Goal: Task Accomplishment & Management: Complete application form

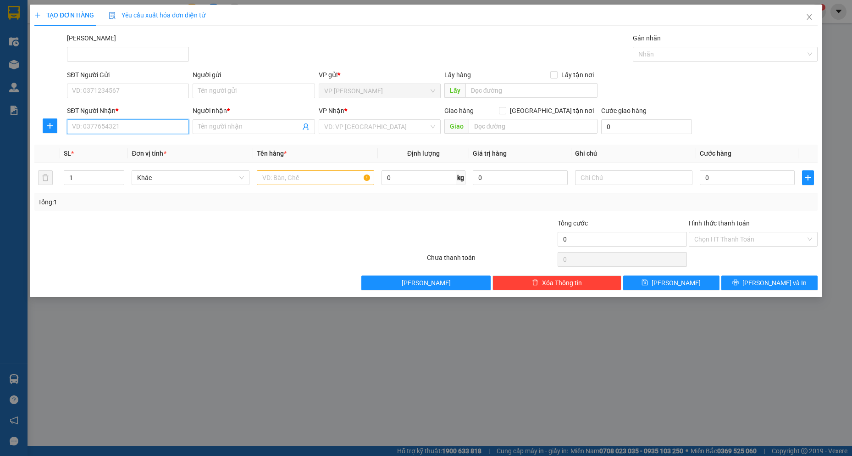
click at [107, 130] on input "SĐT Người Nhận *" at bounding box center [128, 126] width 122 height 15
drag, startPoint x: 239, startPoint y: 344, endPoint x: 168, endPoint y: 173, distance: 185.3
click at [226, 326] on div "TẠO ĐƠN HÀNG Yêu cầu xuất hóa đơn điện tử Transit Pickup Surcharge Ids Transit …" at bounding box center [426, 228] width 852 height 456
click at [811, 19] on icon "close" at bounding box center [809, 17] width 5 height 6
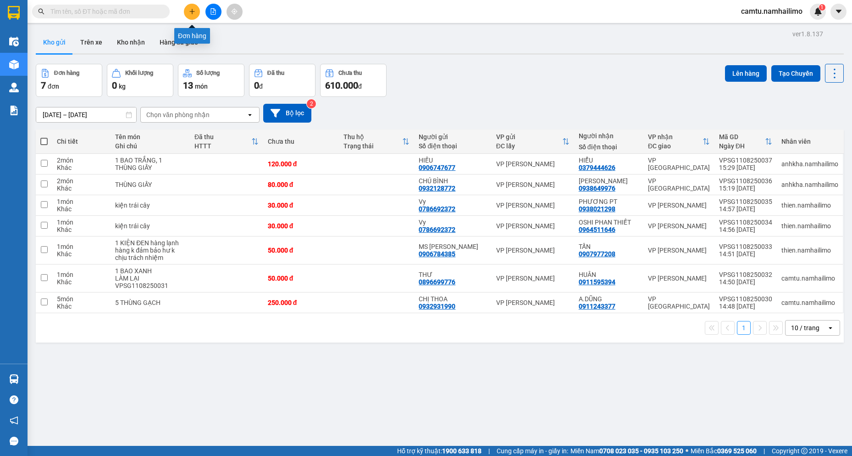
click at [192, 17] on button at bounding box center [192, 12] width 16 height 16
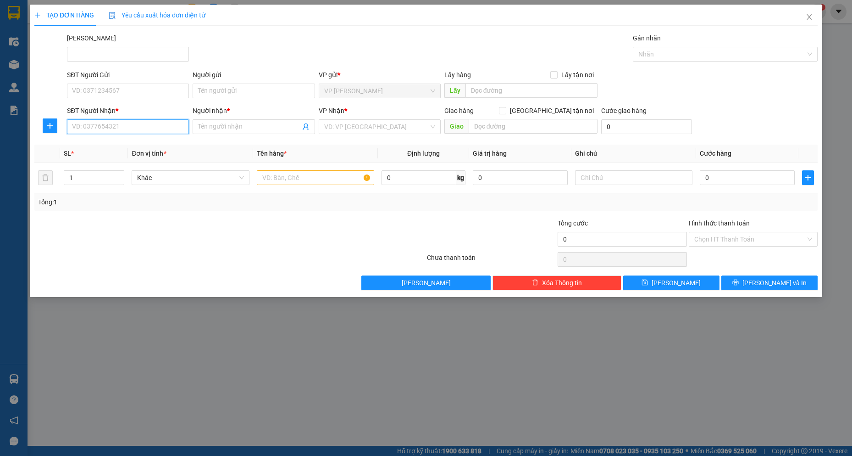
click at [100, 128] on input "SĐT Người Nhận *" at bounding box center [128, 126] width 122 height 15
type input "0947399499"
click at [128, 146] on div "0947399499 - Thư" at bounding box center [127, 145] width 111 height 10
type input "Thư"
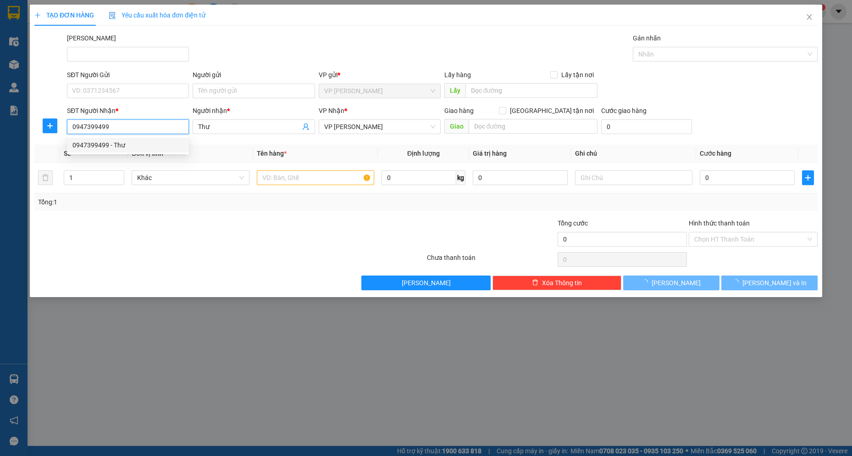
type input "30.000"
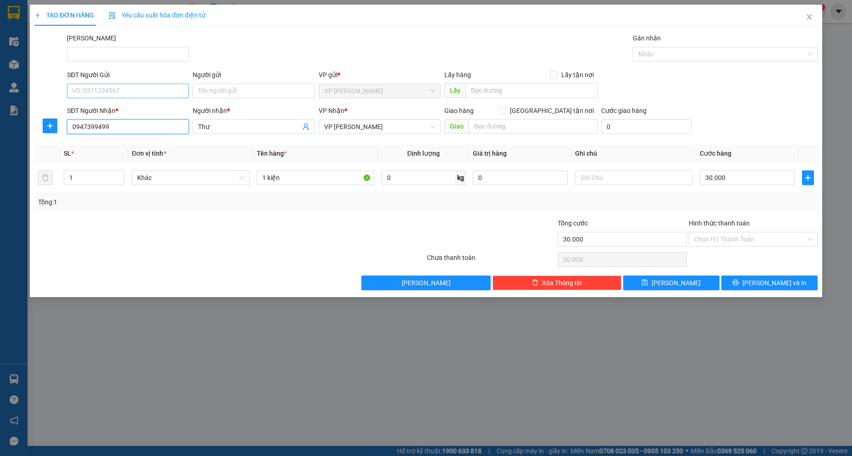
type input "0947399499"
click at [147, 94] on input "SĐT Người Gửi" at bounding box center [128, 90] width 122 height 15
click at [93, 93] on input "0367987021" at bounding box center [128, 90] width 122 height 15
click at [94, 93] on input "0367987021" at bounding box center [128, 90] width 122 height 15
click at [117, 94] on input "0367981021" at bounding box center [128, 90] width 122 height 15
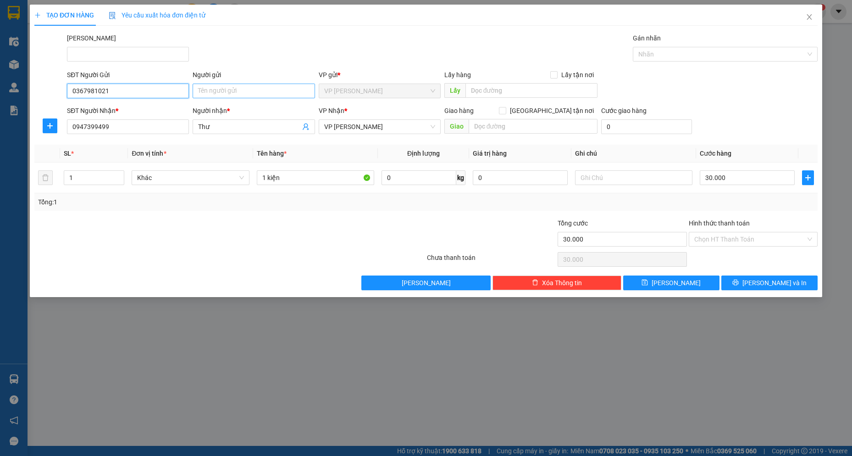
type input "0367981021"
click at [223, 88] on input "Người gửi" at bounding box center [254, 90] width 122 height 15
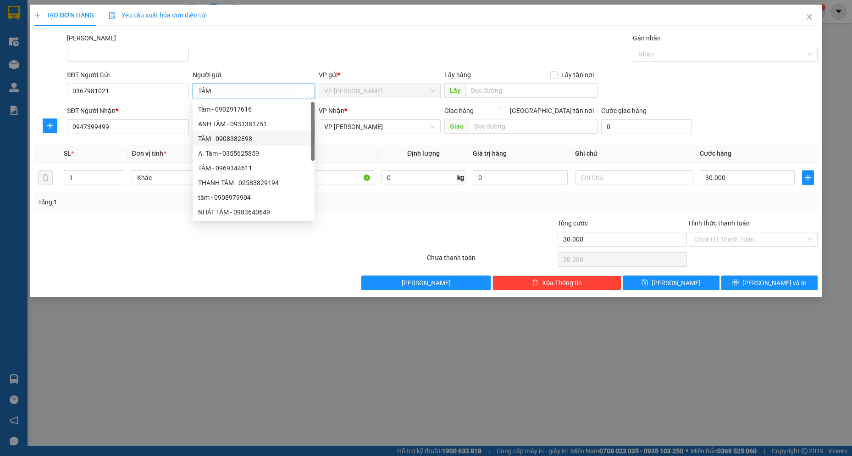
type input "TÂM"
click at [116, 237] on div at bounding box center [164, 234] width 262 height 32
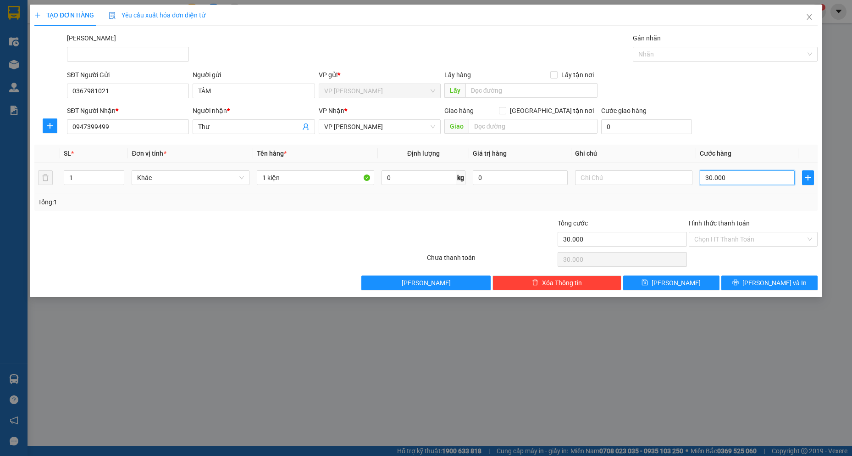
click at [736, 175] on input "30.000" at bounding box center [747, 177] width 95 height 15
type input "2"
type input "20"
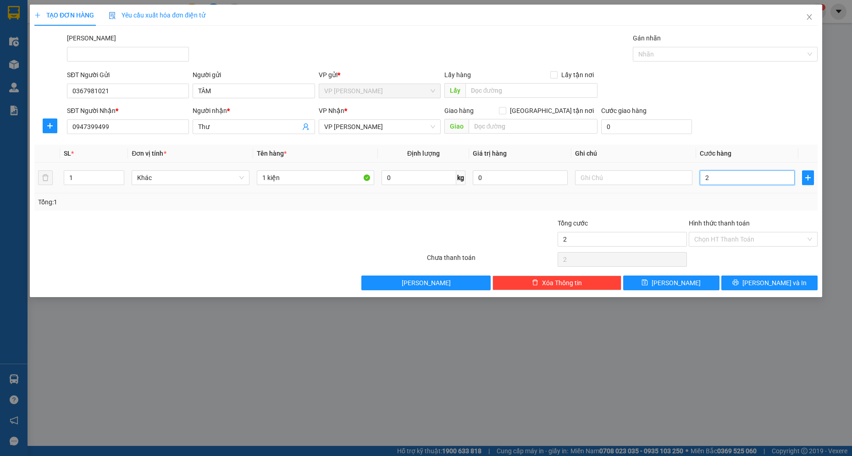
type input "20"
type input "20.000"
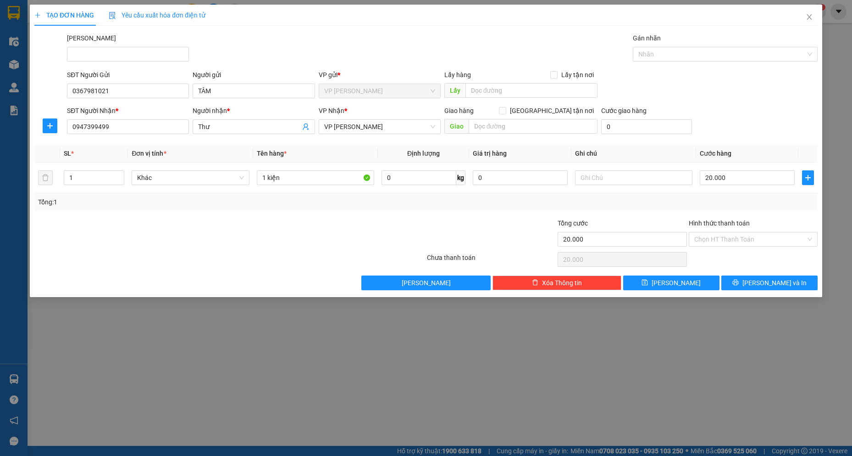
click at [228, 220] on div at bounding box center [164, 234] width 262 height 32
drag, startPoint x: 285, startPoint y: 175, endPoint x: 287, endPoint y: 181, distance: 5.8
click at [287, 181] on input "1 kiện" at bounding box center [316, 177] width 118 height 15
type input "1 kiện GIÁY XANH"
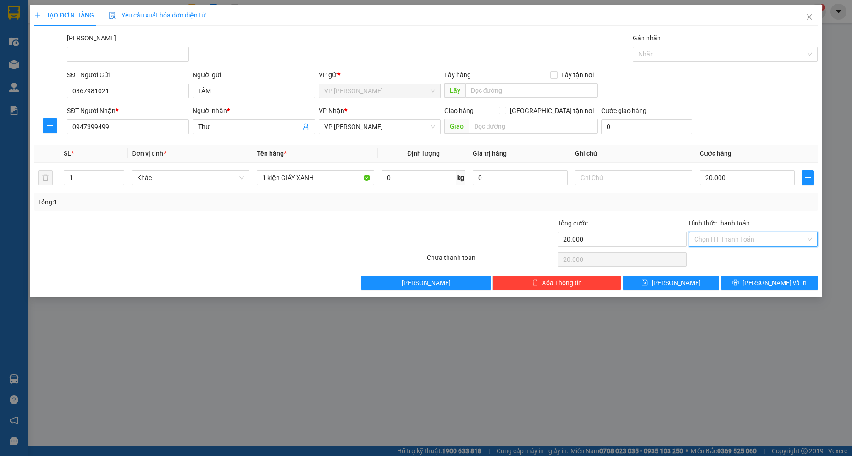
click at [729, 235] on input "Hình thức thanh toán" at bounding box center [749, 239] width 111 height 14
drag, startPoint x: 713, startPoint y: 258, endPoint x: 730, endPoint y: 273, distance: 22.8
click at [714, 258] on div "Tại văn phòng" at bounding box center [753, 257] width 118 height 10
type input "0"
click at [762, 287] on span "[PERSON_NAME] và In" at bounding box center [775, 283] width 64 height 10
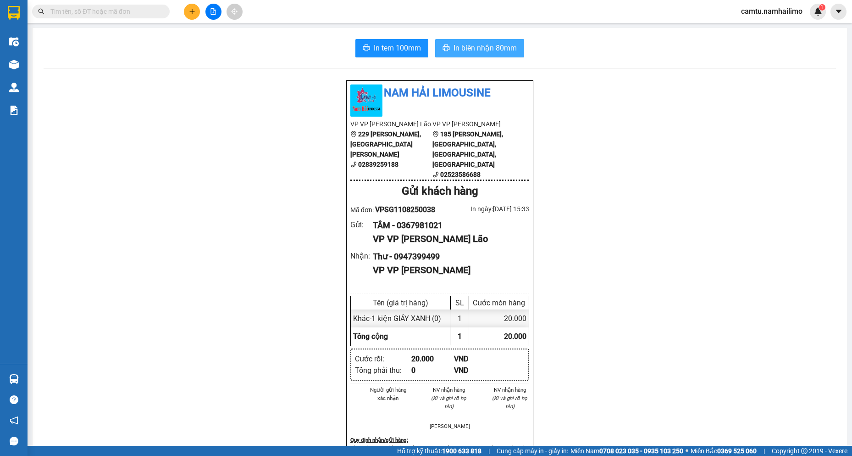
click at [443, 48] on icon "printer" at bounding box center [446, 47] width 7 height 7
click at [191, 17] on button at bounding box center [192, 12] width 16 height 16
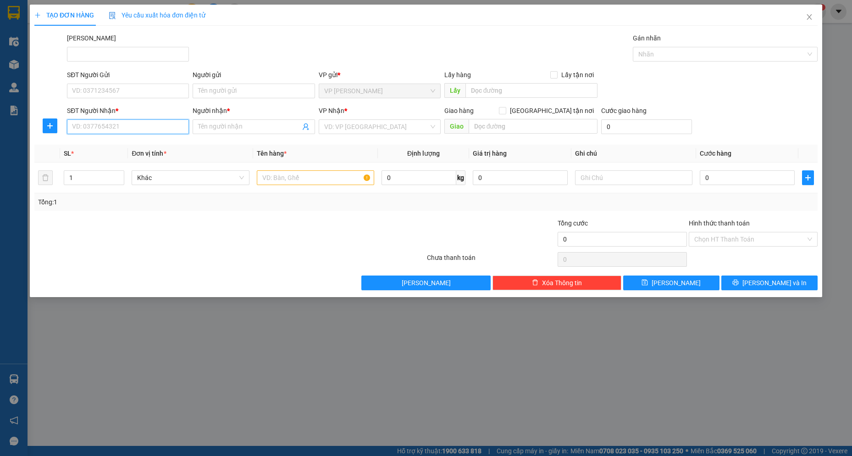
click at [114, 129] on input "SĐT Người Nhận *" at bounding box center [128, 126] width 122 height 15
click at [119, 140] on div "0933013761 - [PERSON_NAME]" at bounding box center [127, 145] width 111 height 10
type input "0933013761"
type input "Đan"
type input "70.000"
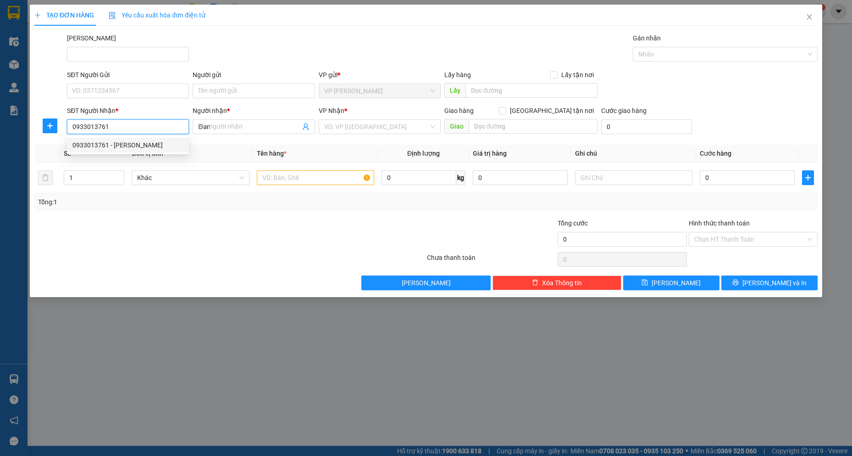
type input "70.000"
type input "0933013761"
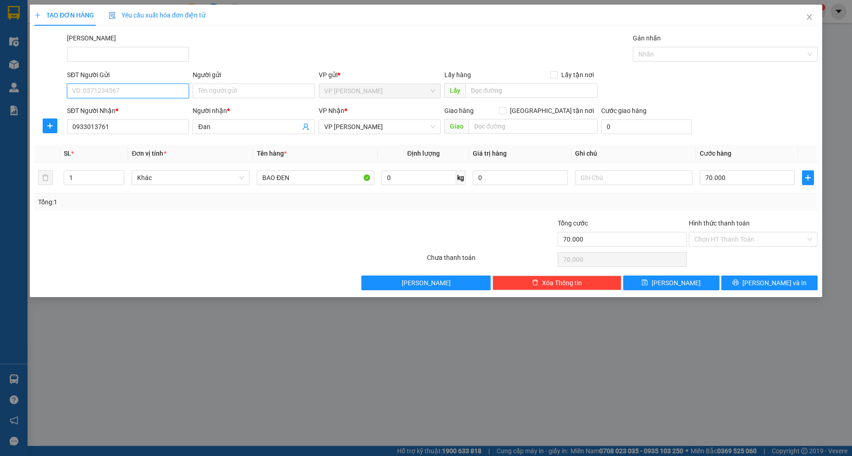
click at [133, 85] on input "SĐT Người Gửi" at bounding box center [128, 90] width 122 height 15
click at [126, 121] on div "0961286327 - TIÊN" at bounding box center [127, 124] width 111 height 10
type input "0961286327"
type input "TIÊN"
type input "40.000"
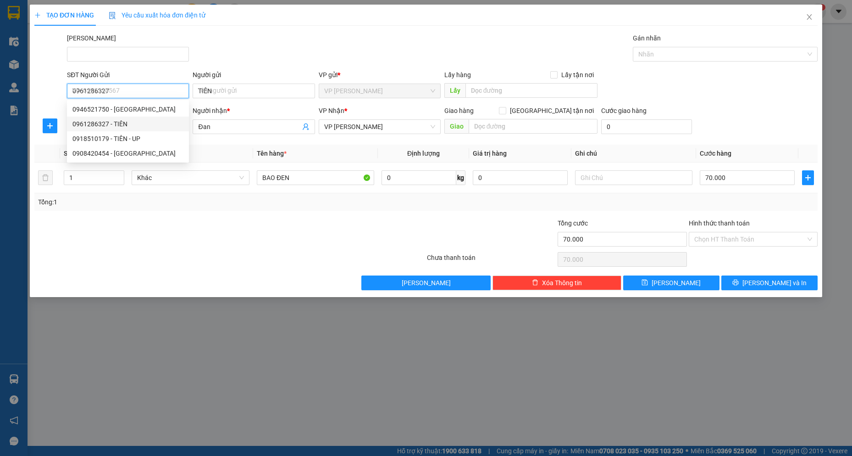
type input "40.000"
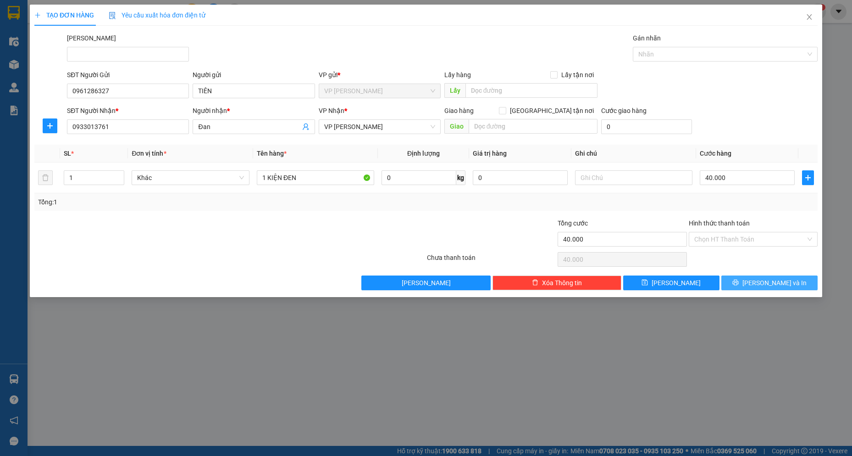
drag, startPoint x: 774, startPoint y: 283, endPoint x: 746, endPoint y: 286, distance: 28.1
click at [772, 283] on span "[PERSON_NAME] và In" at bounding box center [775, 283] width 64 height 10
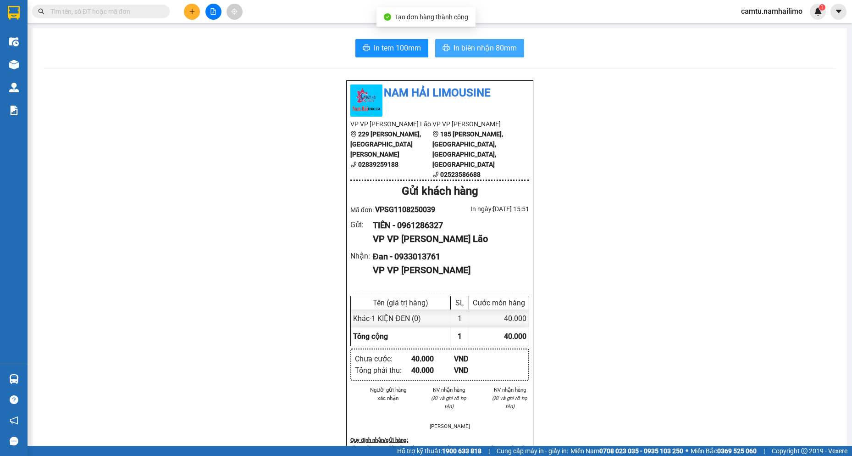
click at [465, 44] on span "In biên nhận 80mm" at bounding box center [485, 47] width 63 height 11
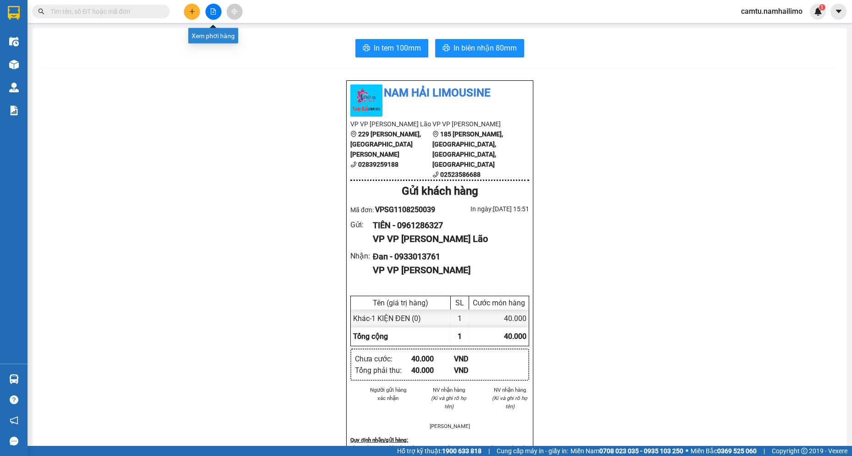
click at [195, 15] on button at bounding box center [192, 12] width 16 height 16
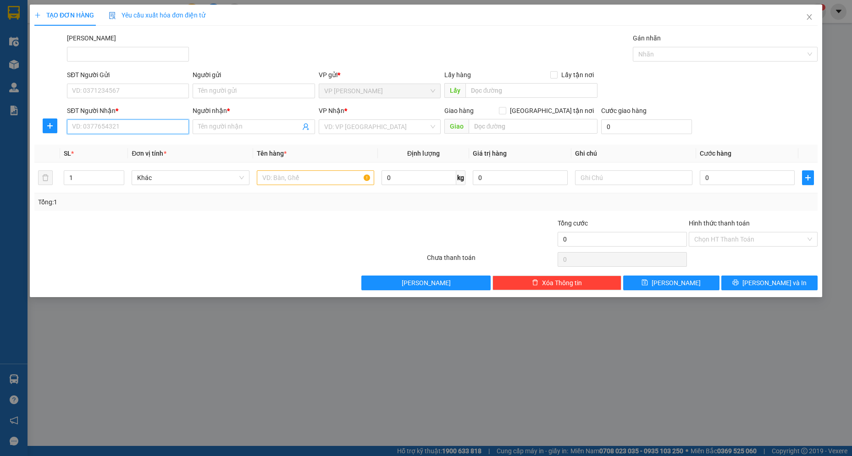
click at [124, 126] on input "SĐT Người Nhận *" at bounding box center [128, 126] width 122 height 15
type input "0933600568"
click at [131, 145] on div "0933600568 - CHỊ HẰNG" at bounding box center [127, 145] width 111 height 10
type input "CHỊ HẰNG"
checkbox input "true"
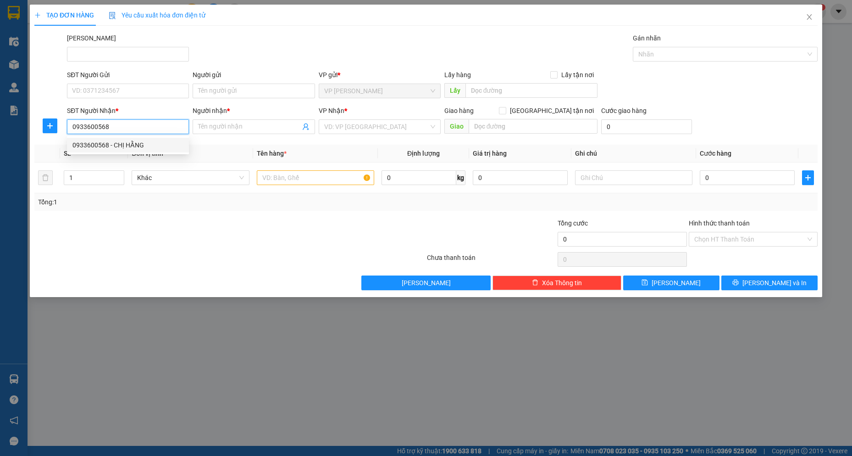
type input "391 [PERSON_NAME], PT"
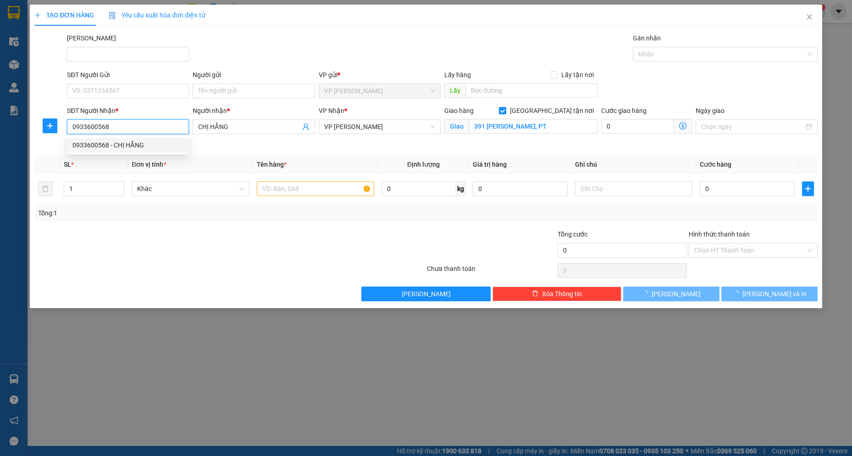
type input "40.000"
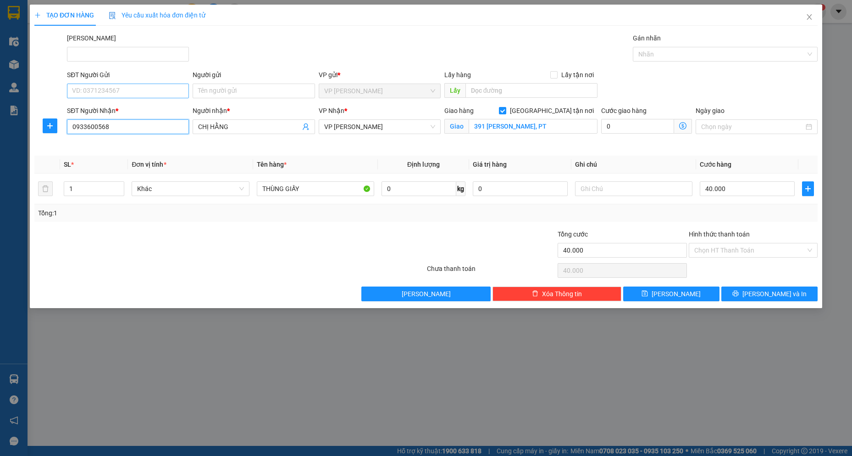
type input "0933600568"
click at [131, 88] on input "SĐT Người Gửi" at bounding box center [128, 90] width 122 height 15
click at [139, 115] on div "0937715138 - LIÊN PHÁT" at bounding box center [128, 109] width 122 height 15
type input "0937715138"
type input "LIÊN PHÁT"
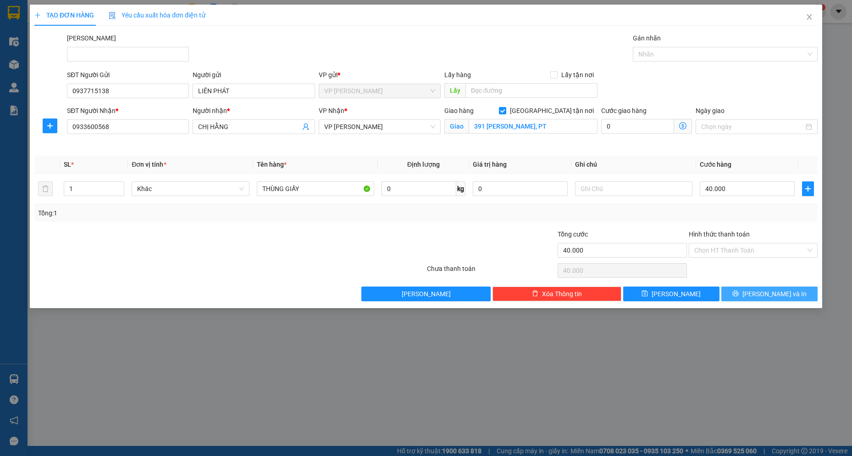
click at [775, 299] on button "[PERSON_NAME] và In" at bounding box center [770, 293] width 96 height 15
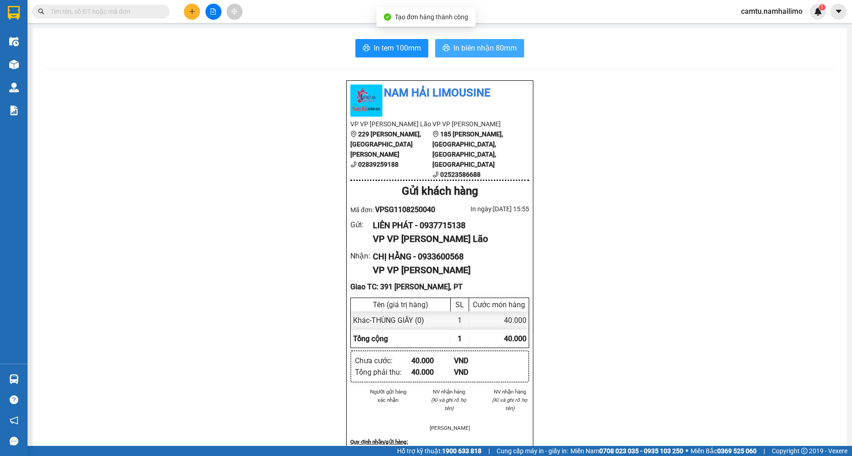
click at [475, 44] on span "In biên nhận 80mm" at bounding box center [485, 47] width 63 height 11
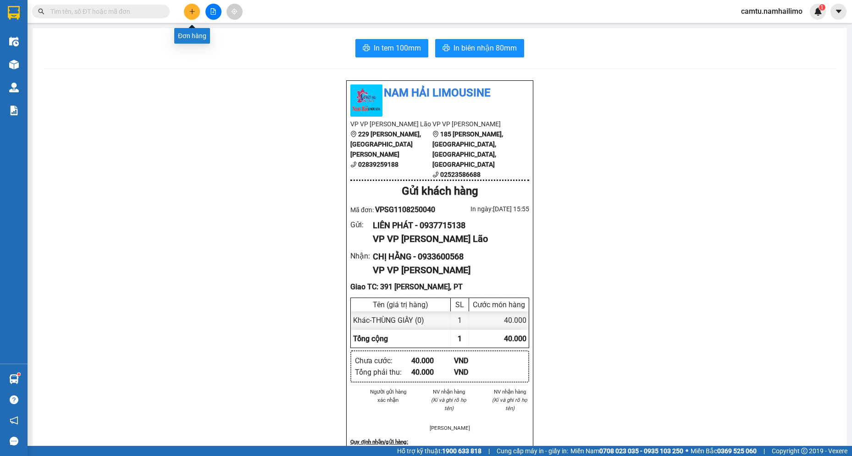
click at [195, 11] on icon "plus" at bounding box center [192, 11] width 6 height 6
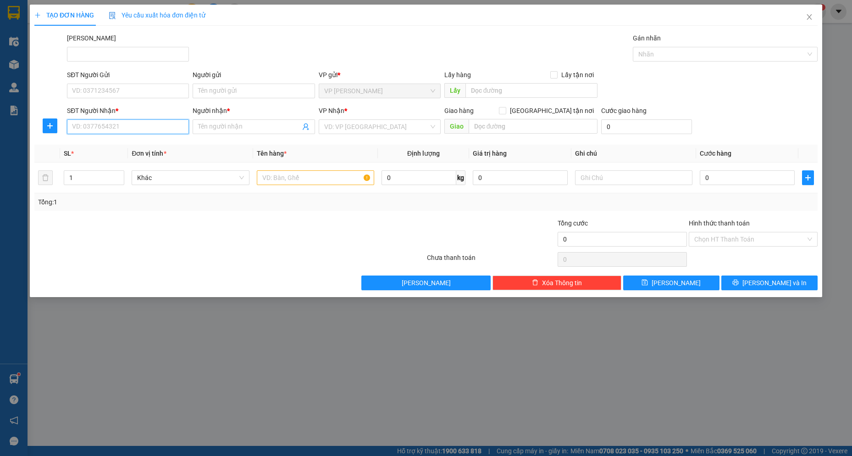
click at [108, 130] on input "SĐT Người Nhận *" at bounding box center [128, 126] width 122 height 15
click at [108, 130] on input "372" at bounding box center [128, 126] width 122 height 15
click at [97, 133] on input "3" at bounding box center [128, 126] width 122 height 15
click at [97, 133] on input "307" at bounding box center [128, 126] width 122 height 15
drag, startPoint x: 97, startPoint y: 161, endPoint x: 113, endPoint y: 241, distance: 81.4
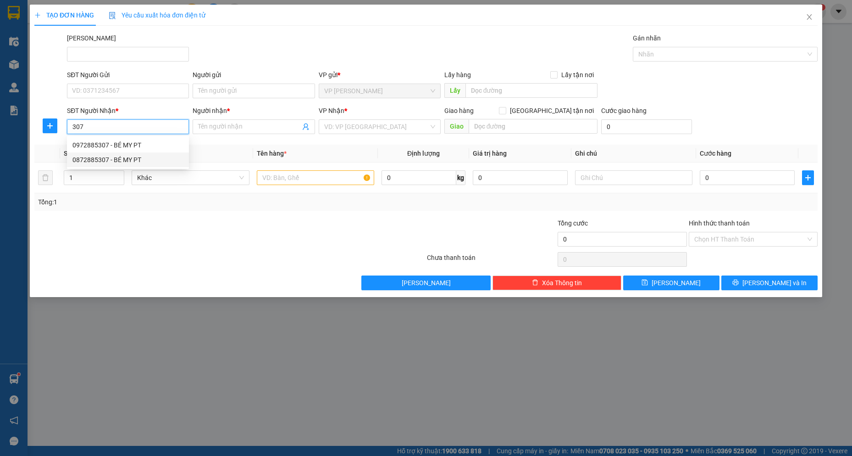
click at [97, 161] on div "0872885307 - BÉ MY PT" at bounding box center [127, 160] width 111 height 10
type input "0872885307"
type input "BÉ MY PT"
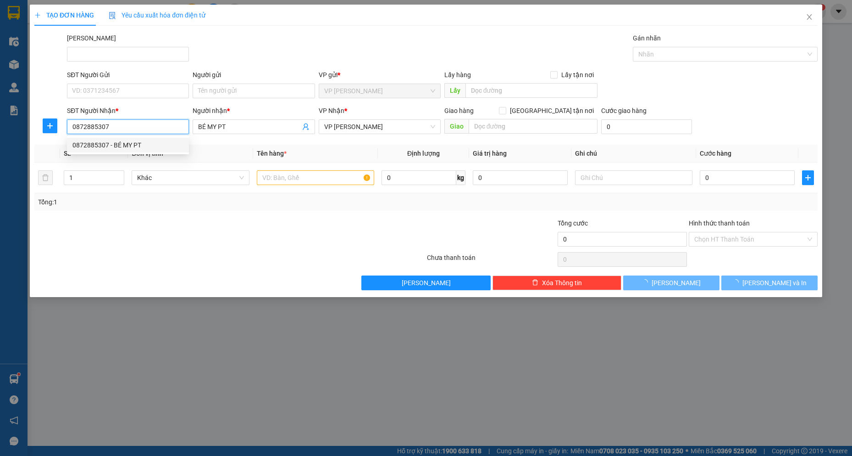
type input "30.000"
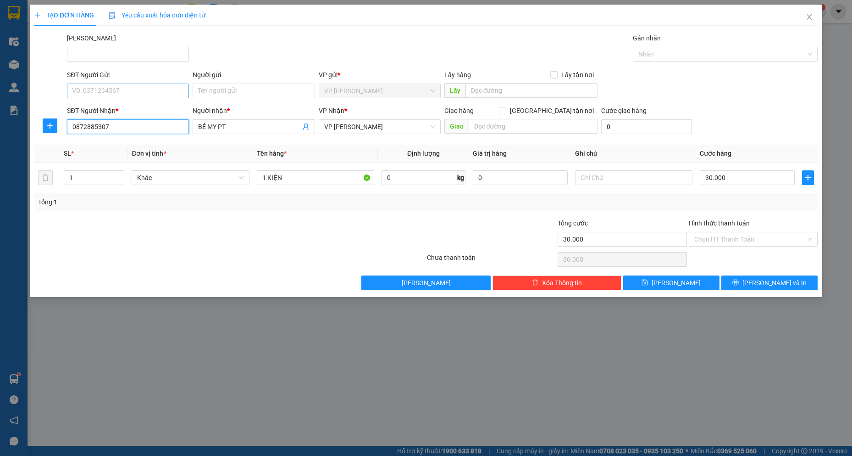
type input "0872885307"
click at [139, 91] on input "SĐT Người Gửi" at bounding box center [128, 90] width 122 height 15
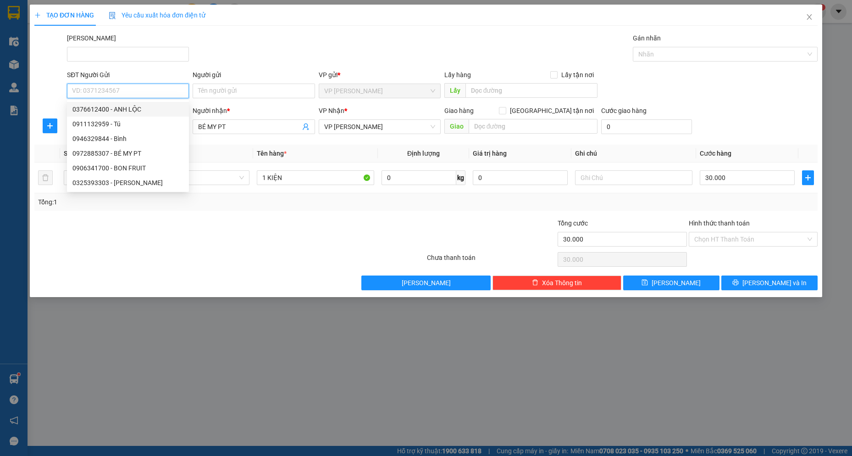
click at [136, 108] on div "0376612400 - ANH LỘC" at bounding box center [127, 109] width 111 height 10
type input "0376612400"
type input "ANH LỘC"
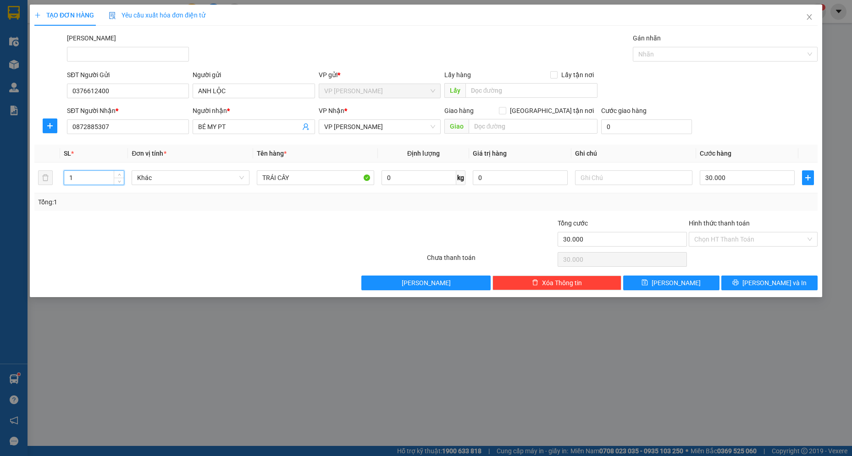
drag, startPoint x: 80, startPoint y: 180, endPoint x: 6, endPoint y: 174, distance: 74.1
click at [6, 174] on div "TẠO ĐƠN HÀNG Yêu cầu xuất hóa đơn điện tử Transit Pickup Surcharge Ids Transit …" at bounding box center [426, 228] width 852 height 456
type input "2"
click at [735, 179] on input "30.000" at bounding box center [747, 177] width 95 height 15
type input "8"
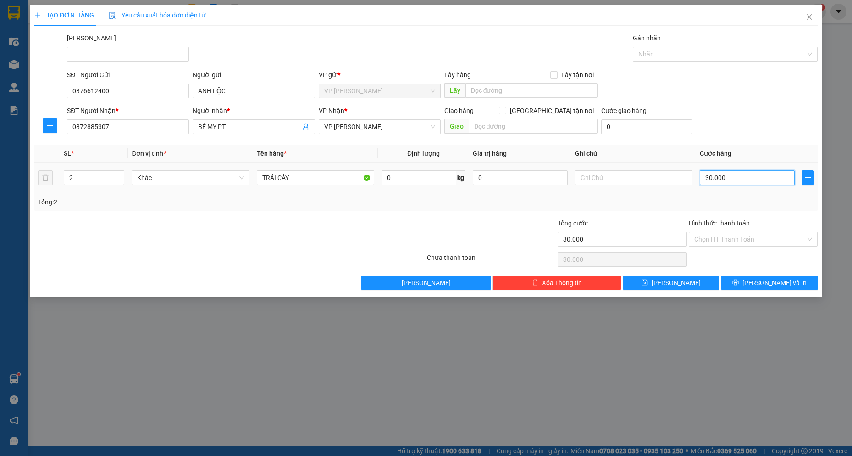
type input "8"
type input "80"
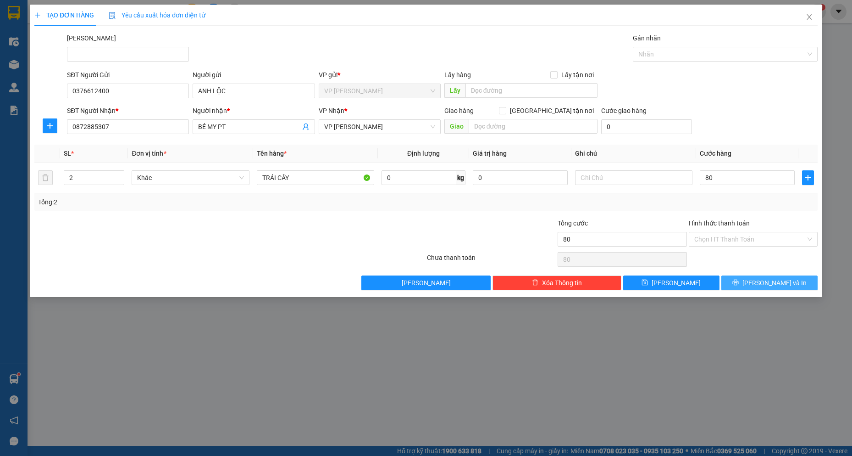
type input "80.000"
click at [780, 281] on span "[PERSON_NAME] và In" at bounding box center [775, 283] width 64 height 10
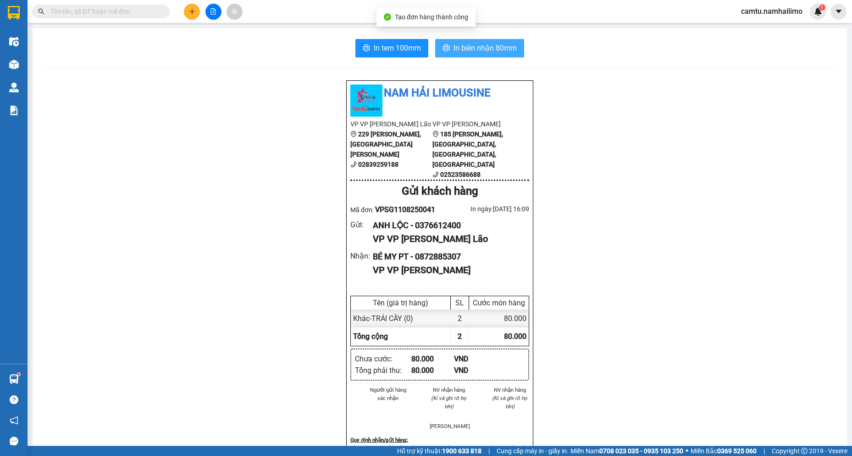
click at [467, 47] on span "In biên nhận 80mm" at bounding box center [485, 47] width 63 height 11
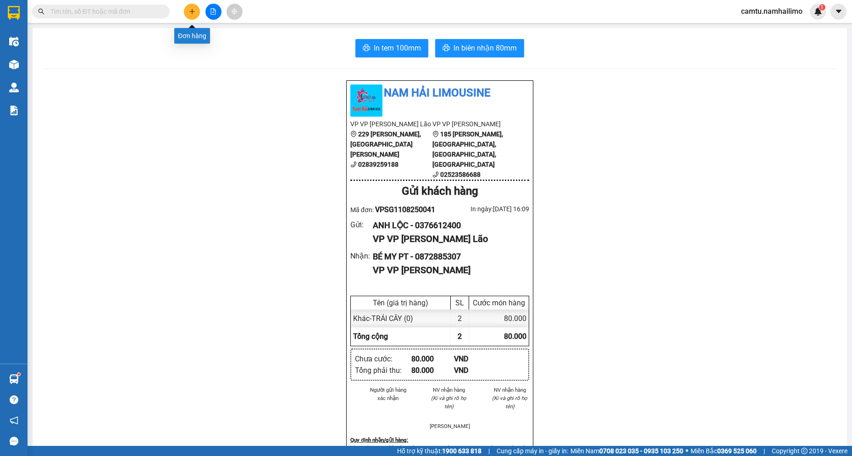
click at [195, 7] on button at bounding box center [192, 12] width 16 height 16
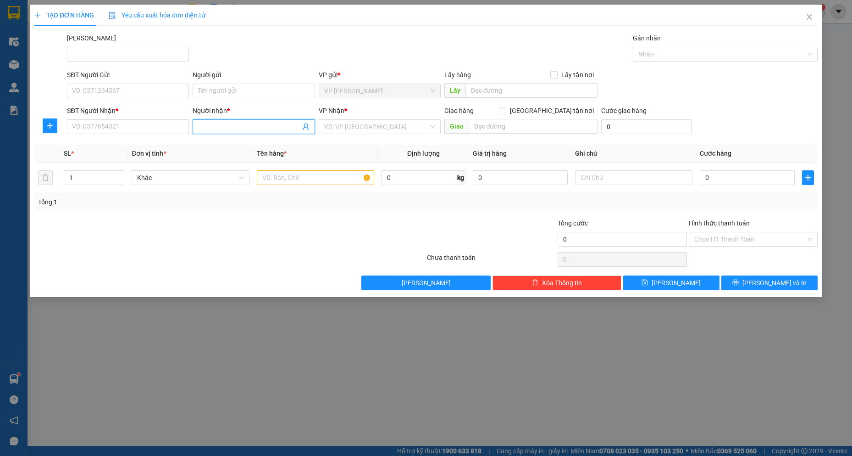
click at [200, 123] on input "Người nhận *" at bounding box center [249, 127] width 102 height 10
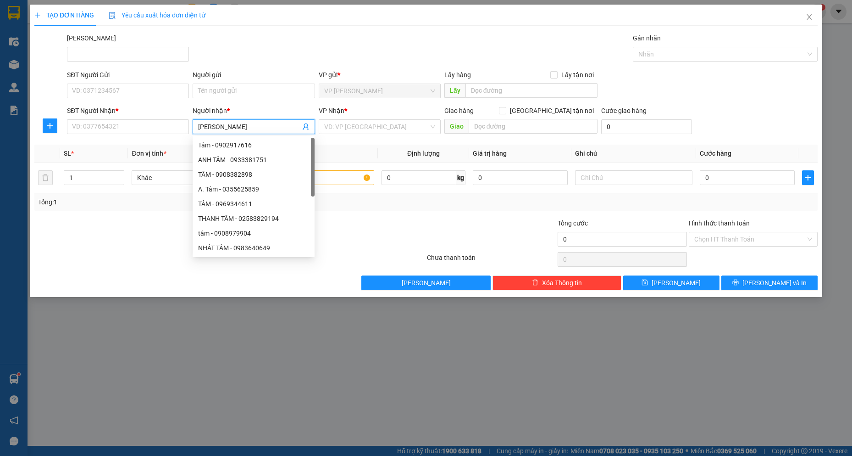
type input "[PERSON_NAME]"
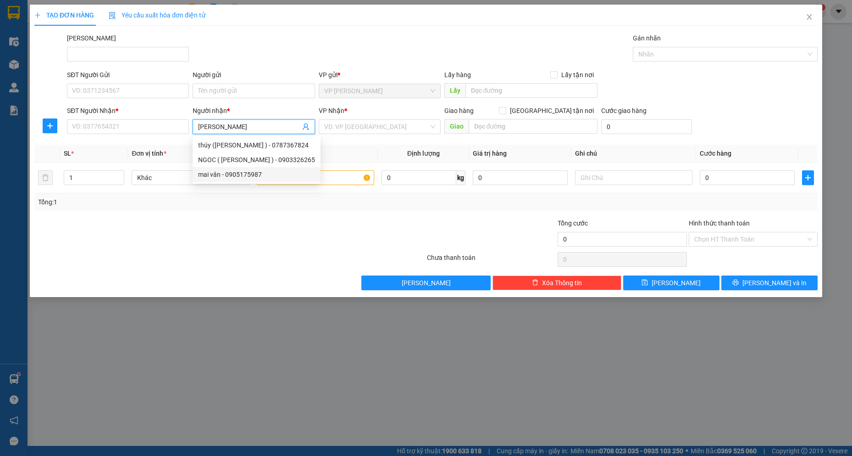
click at [244, 178] on div "mai vân - 0905175987" at bounding box center [256, 174] width 117 height 10
type input "0905175987"
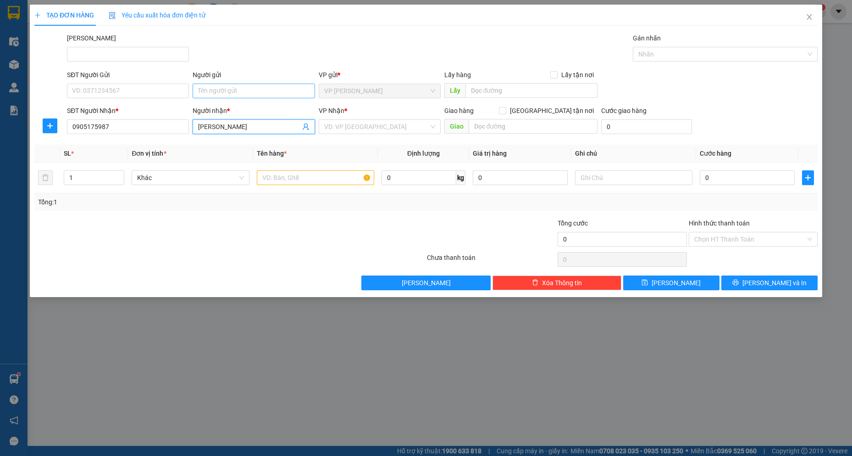
type input "[PERSON_NAME]"
click at [231, 93] on input "Người gửi" at bounding box center [254, 90] width 122 height 15
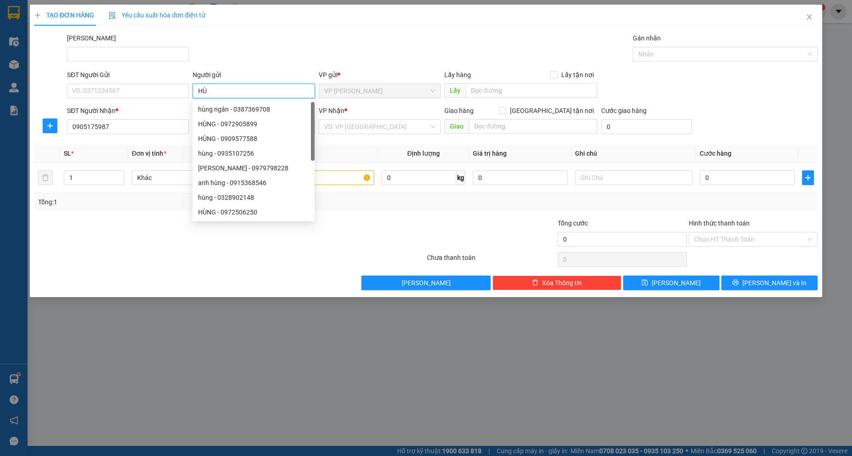
type input "H"
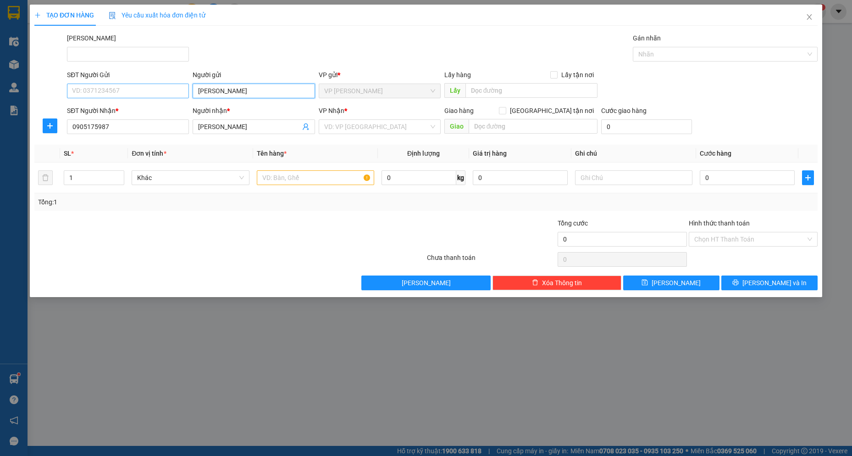
type input "[PERSON_NAME]"
click at [155, 85] on input "SĐT Người Gửi" at bounding box center [128, 90] width 122 height 15
click at [250, 88] on input "[PERSON_NAME]" at bounding box center [254, 90] width 122 height 15
click at [154, 94] on input "SĐT Người Gửi" at bounding box center [128, 90] width 122 height 15
click at [154, 105] on div "0912402947 - [GEOGRAPHIC_DATA]" at bounding box center [127, 109] width 111 height 10
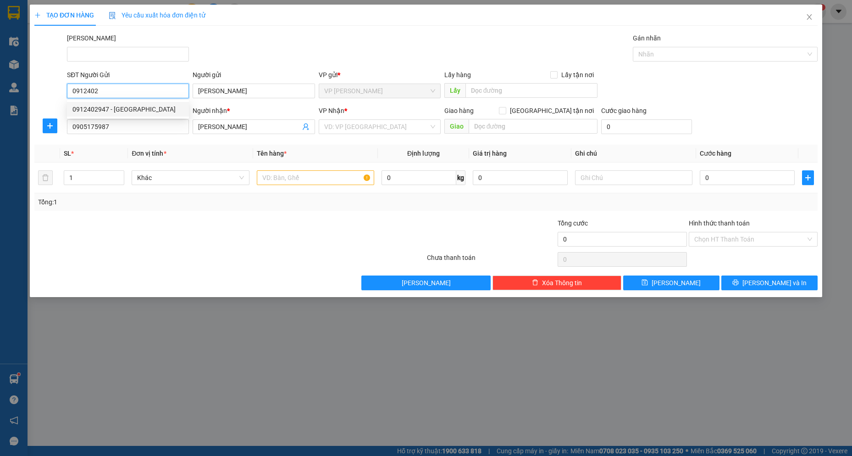
type input "0912402947"
type input "[PERSON_NAME]"
type input "120.000"
type input "0912402947"
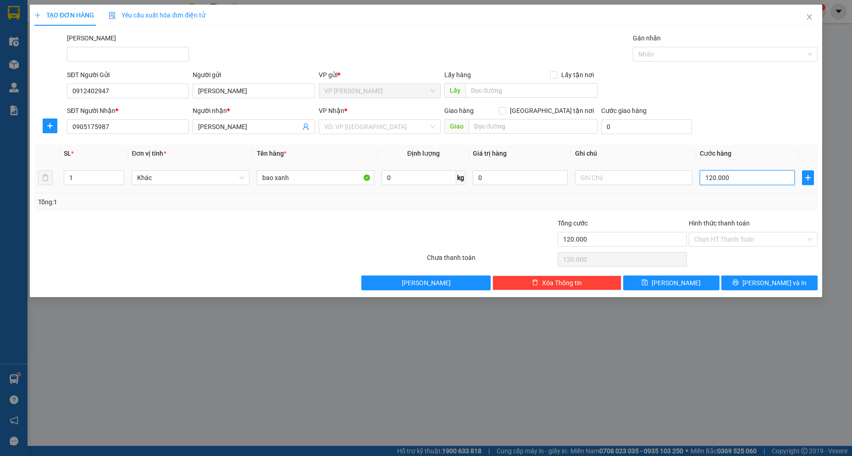
click at [761, 176] on input "120.000" at bounding box center [747, 177] width 95 height 15
type input "4"
type input "40"
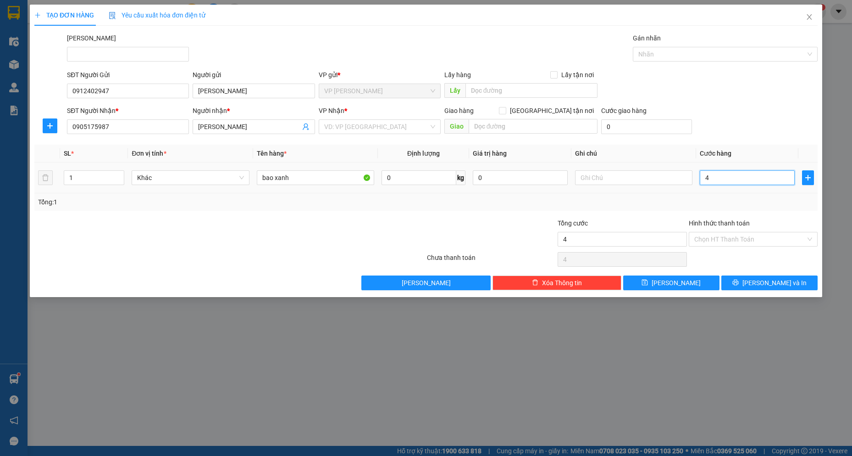
type input "40"
type input "40.000"
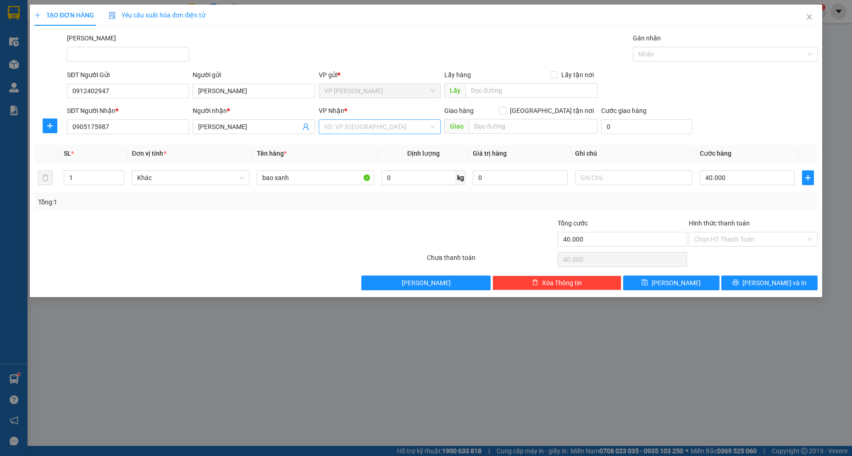
click at [389, 121] on input "search" at bounding box center [376, 127] width 105 height 14
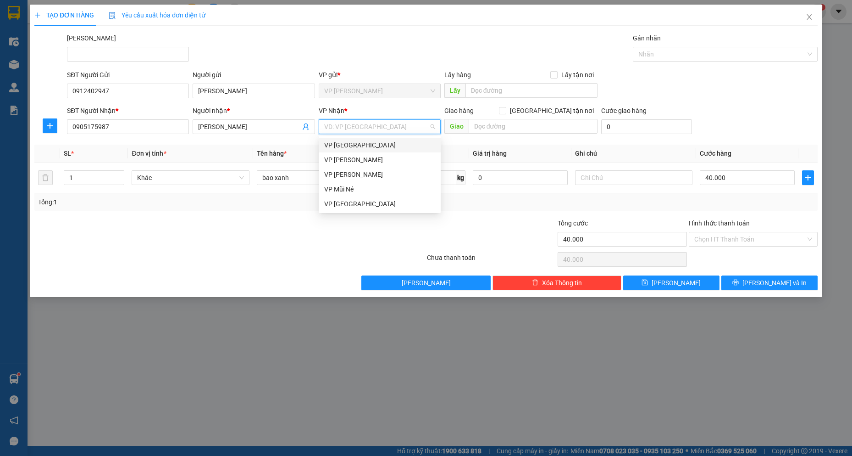
click at [384, 146] on div "VP [GEOGRAPHIC_DATA]" at bounding box center [379, 145] width 111 height 10
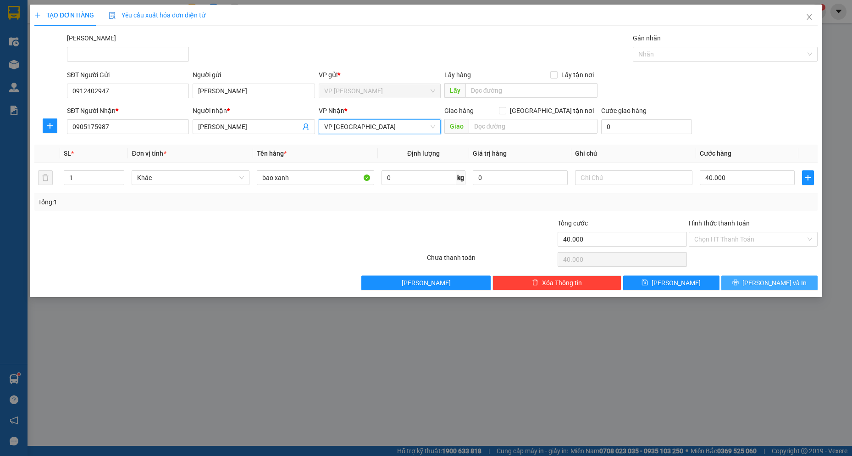
click at [771, 282] on span "[PERSON_NAME] và In" at bounding box center [775, 283] width 64 height 10
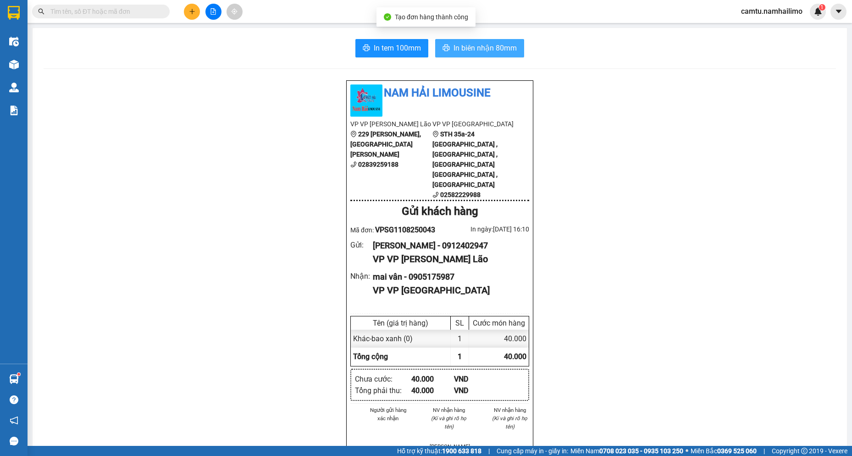
click at [483, 49] on span "In biên nhận 80mm" at bounding box center [485, 47] width 63 height 11
click at [184, 14] on div at bounding box center [213, 12] width 69 height 16
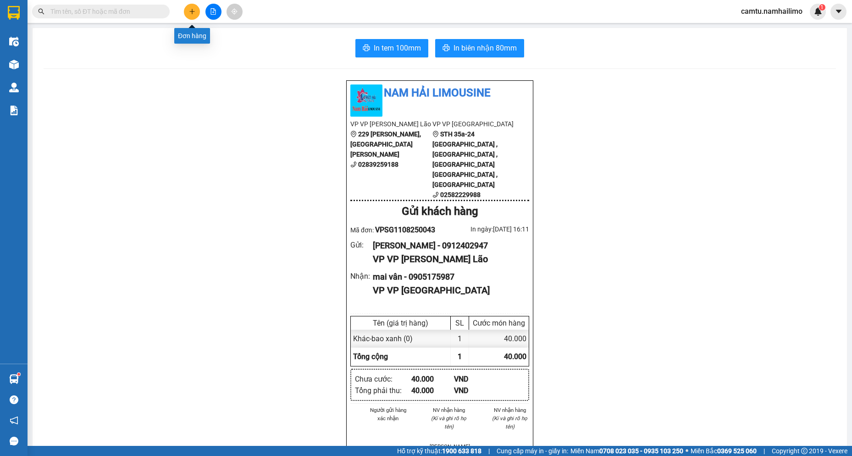
click at [192, 12] on icon "plus" at bounding box center [192, 11] width 0 height 5
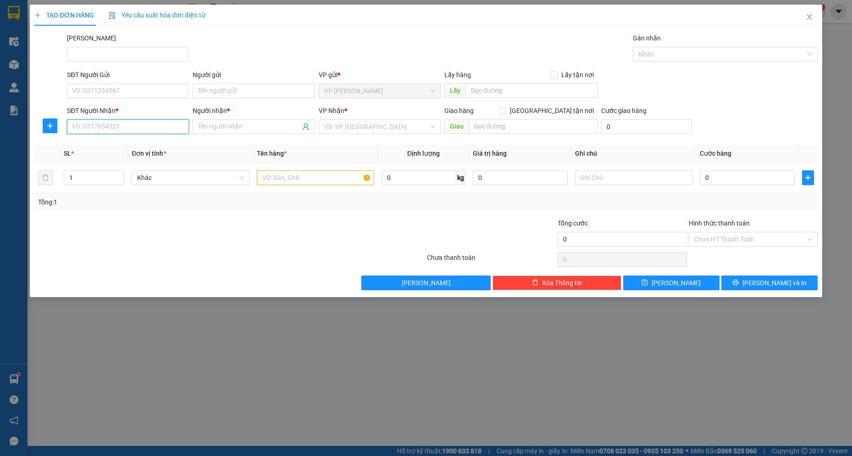
click at [111, 129] on input "SĐT Người Nhận *" at bounding box center [128, 126] width 122 height 15
click at [111, 128] on input "4482" at bounding box center [128, 126] width 122 height 15
type input "4"
click at [111, 128] on input "3442" at bounding box center [128, 126] width 122 height 15
click at [111, 144] on div "0839933442 - Điền" at bounding box center [127, 145] width 111 height 10
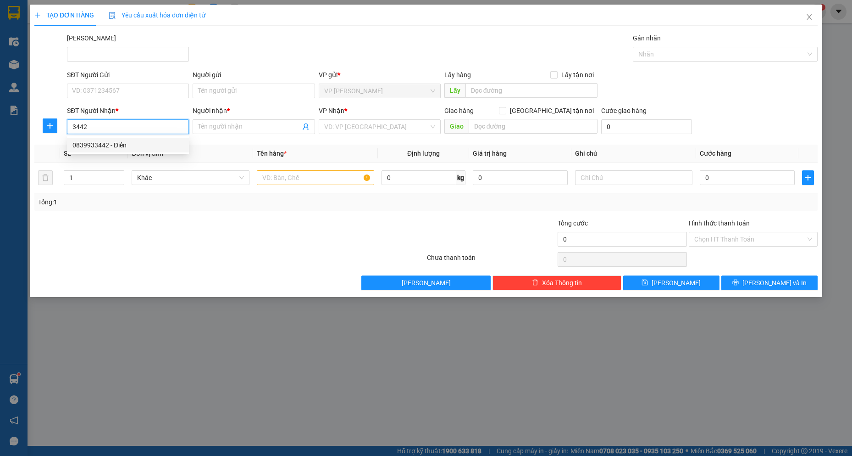
type input "0839933442"
type input "Điền"
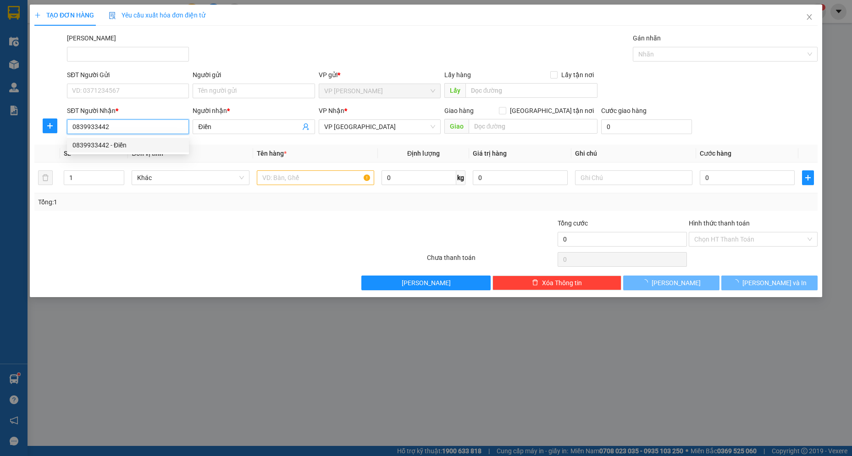
type input "30.000"
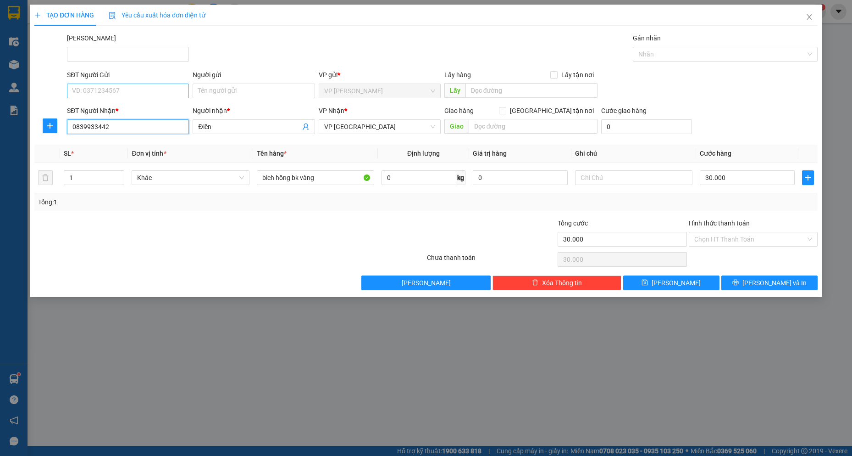
type input "0839933442"
click at [134, 92] on input "SĐT Người Gửi" at bounding box center [128, 90] width 122 height 15
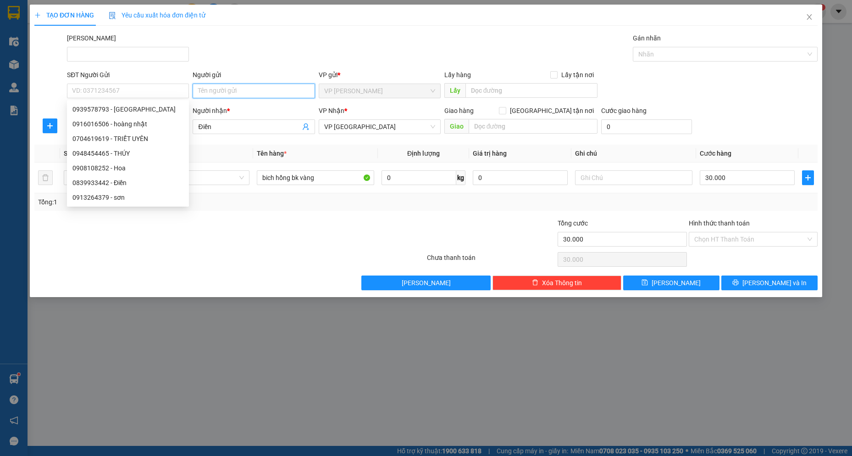
click at [210, 91] on input "Người gửi" at bounding box center [254, 90] width 122 height 15
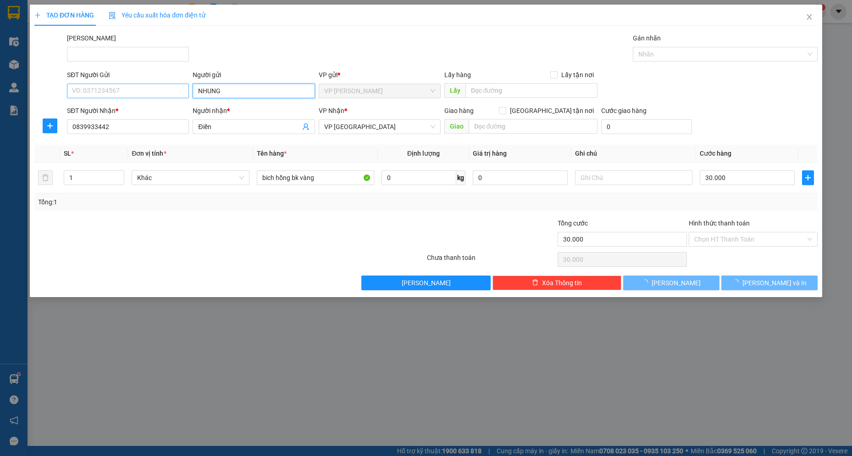
type input "NHUNG"
click at [180, 96] on input "SĐT Người Gửi" at bounding box center [128, 90] width 122 height 15
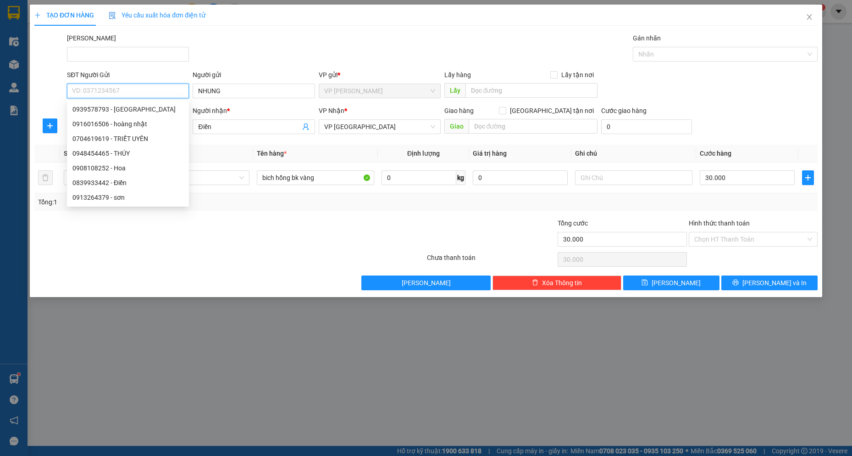
click at [180, 96] on input "SĐT Người Gửi" at bounding box center [128, 90] width 122 height 15
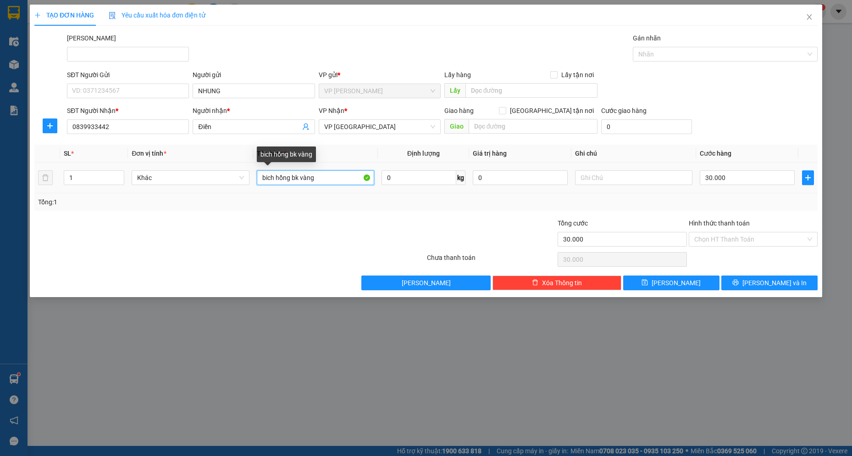
drag, startPoint x: 277, startPoint y: 174, endPoint x: 322, endPoint y: 183, distance: 46.8
click at [322, 183] on input "bich hồng bk vàng" at bounding box center [316, 177] width 118 height 15
drag, startPoint x: 276, startPoint y: 174, endPoint x: 250, endPoint y: 178, distance: 25.5
click at [250, 178] on tr "1 Khác bich XANH 0 kg 0 30.000" at bounding box center [425, 177] width 783 height 31
type input "1 KIỆN XANH"
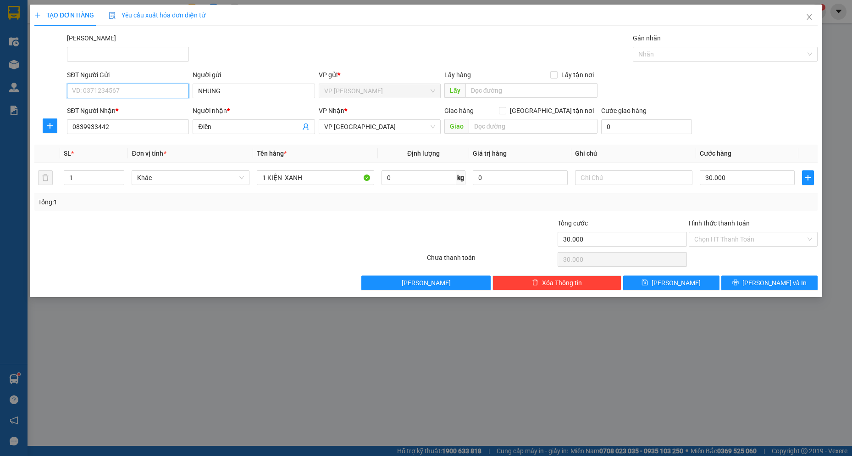
click at [175, 97] on input "SĐT Người Gửi" at bounding box center [128, 90] width 122 height 15
click at [168, 112] on div "0933536088 - [PERSON_NAME]" at bounding box center [127, 109] width 111 height 10
type input "0933536088"
type input "[PERSON_NAME]"
type input "0933536088"
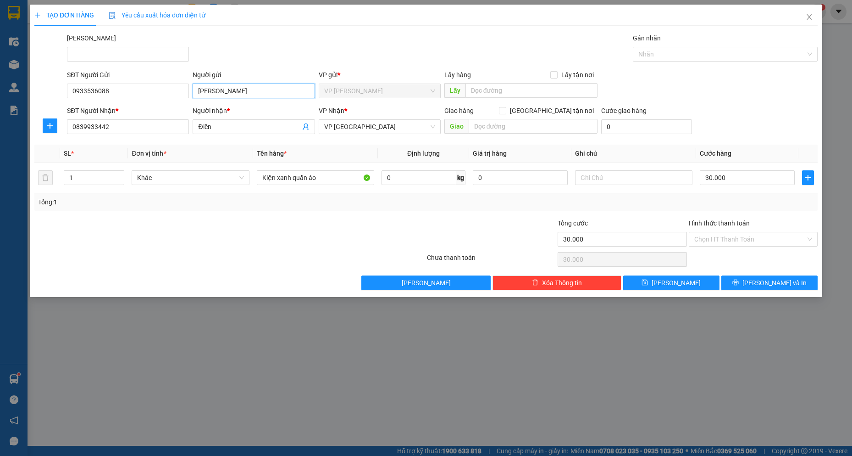
drag, startPoint x: 267, startPoint y: 89, endPoint x: 0, endPoint y: 67, distance: 267.5
click at [0, 67] on div "TẠO ĐƠN HÀNG Yêu cầu xuất hóa đơn điện tử Transit Pickup Surcharge Ids Transit …" at bounding box center [426, 228] width 852 height 456
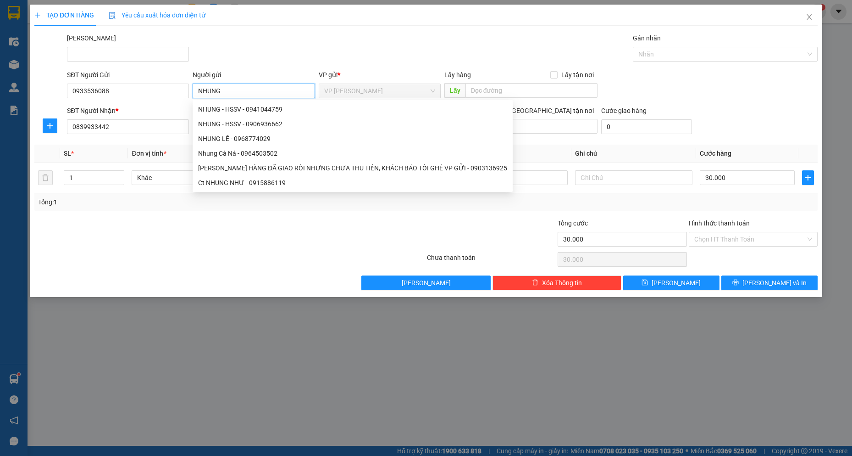
type input "NHUNG"
click at [102, 218] on div at bounding box center [164, 234] width 262 height 32
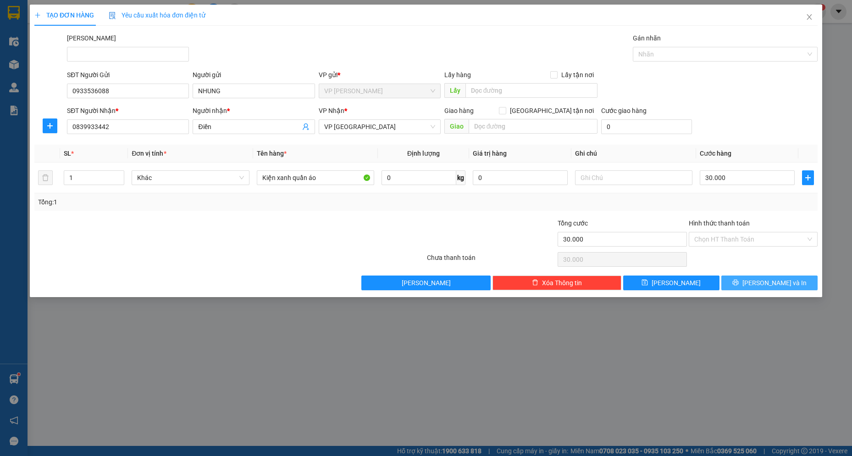
click at [778, 285] on span "[PERSON_NAME] và In" at bounding box center [775, 283] width 64 height 10
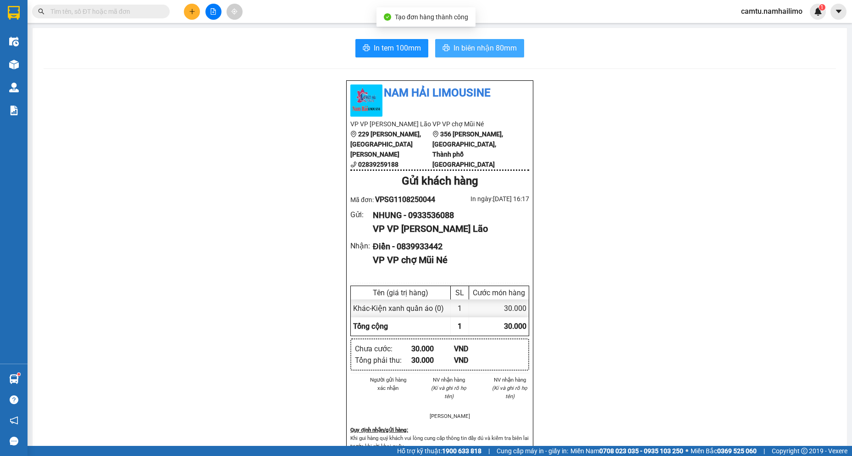
click at [491, 50] on span "In biên nhận 80mm" at bounding box center [485, 47] width 63 height 11
click at [195, 7] on button at bounding box center [192, 12] width 16 height 16
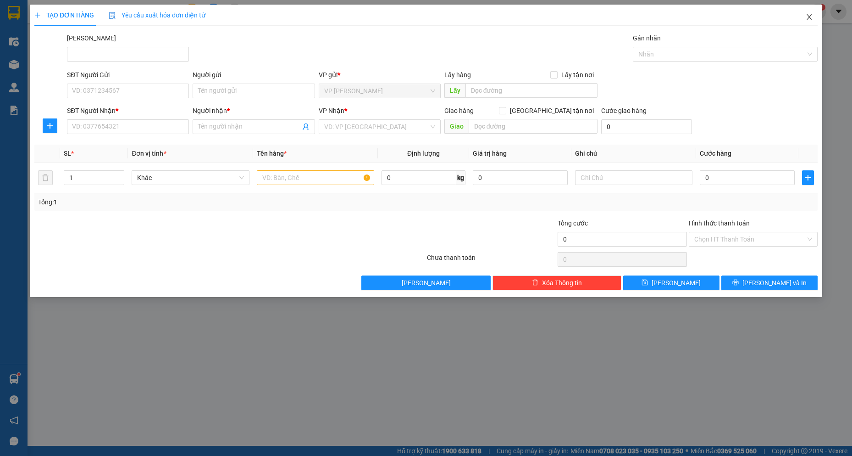
click at [813, 17] on icon "close" at bounding box center [809, 16] width 7 height 7
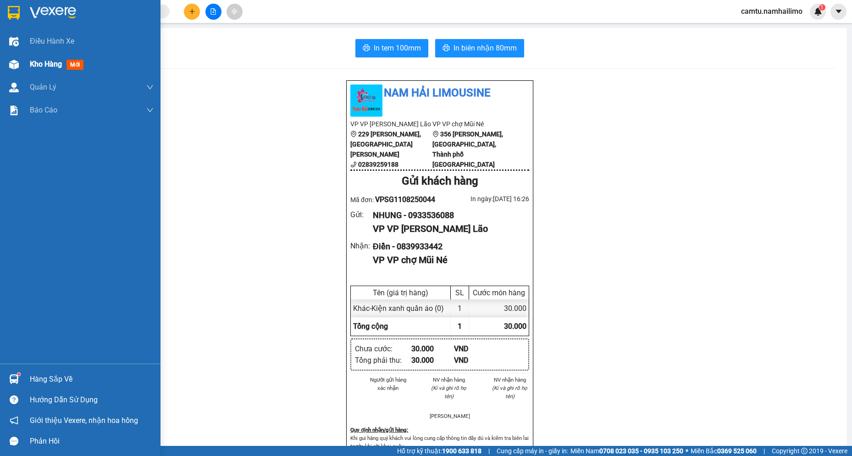
click at [19, 59] on div at bounding box center [14, 64] width 16 height 16
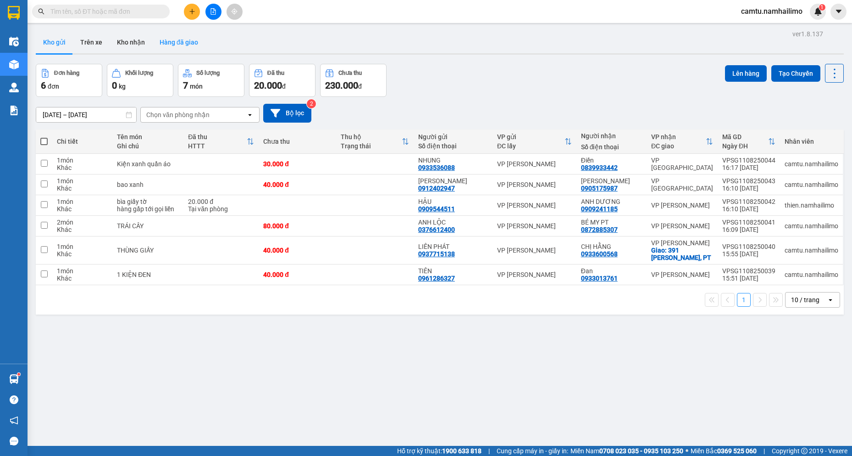
click at [161, 40] on button "Hàng đã giao" at bounding box center [178, 42] width 53 height 22
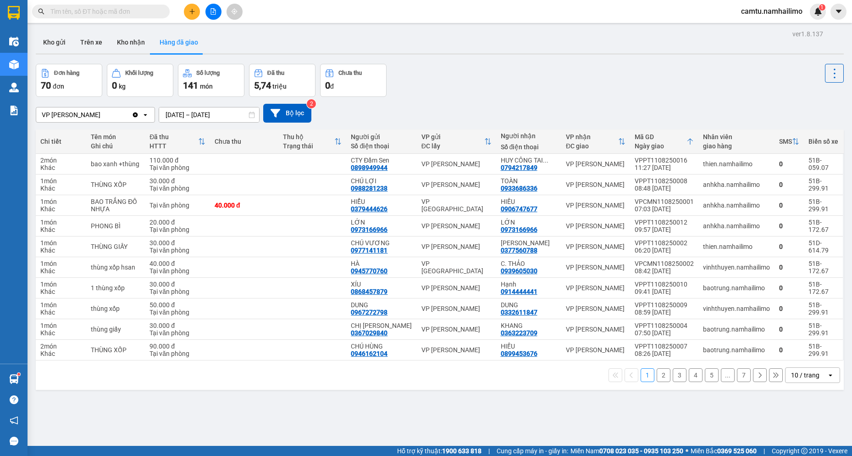
click at [657, 374] on button "2" at bounding box center [664, 375] width 14 height 14
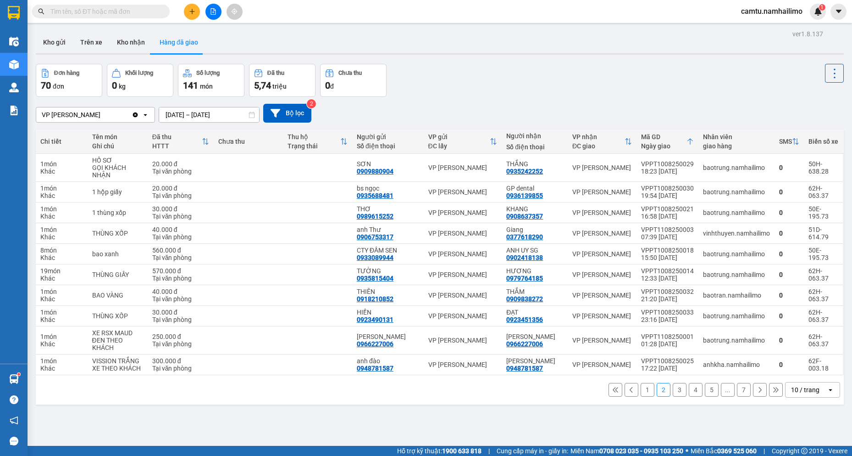
click at [673, 389] on button "3" at bounding box center [680, 390] width 14 height 14
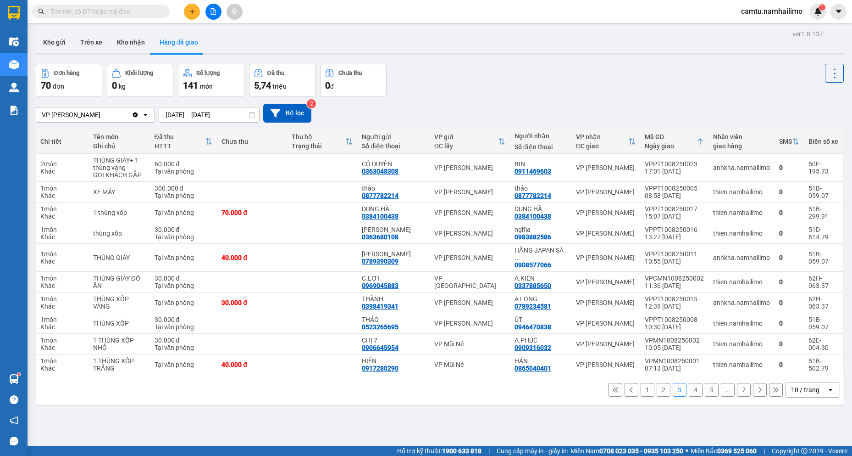
click at [692, 383] on button "4" at bounding box center [696, 390] width 14 height 14
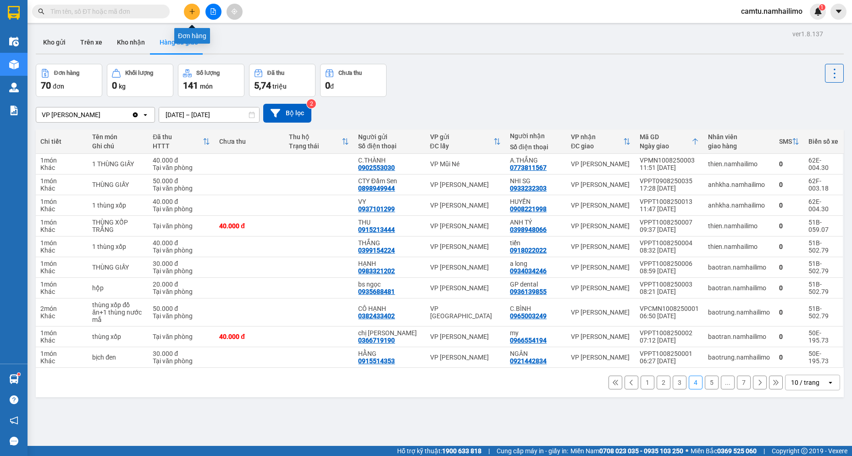
click at [197, 11] on button at bounding box center [192, 12] width 16 height 16
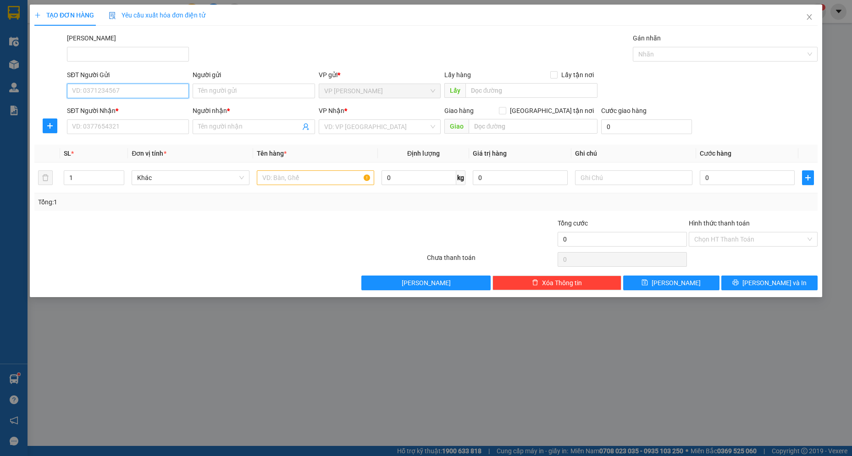
click at [102, 89] on input "SĐT Người Gửi" at bounding box center [128, 90] width 122 height 15
click at [111, 109] on div "0909838272 - THẮM" at bounding box center [127, 109] width 111 height 10
type input "0909838272"
type input "THẮM"
type input "0918210852"
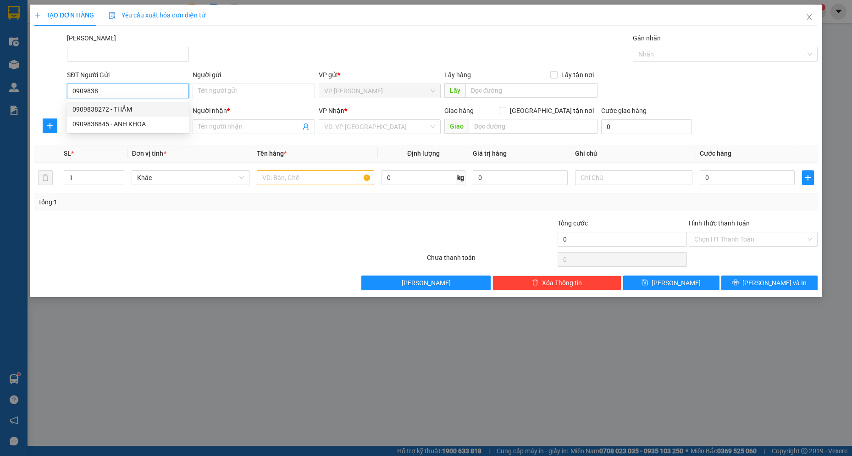
type input "THIÊN"
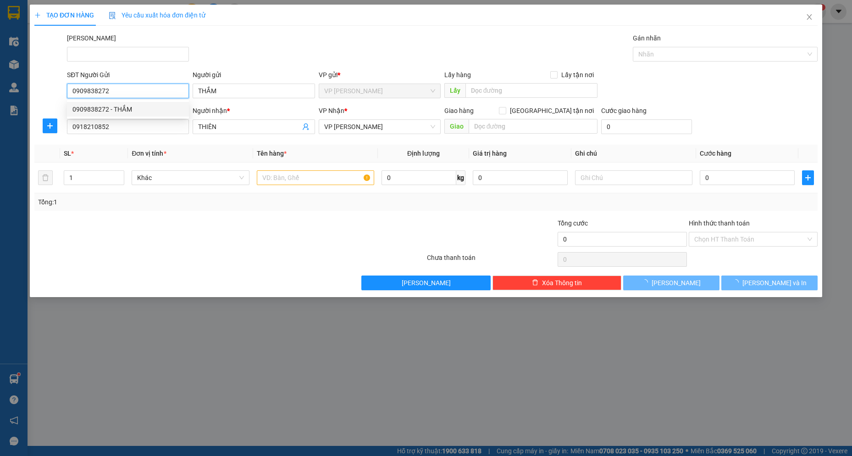
type input "120.000"
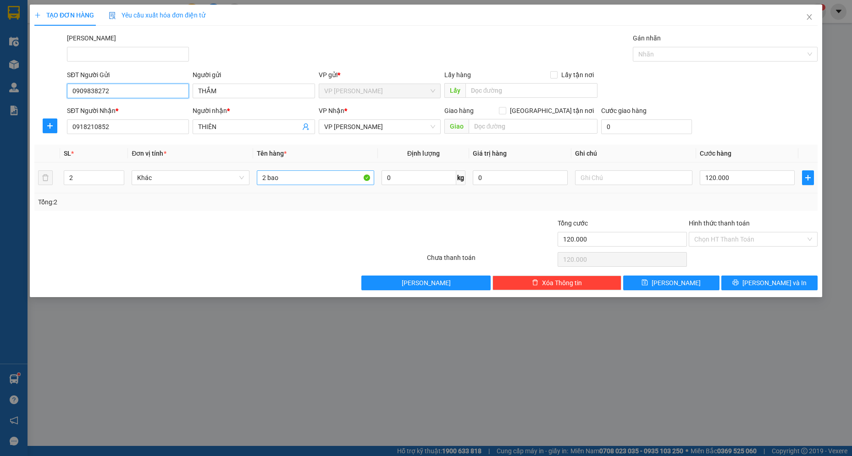
type input "0909838272"
click at [291, 177] on input "2 bao" at bounding box center [316, 177] width 118 height 15
type input "2 bao MÀU VÀNG"
click at [741, 177] on input "120.000" at bounding box center [747, 177] width 95 height 15
type input "1"
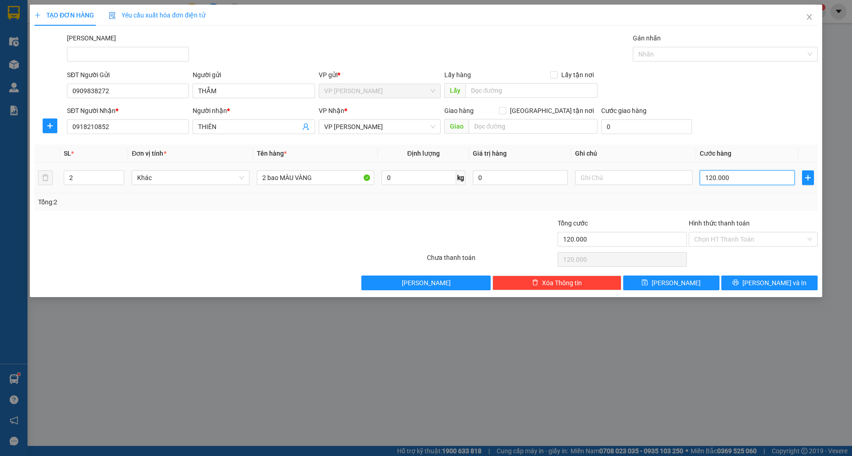
type input "1"
type input "11"
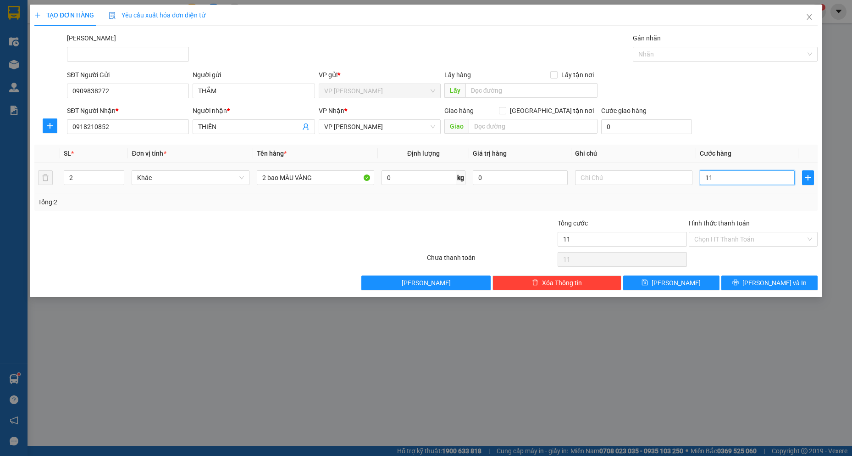
type input "110"
type input "110.000"
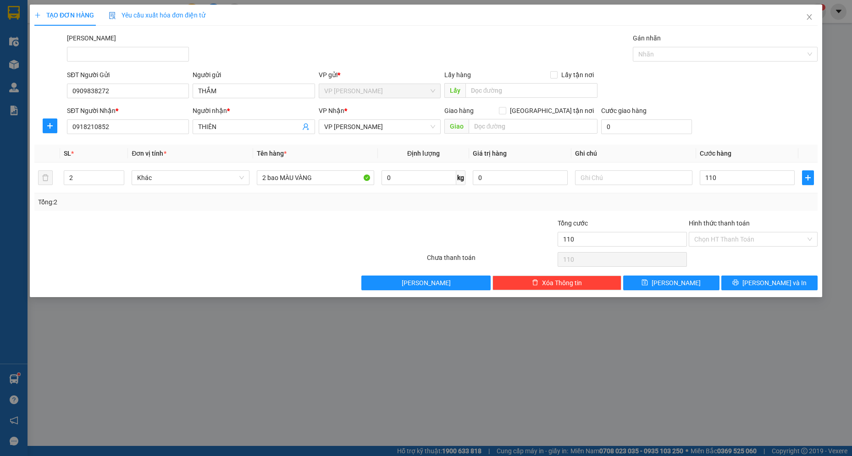
type input "110.000"
click at [764, 256] on div "Chọn HT Thanh Toán" at bounding box center [753, 259] width 131 height 18
click at [766, 283] on span "[PERSON_NAME] và In" at bounding box center [775, 283] width 64 height 10
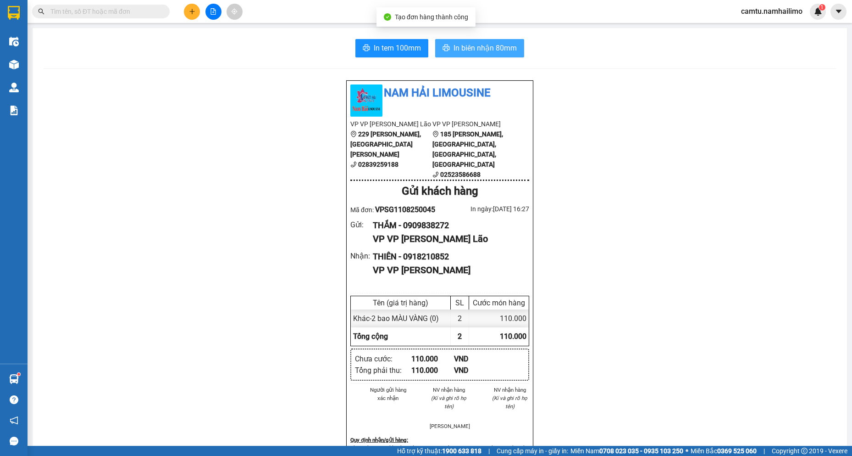
click at [493, 51] on span "In biên nhận 80mm" at bounding box center [485, 47] width 63 height 11
click at [55, 4] on div "Kết quả tìm kiếm ( 0 ) Bộ lọc No Data" at bounding box center [89, 12] width 179 height 16
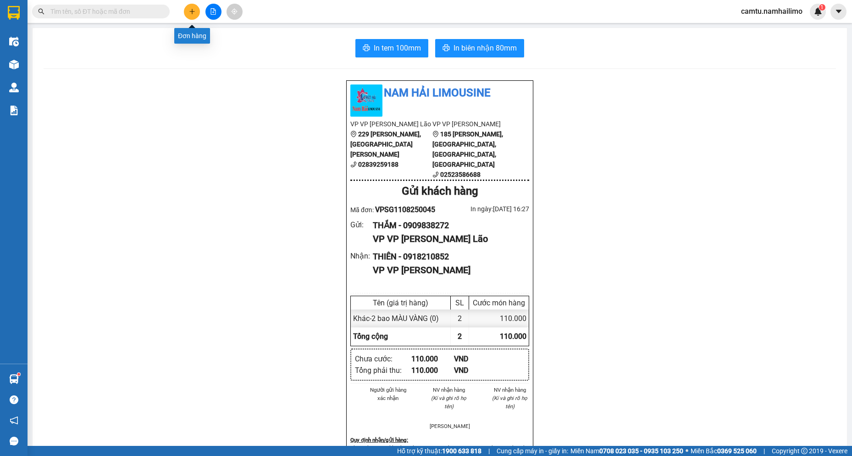
click at [192, 13] on icon "plus" at bounding box center [192, 11] width 6 height 6
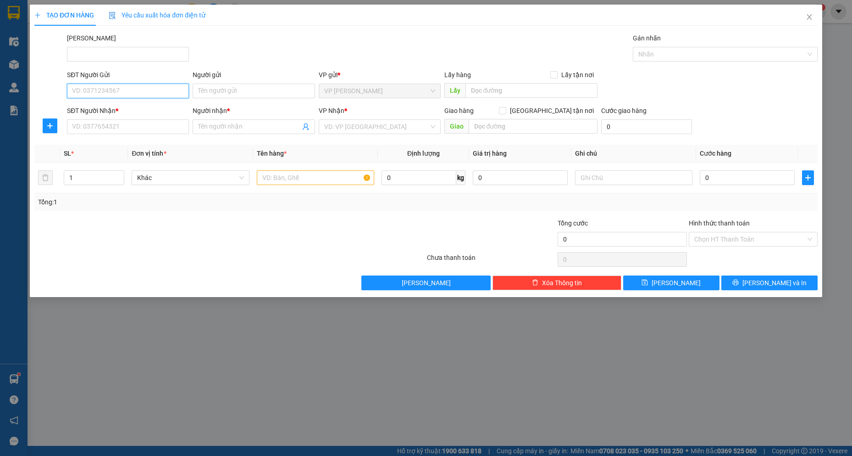
click at [127, 87] on input "SĐT Người Gửi" at bounding box center [128, 90] width 122 height 15
paste input "0969979199"
drag, startPoint x: 108, startPoint y: 94, endPoint x: 72, endPoint y: 94, distance: 36.2
click at [72, 94] on input "0969979199" at bounding box center [128, 90] width 122 height 15
type input "0969979199"
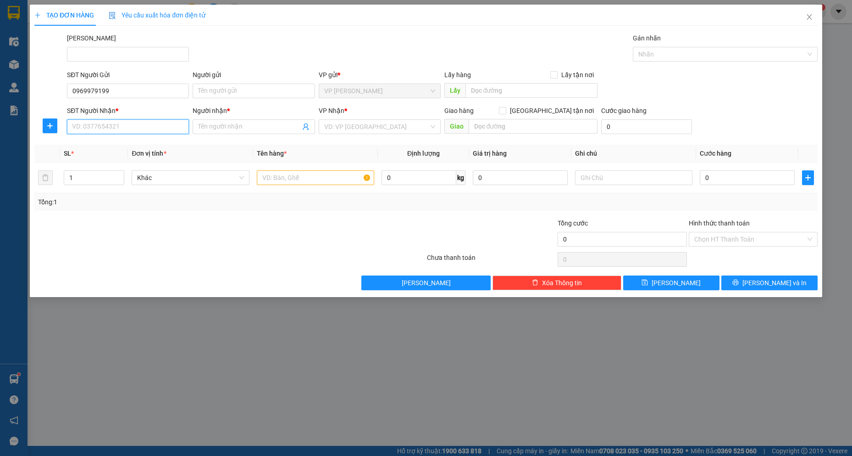
click at [93, 130] on input "SĐT Người Nhận *" at bounding box center [128, 126] width 122 height 15
paste input "0969979199"
type input "0969979199"
click at [209, 127] on input "Người nhận *" at bounding box center [249, 127] width 102 height 10
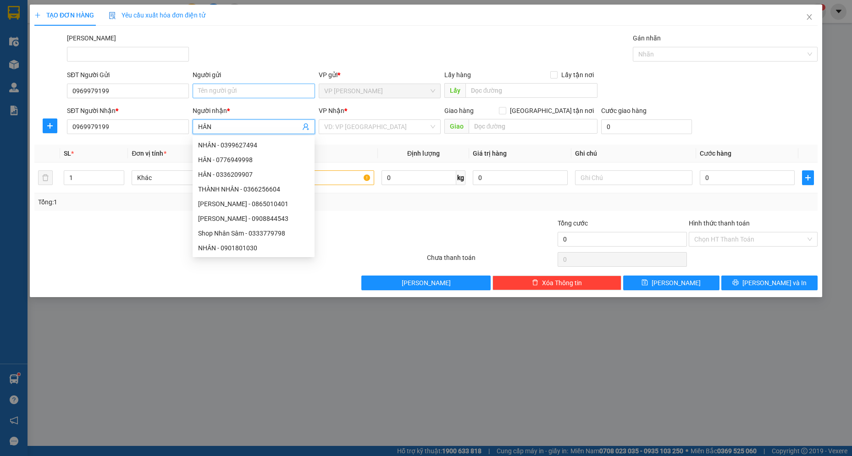
type input "HÂN"
click at [221, 90] on input "Người gửi" at bounding box center [254, 90] width 122 height 15
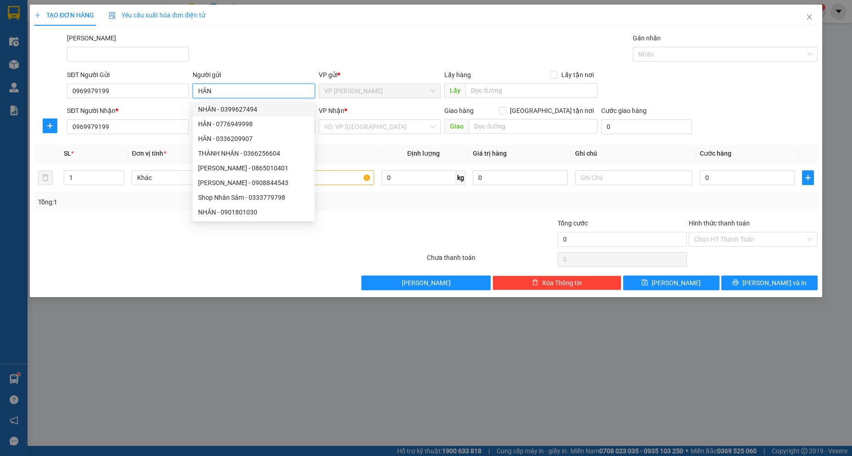
type input "HÂN"
click at [357, 226] on div at bounding box center [360, 234] width 131 height 32
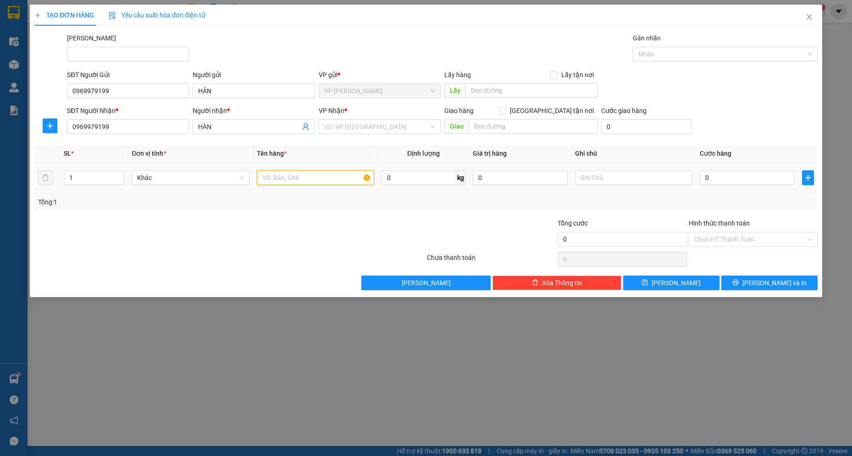
click at [289, 175] on input "text" at bounding box center [316, 177] width 118 height 15
type input "XE WARE -"
click at [359, 131] on input "search" at bounding box center [376, 127] width 105 height 14
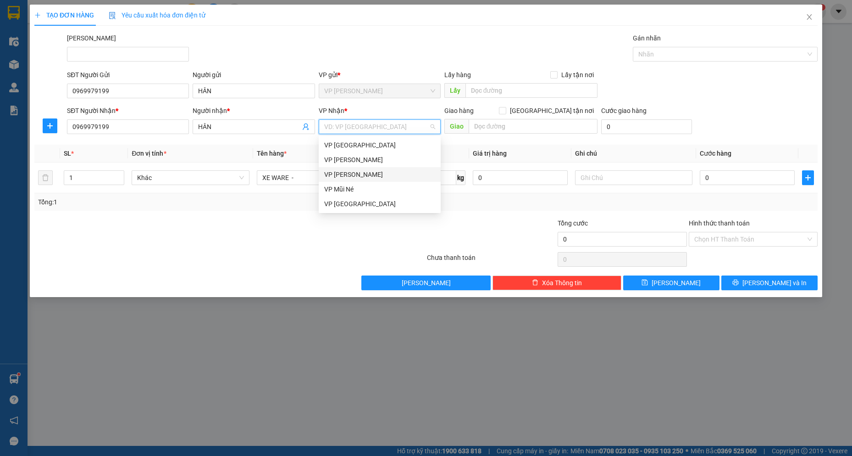
click at [356, 171] on div "VP [PERSON_NAME]" at bounding box center [379, 174] width 111 height 10
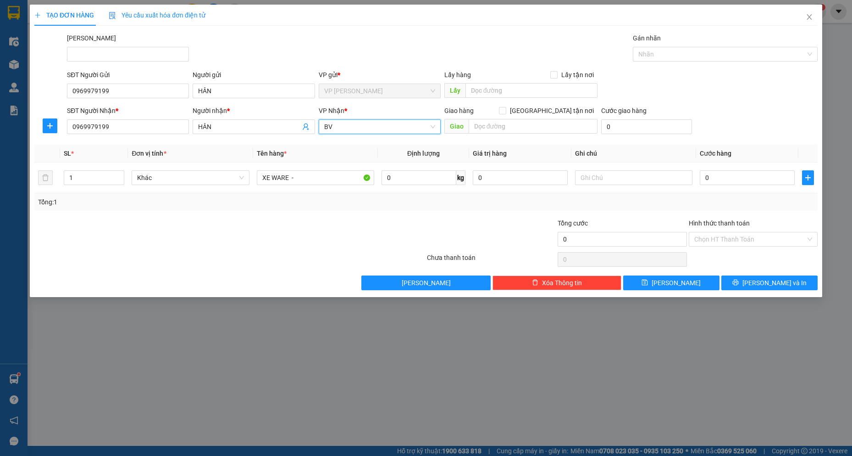
type input "B"
click at [322, 177] on input "XE WARE -" at bounding box center [316, 177] width 118 height 15
type input "XE WARE - 86C2- 13601"
click at [755, 183] on input "0" at bounding box center [747, 177] width 95 height 15
type input "2"
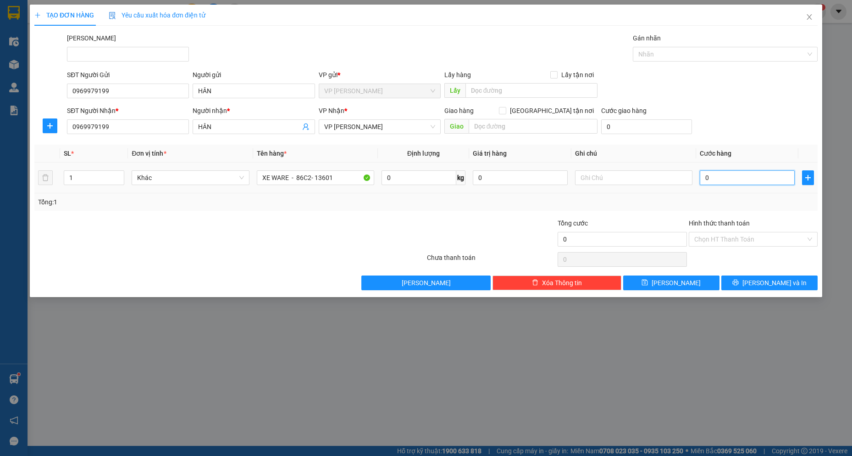
type input "2"
type input "25"
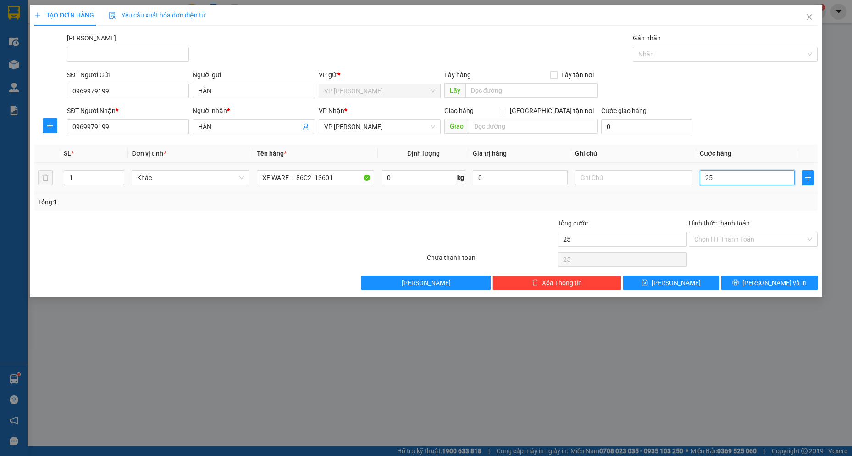
type input "250"
type input "250.000"
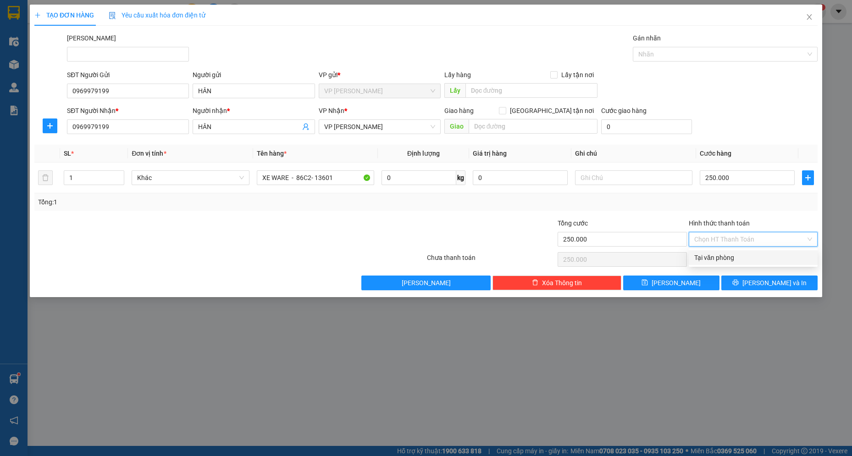
click at [720, 237] on input "Hình thức thanh toán" at bounding box center [749, 239] width 111 height 14
click at [721, 259] on div "Tại văn phòng" at bounding box center [753, 257] width 118 height 10
type input "0"
click at [768, 282] on span "[PERSON_NAME] và In" at bounding box center [775, 283] width 64 height 10
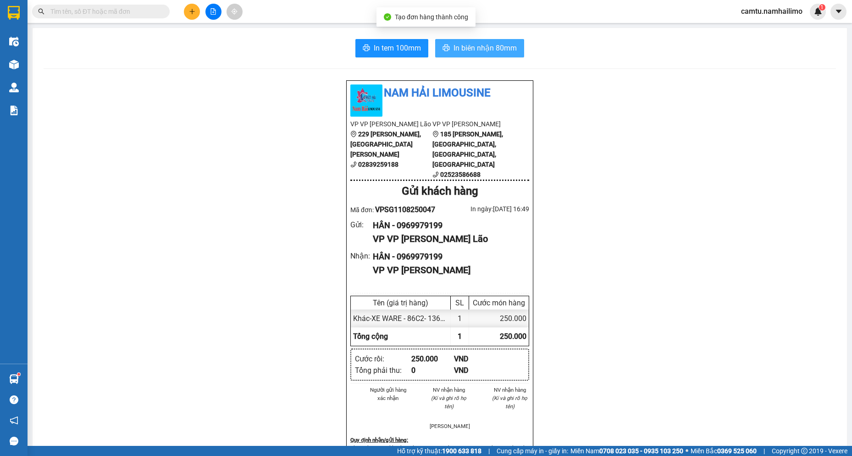
click at [482, 44] on span "In biên nhận 80mm" at bounding box center [485, 47] width 63 height 11
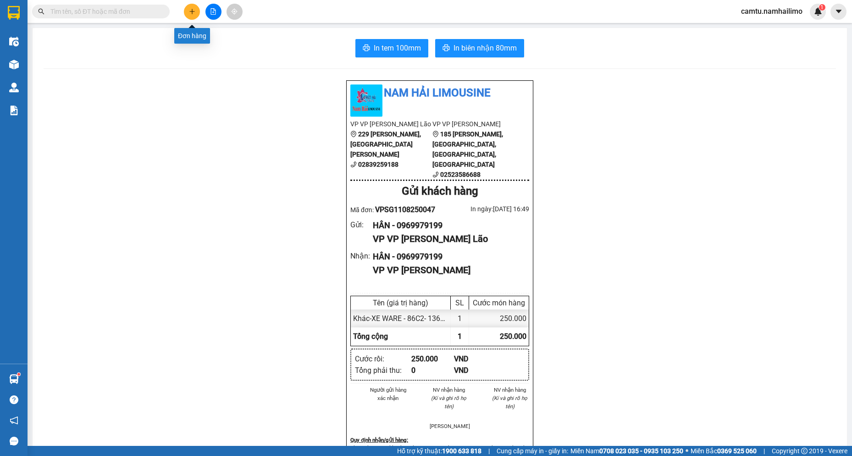
click at [197, 6] on button at bounding box center [192, 12] width 16 height 16
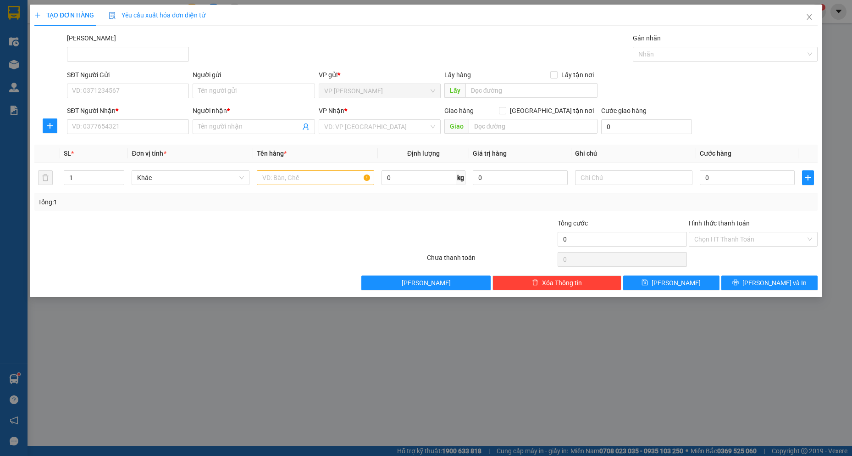
click at [94, 119] on div "SĐT Người Nhận *" at bounding box center [128, 113] width 122 height 14
click at [106, 125] on input "SĐT Người Nhận *" at bounding box center [128, 126] width 122 height 15
click at [93, 91] on input "SĐT Người Gửi" at bounding box center [128, 90] width 122 height 15
type input "0877435707"
click at [98, 106] on div "0877435707 - thắng" at bounding box center [127, 109] width 111 height 10
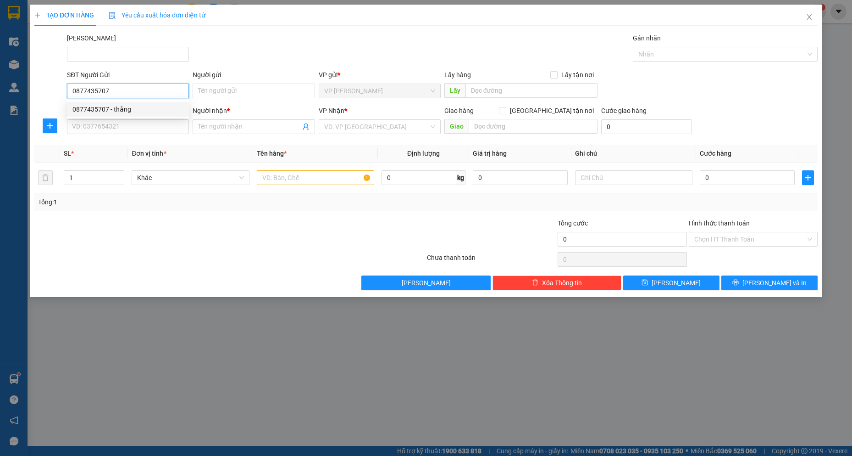
type input "thắng"
type input "0374474059"
type input "quang thuốc 0708001532"
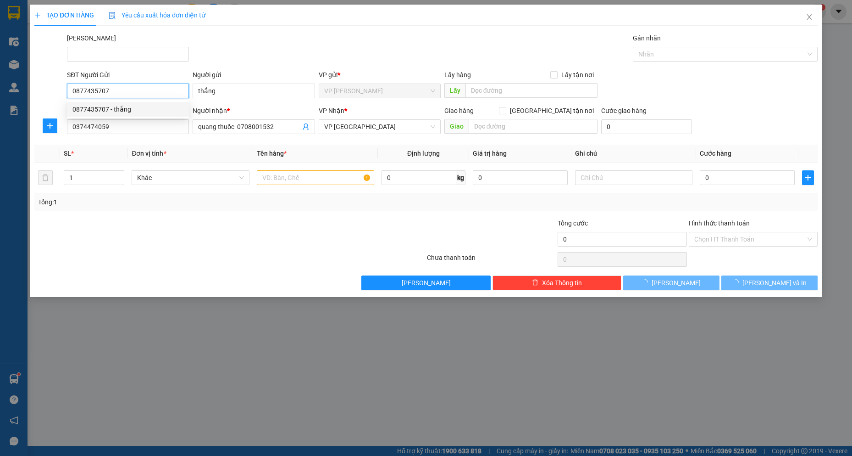
type input "120.000"
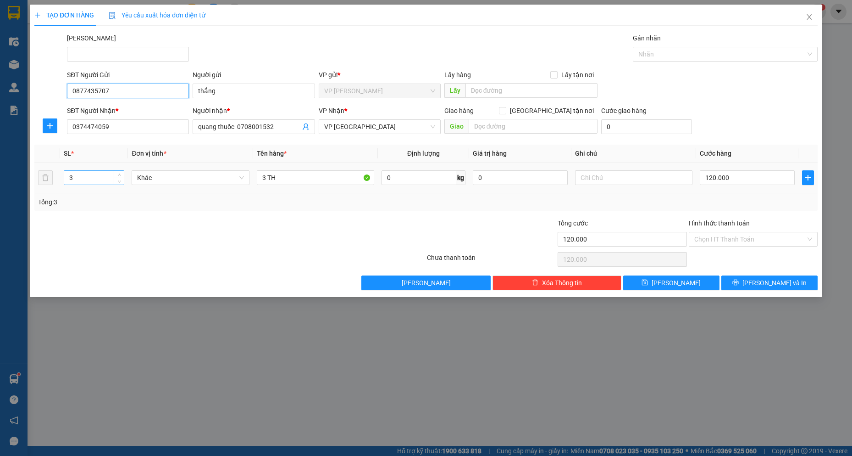
type input "0877435707"
drag, startPoint x: 82, startPoint y: 181, endPoint x: 67, endPoint y: 180, distance: 14.2
click at [67, 180] on input "3" at bounding box center [94, 178] width 60 height 14
type input "7"
drag, startPoint x: 265, startPoint y: 176, endPoint x: 254, endPoint y: 176, distance: 11.0
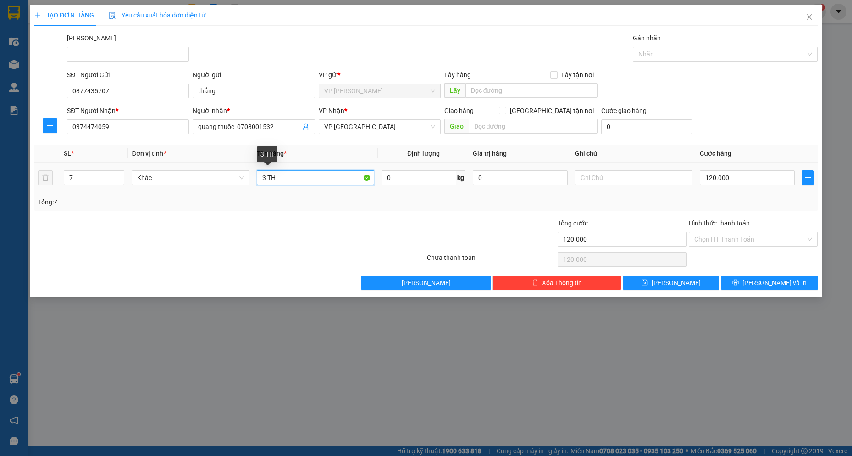
click at [254, 176] on td "3 TH" at bounding box center [315, 177] width 125 height 31
type input "7 TH"
click at [754, 177] on input "120.000" at bounding box center [747, 177] width 95 height 15
type input "2"
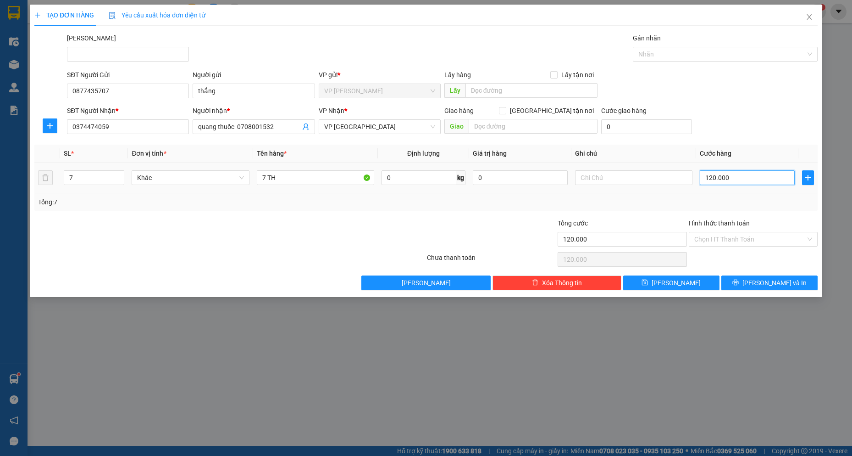
type input "2"
type input "28"
type input "280"
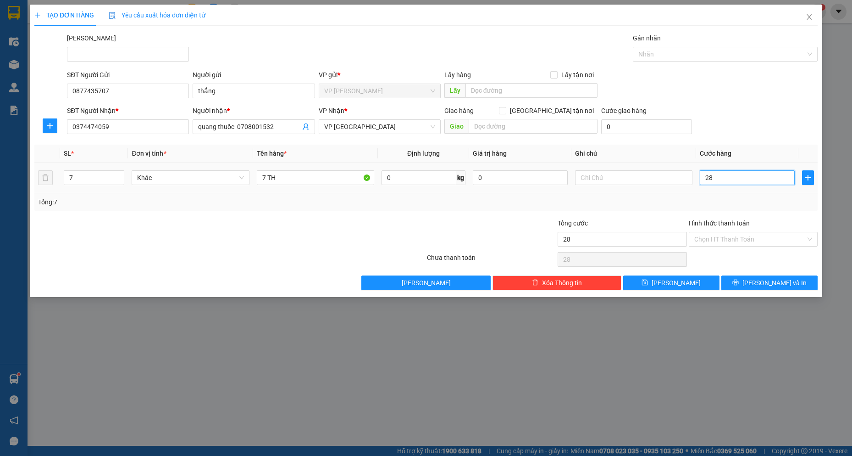
type input "280"
type input "280.000"
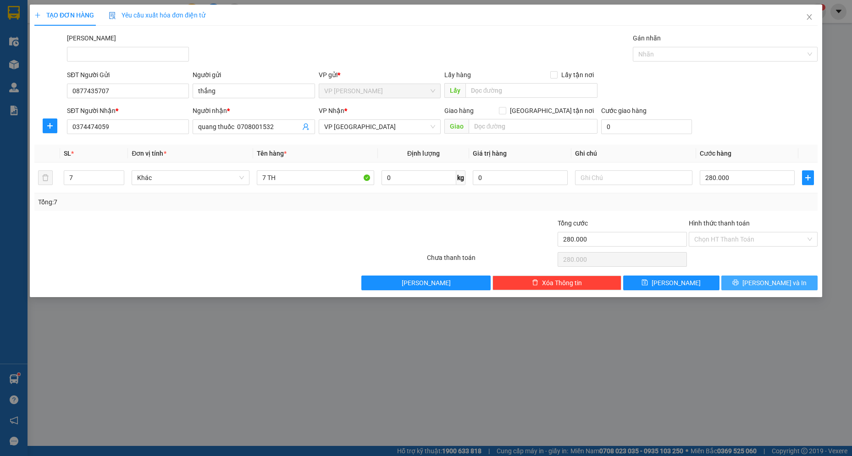
click at [774, 286] on span "[PERSON_NAME] và In" at bounding box center [775, 283] width 64 height 10
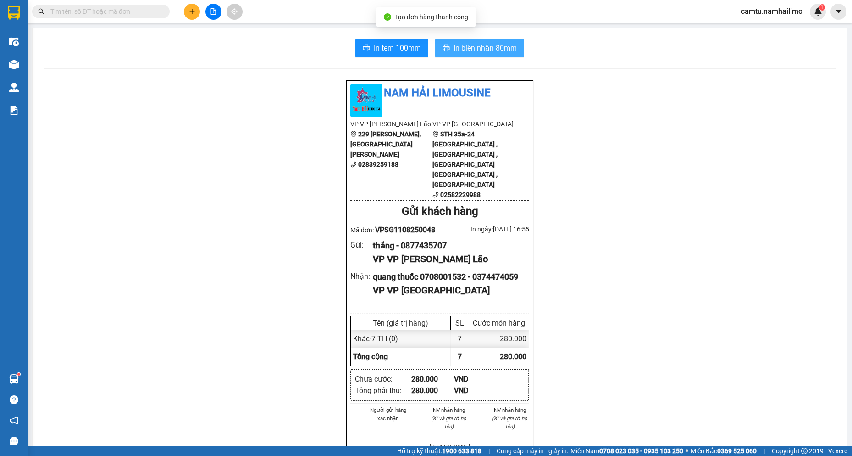
click at [478, 45] on span "In biên nhận 80mm" at bounding box center [485, 47] width 63 height 11
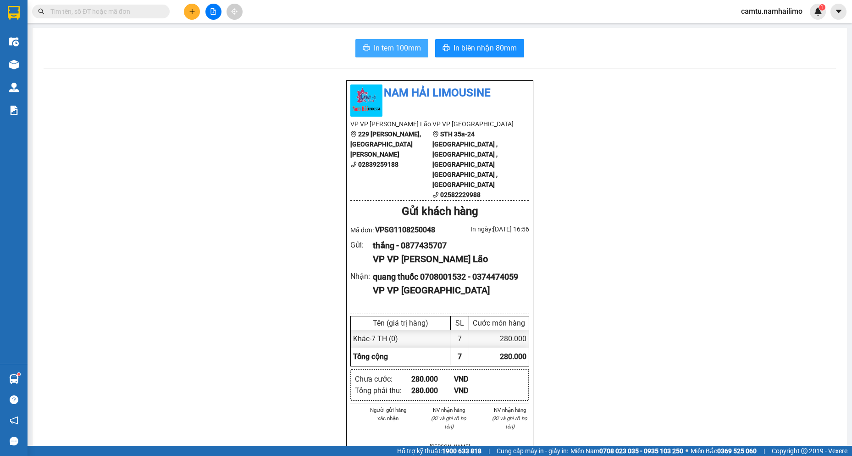
click at [364, 40] on button "In tem 100mm" at bounding box center [392, 48] width 73 height 18
click at [191, 15] on button at bounding box center [192, 12] width 16 height 16
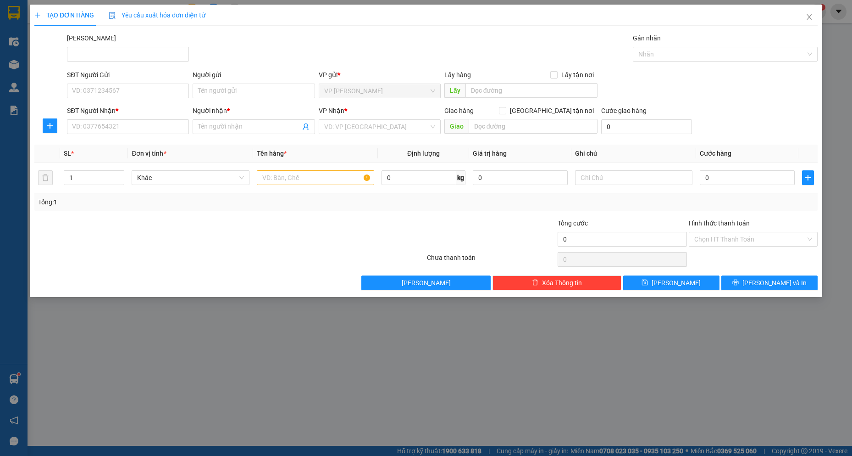
click at [116, 118] on div "SĐT Người Nhận *" at bounding box center [128, 113] width 122 height 14
click at [123, 90] on input "SĐT Người Gửi" at bounding box center [128, 90] width 122 height 15
type input "0848868396"
click at [140, 110] on div "0848868396 - [PERSON_NAME]" at bounding box center [127, 109] width 111 height 10
type input "[PERSON_NAME]"
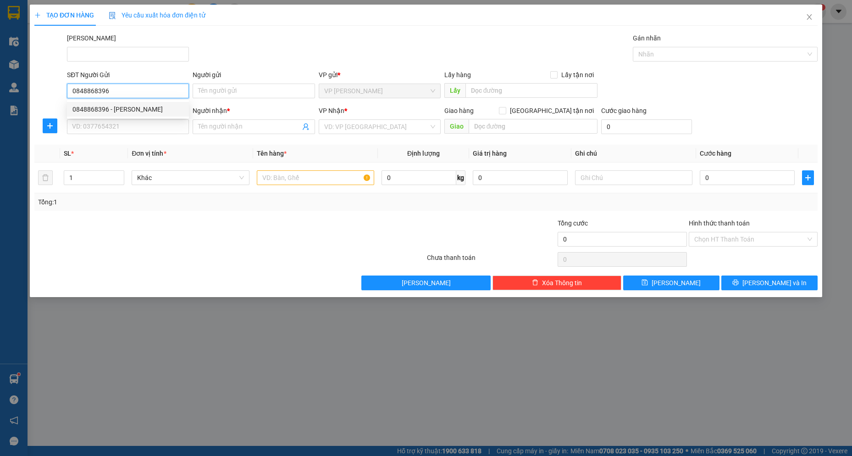
type input "0937643765"
type input "A HẢI"
type input "30.000"
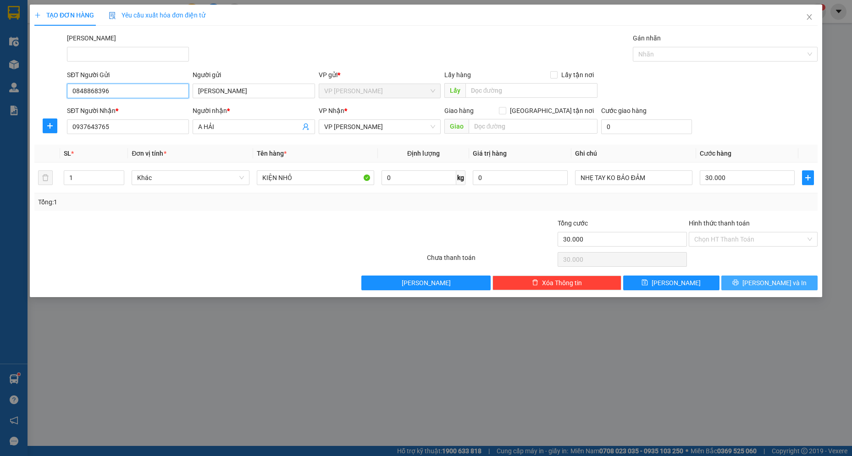
type input "0848868396"
click at [787, 282] on span "[PERSON_NAME] và In" at bounding box center [775, 283] width 64 height 10
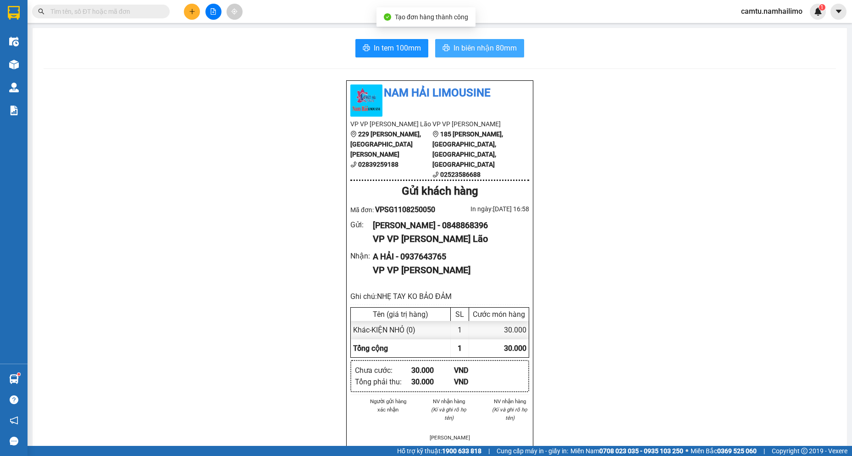
click at [476, 47] on span "In biên nhận 80mm" at bounding box center [485, 47] width 63 height 11
click at [158, 286] on div "Nam Hải Limousine VP VP [PERSON_NAME] Lão [STREET_ADDRESS][PERSON_NAME][PERSON_…" at bounding box center [440, 459] width 793 height 758
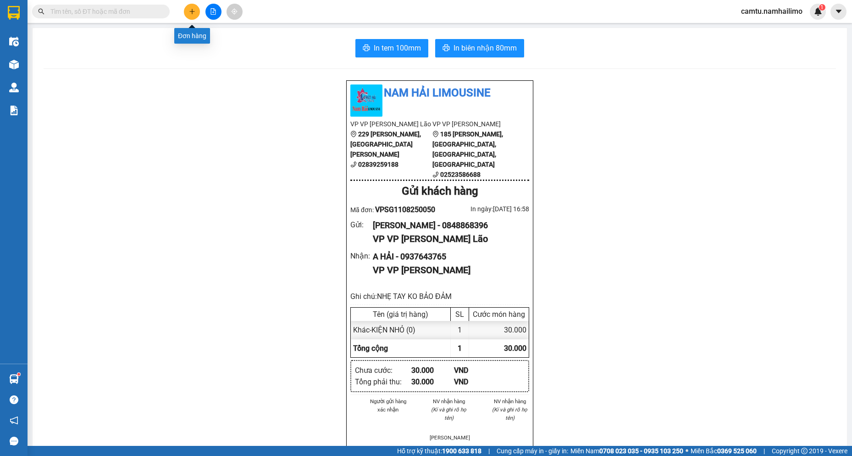
click at [189, 9] on icon "plus" at bounding box center [192, 11] width 6 height 6
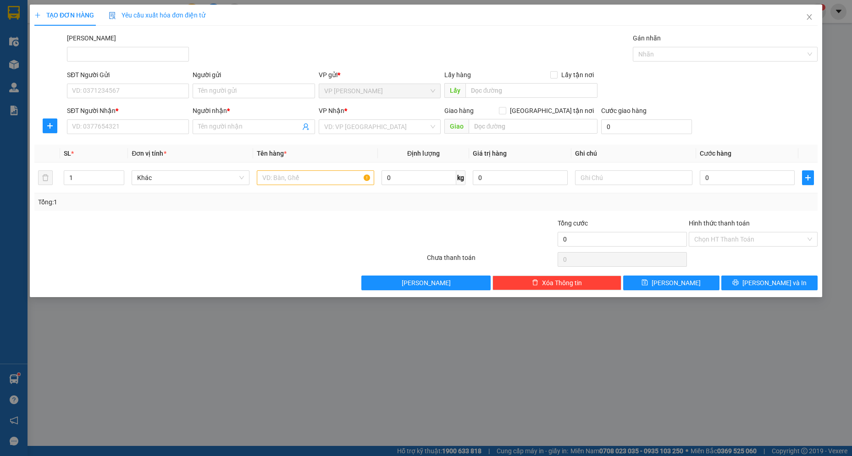
click at [114, 117] on div "SĐT Người Nhận *" at bounding box center [128, 113] width 122 height 14
click at [108, 126] on input "SĐT Người Nhận *" at bounding box center [128, 126] width 122 height 15
type input "0935688481"
click at [121, 146] on div "0935688481 - bs ngọc" at bounding box center [127, 145] width 111 height 10
type input "bs ngọc"
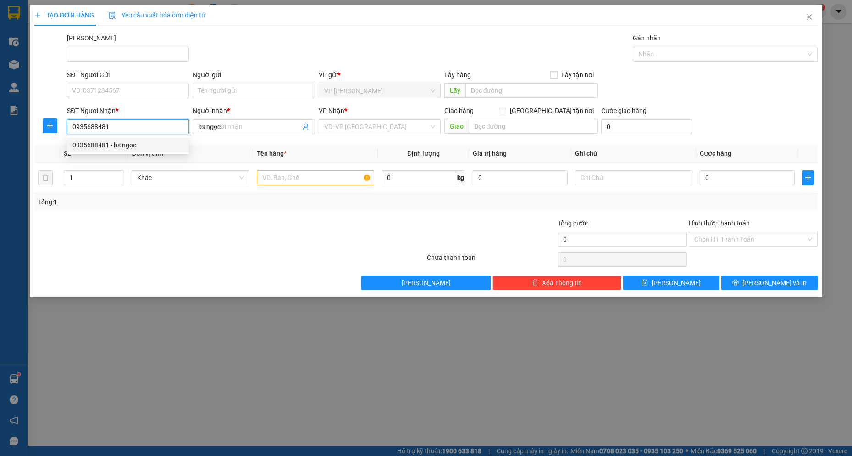
type input "20.000"
type input "0935688481"
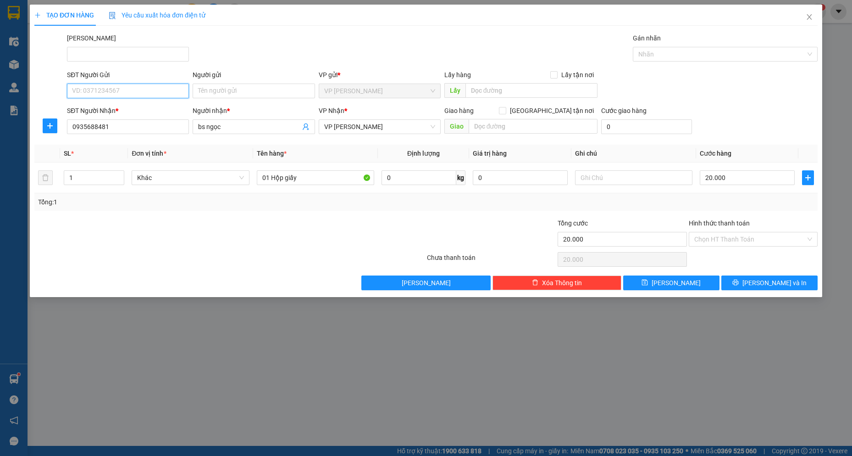
click at [113, 86] on input "SĐT Người Gửi" at bounding box center [128, 90] width 122 height 15
click at [121, 111] on div "0936139855 - GP dental" at bounding box center [127, 109] width 111 height 10
type input "0936139855"
type input "GP dental"
click at [757, 287] on button "[PERSON_NAME] và In" at bounding box center [770, 282] width 96 height 15
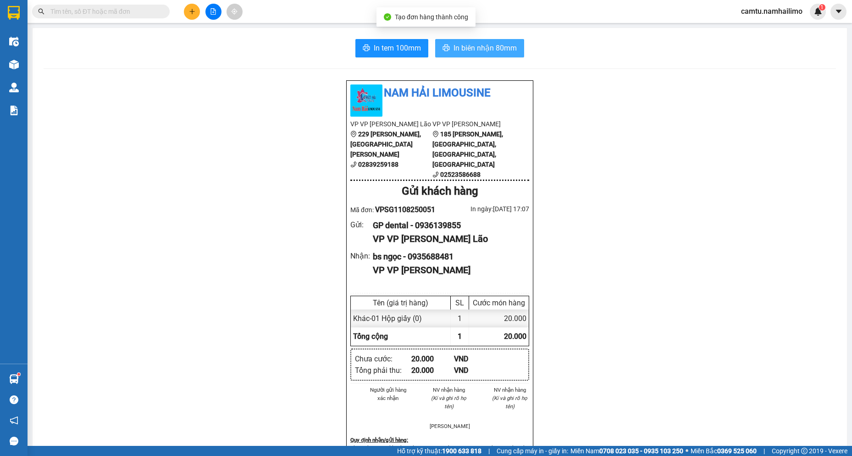
drag, startPoint x: 473, startPoint y: 48, endPoint x: 472, endPoint y: 60, distance: 11.9
click at [474, 48] on span "In biên nhận 80mm" at bounding box center [485, 47] width 63 height 11
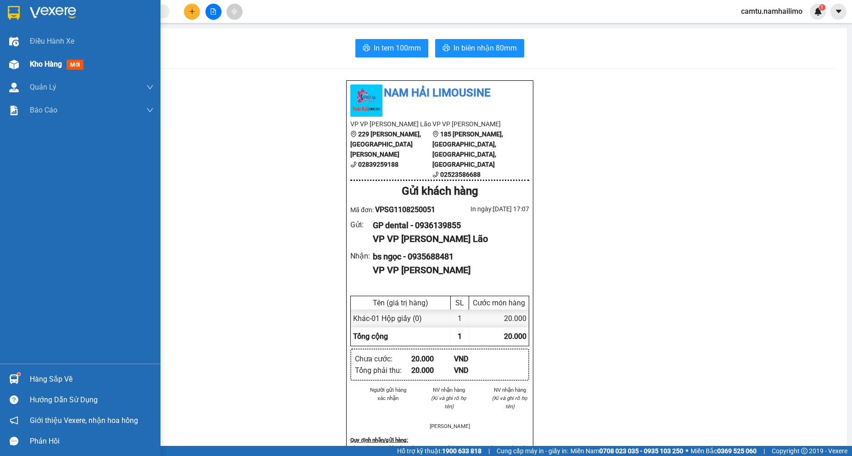
click at [40, 64] on span "Kho hàng" at bounding box center [46, 64] width 32 height 9
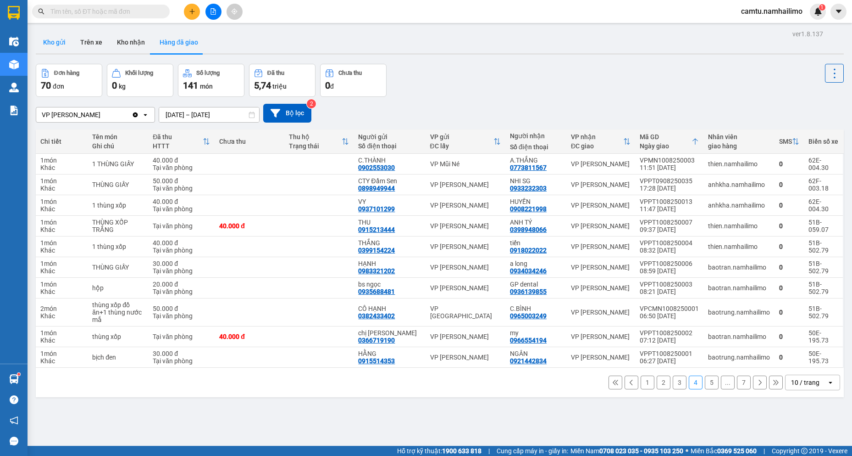
click at [44, 42] on button "Kho gửi" at bounding box center [54, 42] width 37 height 22
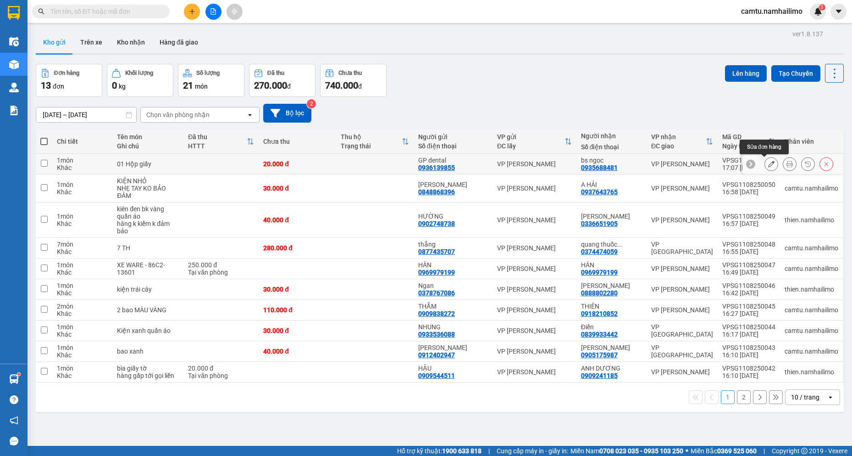
click at [768, 165] on icon at bounding box center [771, 164] width 6 height 6
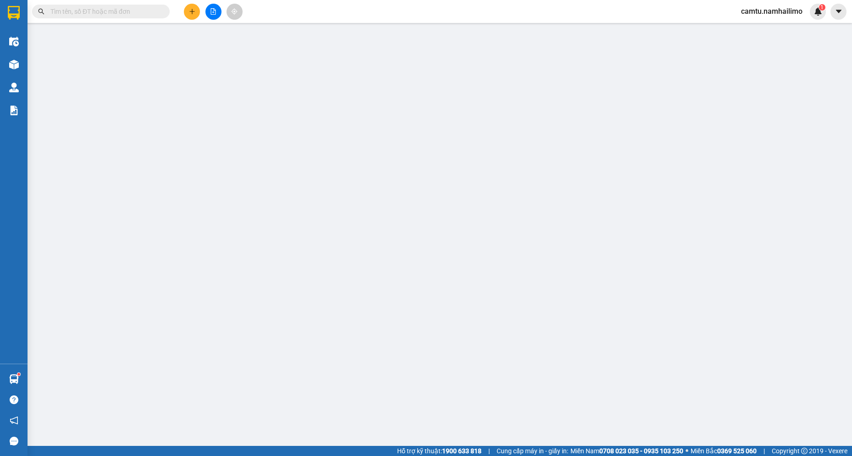
type input "0936139855"
type input "GP dental"
type input "0935688481"
type input "bs ngọc"
type input "20.000"
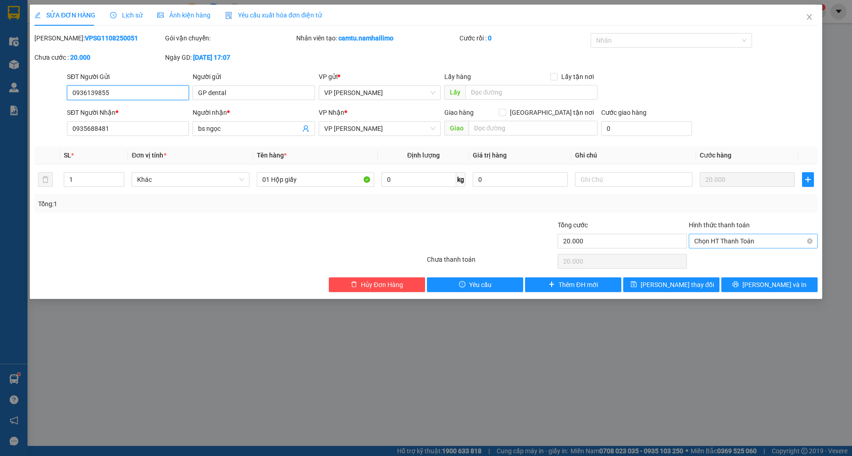
click at [756, 241] on span "Chọn HT Thanh Toán" at bounding box center [753, 241] width 118 height 14
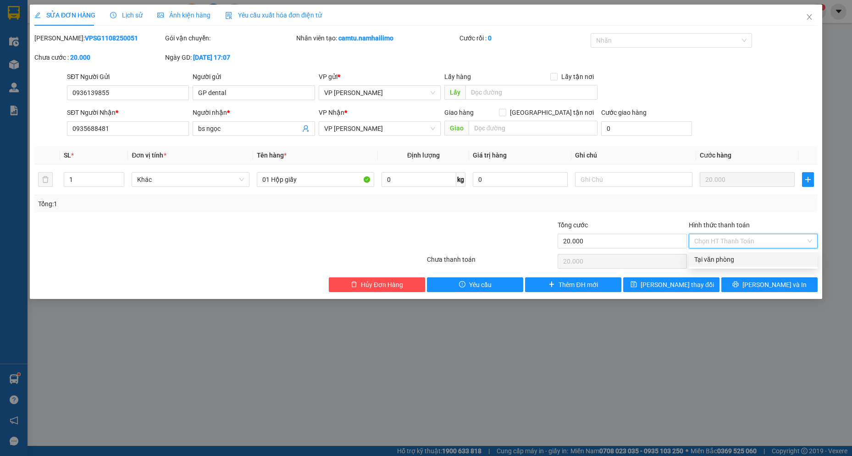
click at [742, 261] on div "Tại văn phòng" at bounding box center [753, 259] width 118 height 10
type input "0"
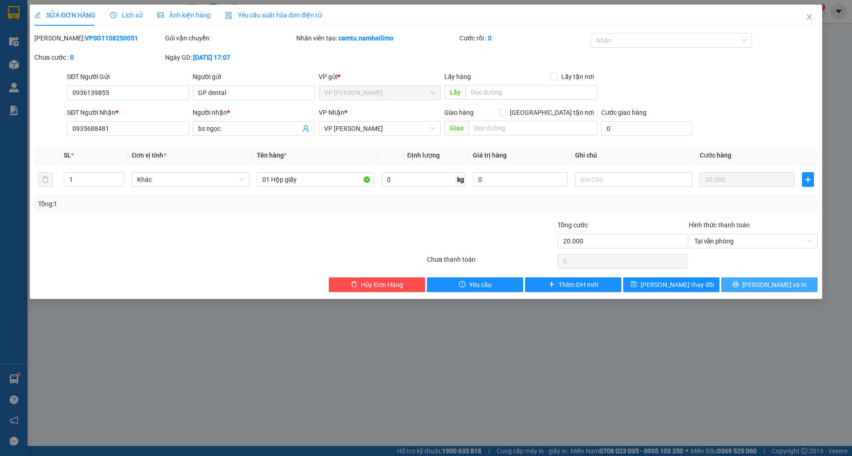
click at [740, 283] on button "[PERSON_NAME] và In" at bounding box center [770, 284] width 96 height 15
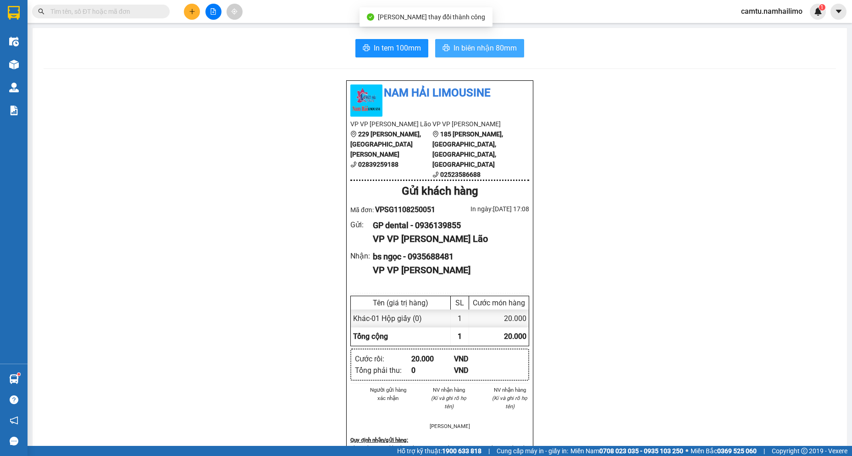
click at [463, 44] on span "In biên nhận 80mm" at bounding box center [485, 47] width 63 height 11
click at [49, 14] on span at bounding box center [101, 12] width 138 height 14
click at [53, 12] on input "text" at bounding box center [104, 11] width 108 height 10
paste input "0346618"
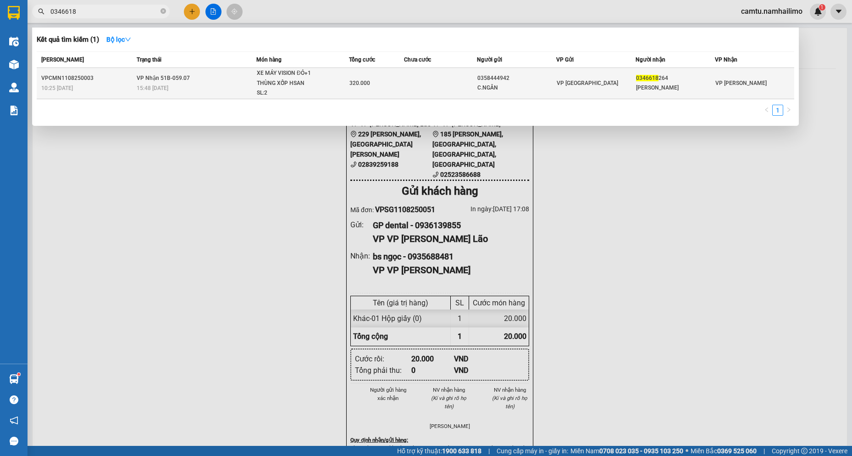
type input "0346618"
click at [510, 86] on div "C.NGÂN" at bounding box center [517, 88] width 78 height 10
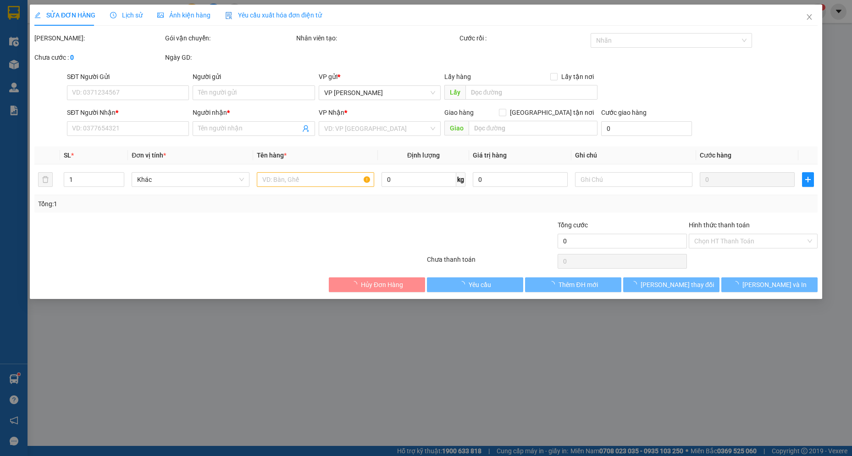
type input "0358444942"
type input "C.NGÂN"
type input "0346618264"
type input "[PERSON_NAME]"
type input "320.000"
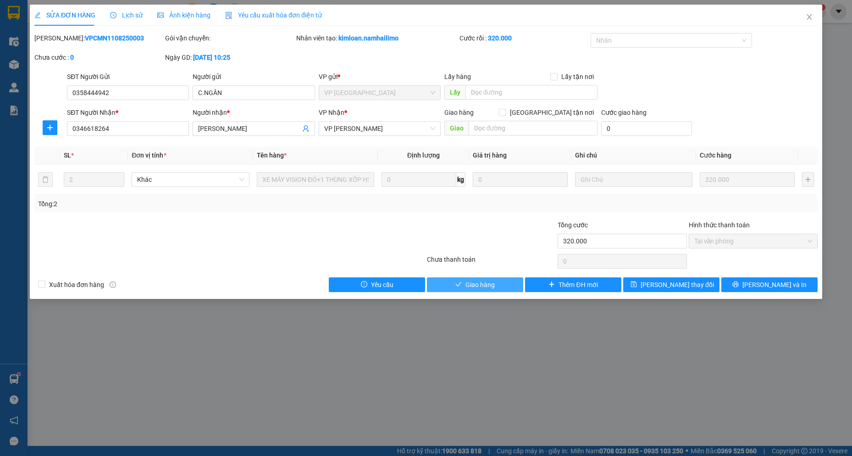
click at [487, 283] on span "Giao hàng" at bounding box center [480, 284] width 29 height 10
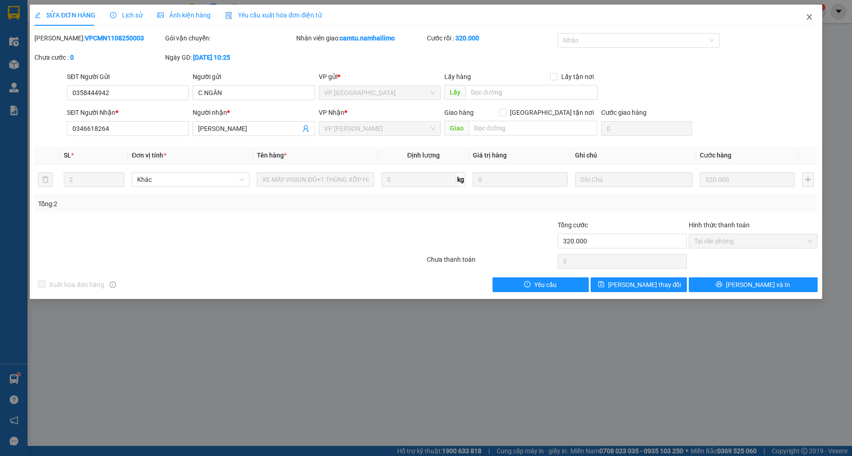
click at [813, 17] on icon "close" at bounding box center [809, 16] width 7 height 7
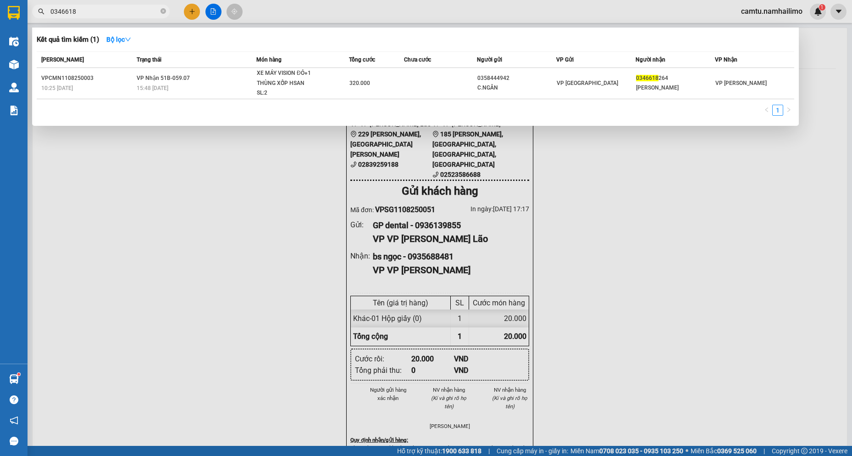
click at [86, 13] on input "0346618" at bounding box center [104, 11] width 108 height 10
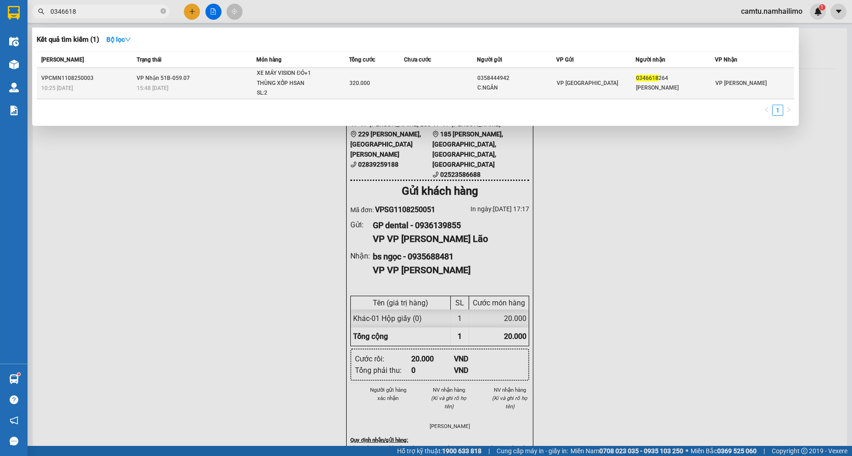
click at [640, 87] on div "[PERSON_NAME]" at bounding box center [675, 88] width 78 height 10
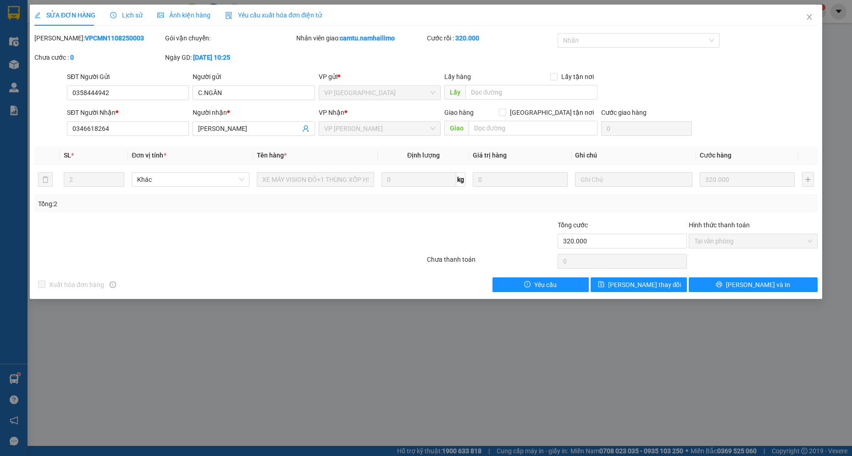
click at [733, 292] on div "SỬA ĐƠN HÀNG Lịch sử Ảnh kiện hàng Yêu cầu xuất hóa đơn điện tử Total Paid Fee …" at bounding box center [426, 152] width 793 height 294
click at [722, 283] on icon "printer" at bounding box center [719, 284] width 6 height 6
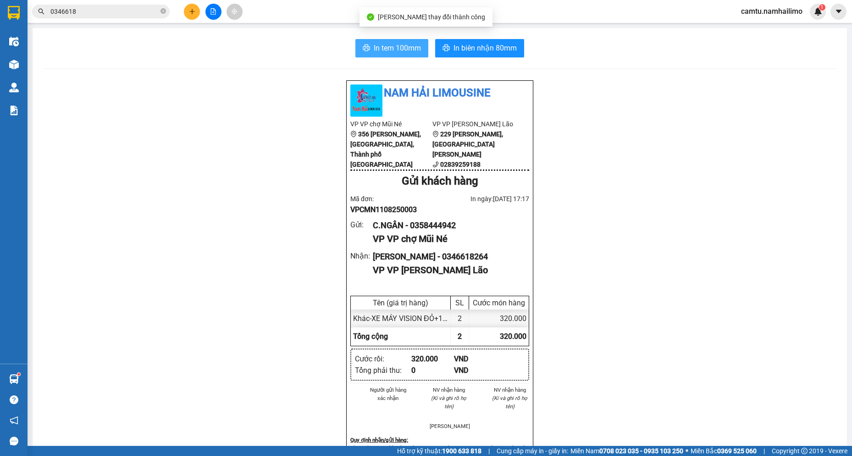
click at [394, 43] on span "In tem 100mm" at bounding box center [397, 47] width 47 height 11
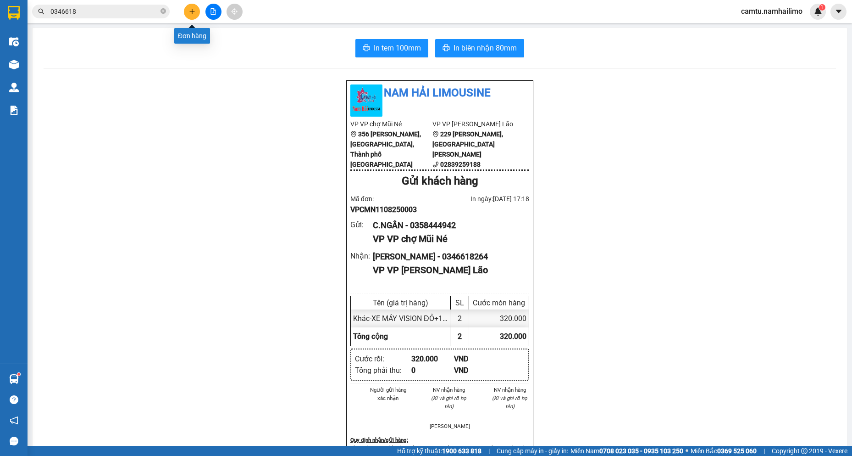
click at [190, 11] on icon "plus" at bounding box center [191, 11] width 5 height 0
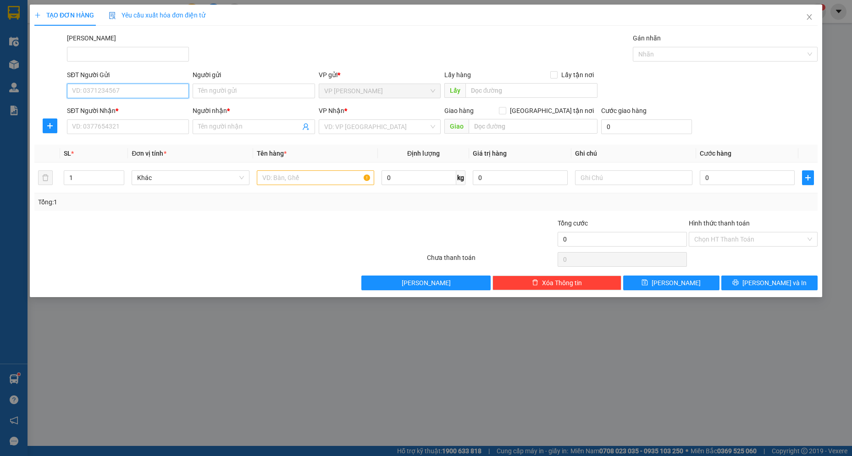
click at [117, 89] on input "SĐT Người Gửi" at bounding box center [128, 90] width 122 height 15
click at [122, 111] on div "0348311483 - CHA CA HAN QUOC" at bounding box center [127, 109] width 111 height 10
type input "0348311483"
type input "CHA CA HAN QUOC"
type input "0812248956"
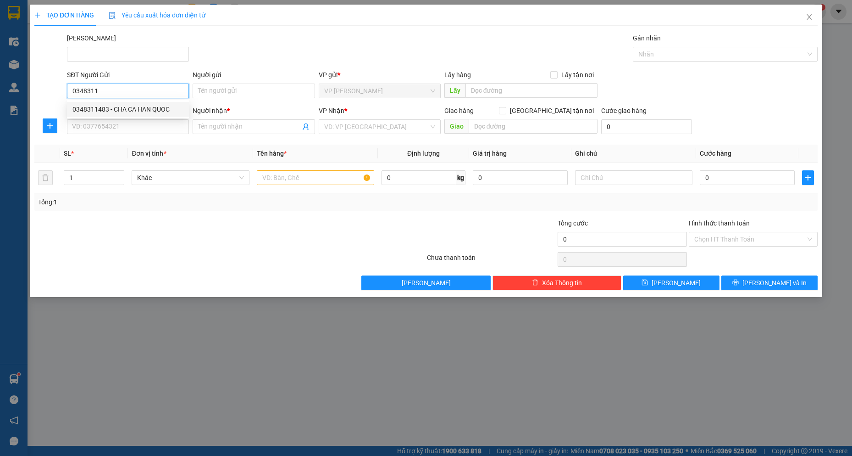
type input "[PERSON_NAME] - ANH QUÔC"
type input "40.000"
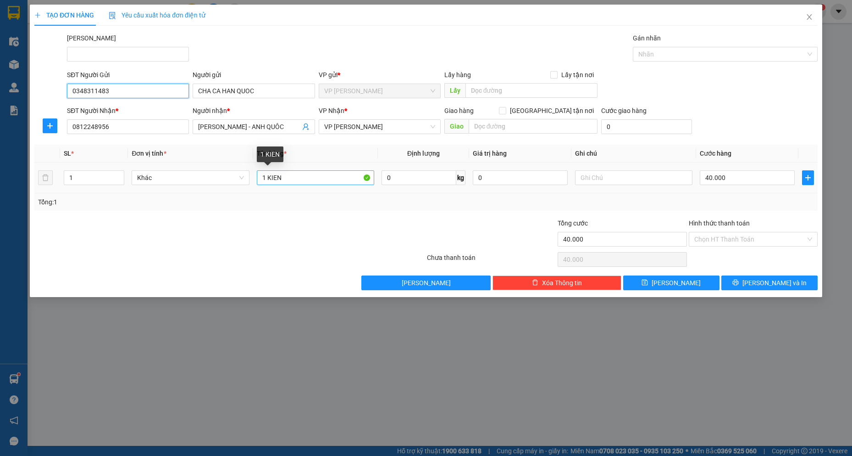
type input "0348311483"
drag, startPoint x: 286, startPoint y: 179, endPoint x: 268, endPoint y: 177, distance: 18.4
click at [268, 177] on input "1 KIEN" at bounding box center [316, 177] width 118 height 15
type input "1 TH GIẤY"
click at [739, 178] on input "40.000" at bounding box center [747, 177] width 95 height 15
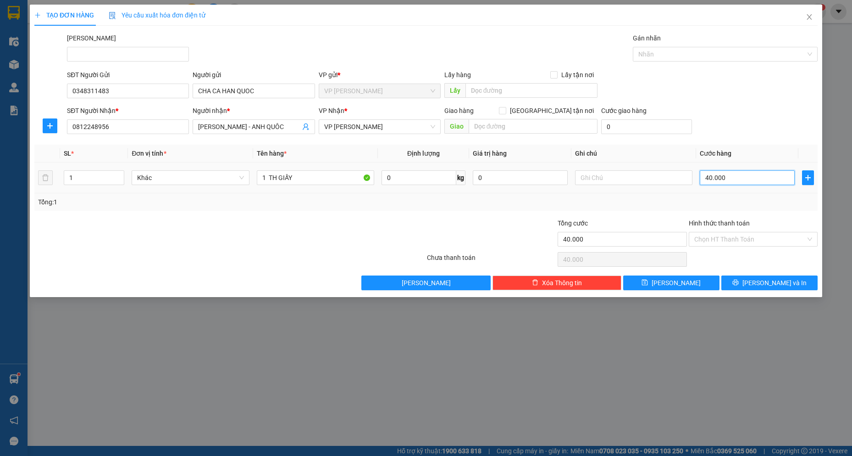
type input "3"
type input "30"
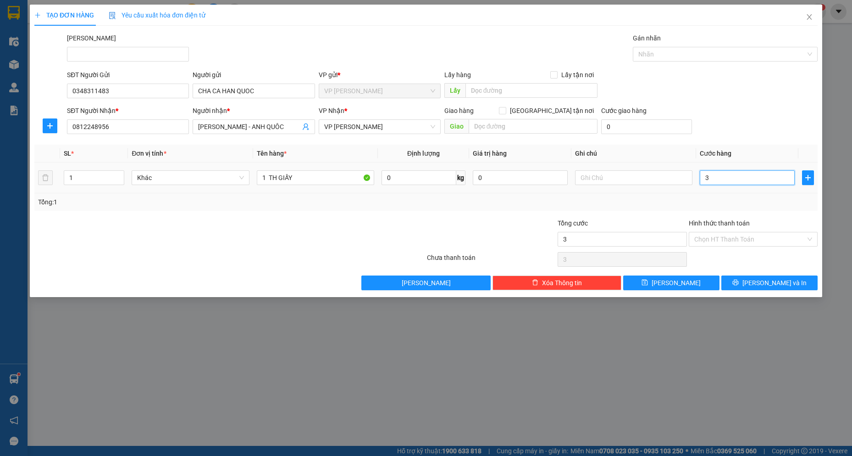
type input "30"
click at [746, 282] on button "[PERSON_NAME] và In" at bounding box center [770, 282] width 96 height 15
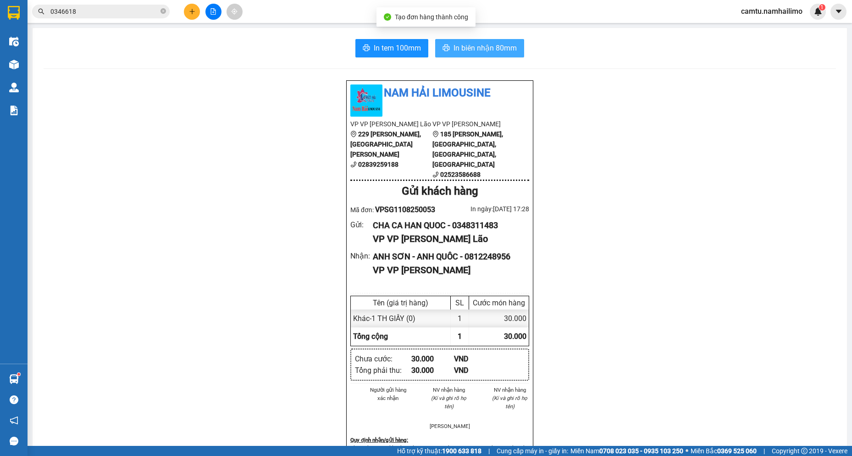
click at [473, 50] on span "In biên nhận 80mm" at bounding box center [485, 47] width 63 height 11
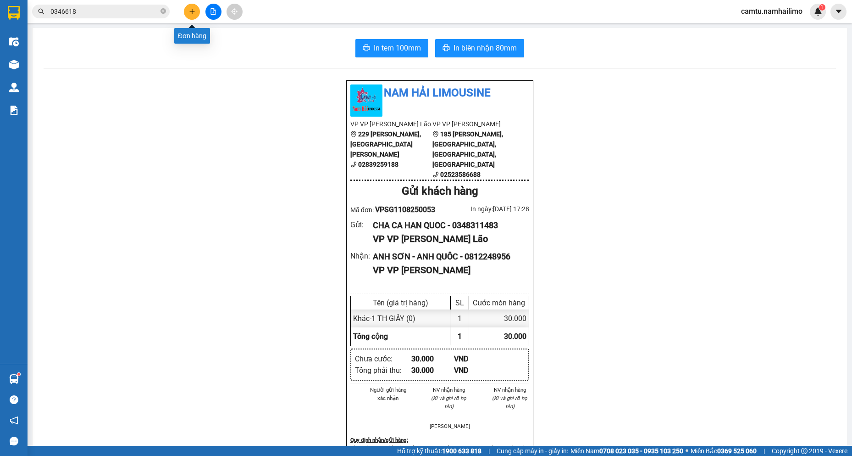
click at [189, 11] on icon "plus" at bounding box center [192, 11] width 6 height 6
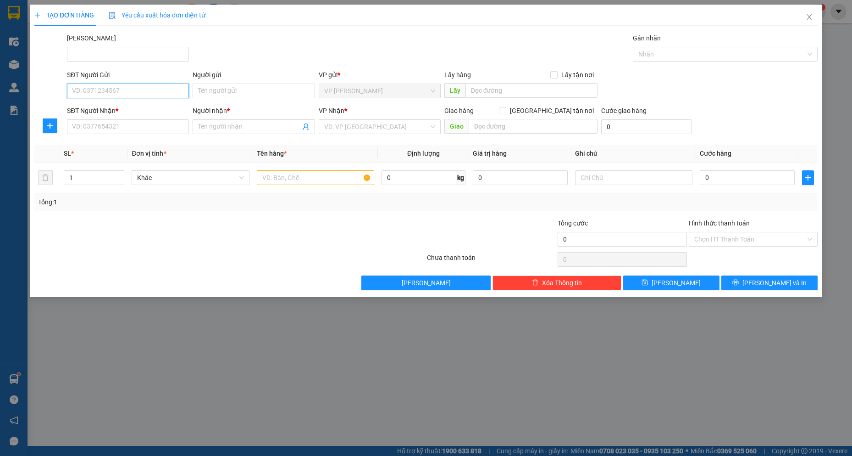
click at [159, 92] on input "SĐT Người Gửi" at bounding box center [128, 90] width 122 height 15
click at [147, 106] on div "0982733996 - TIẾN PHÁT" at bounding box center [127, 109] width 111 height 10
type input "0982733996"
type input "TIẾN PHÁT"
type input "0968683879"
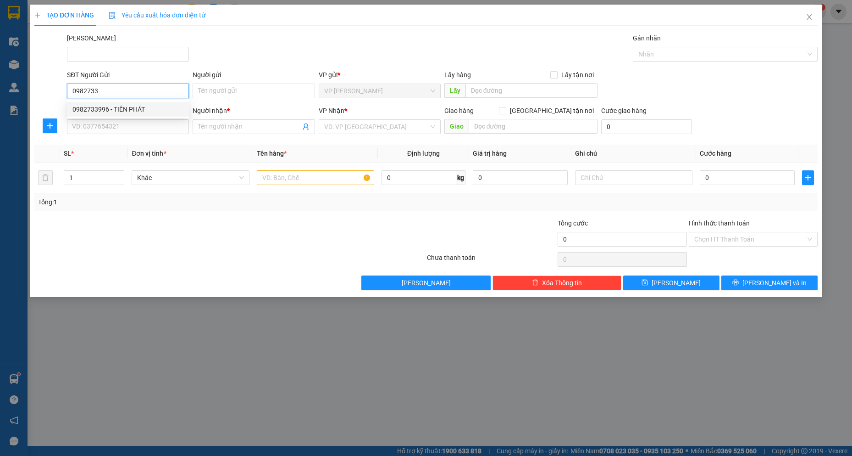
type input "[PERSON_NAME]"
type input "6 [PERSON_NAME]"
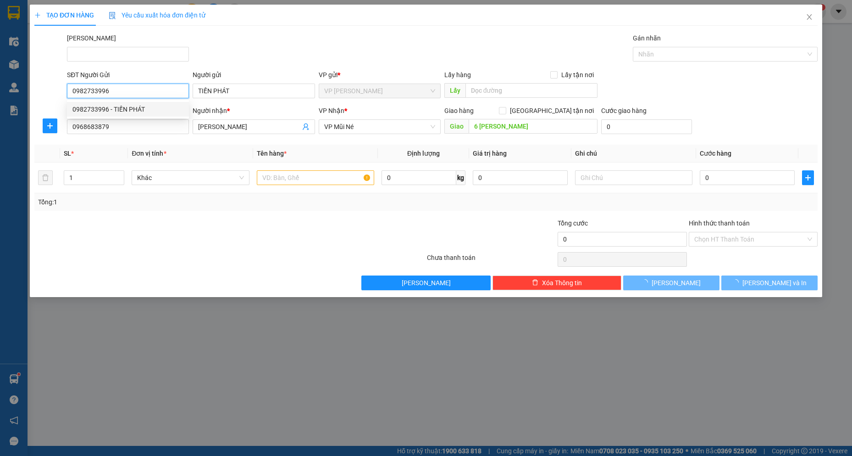
type input "30.000"
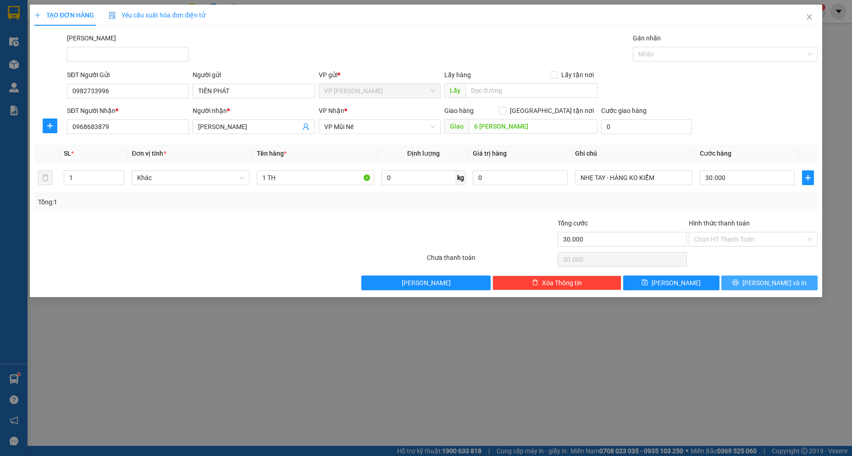
click at [775, 286] on span "[PERSON_NAME] và In" at bounding box center [775, 283] width 64 height 10
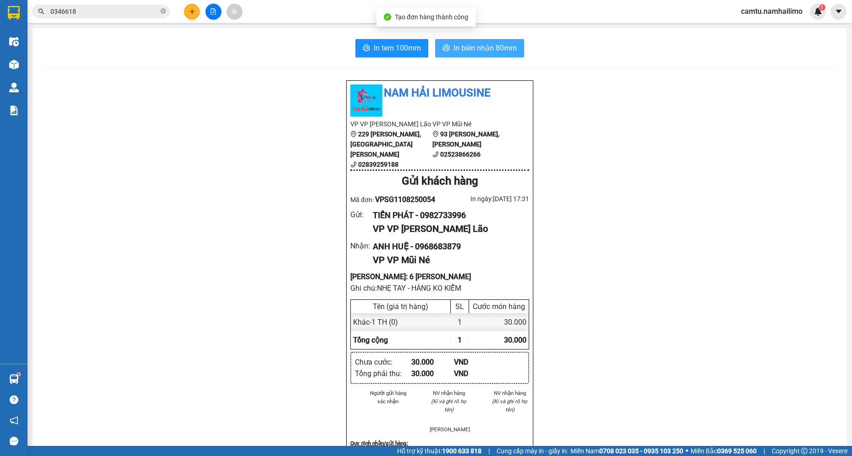
click at [492, 49] on span "In biên nhận 80mm" at bounding box center [485, 47] width 63 height 11
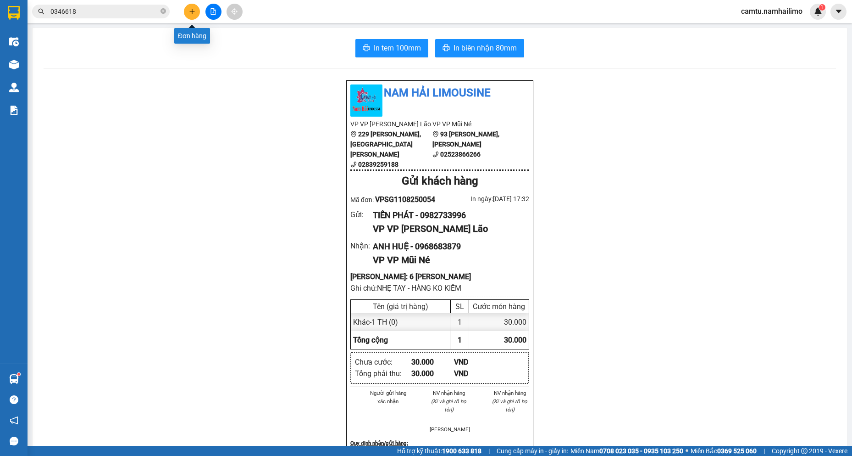
click at [190, 10] on icon "plus" at bounding box center [192, 11] width 6 height 6
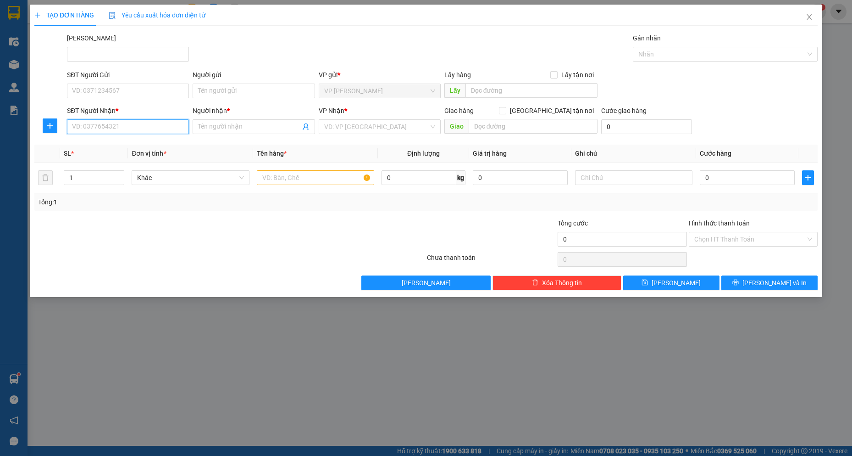
click at [132, 124] on input "SĐT Người Nhận *" at bounding box center [128, 126] width 122 height 15
click at [130, 124] on input "442" at bounding box center [128, 126] width 122 height 15
click at [122, 143] on div "0839933442 - Điền" at bounding box center [127, 145] width 111 height 10
type input "0839933442"
type input "Điền"
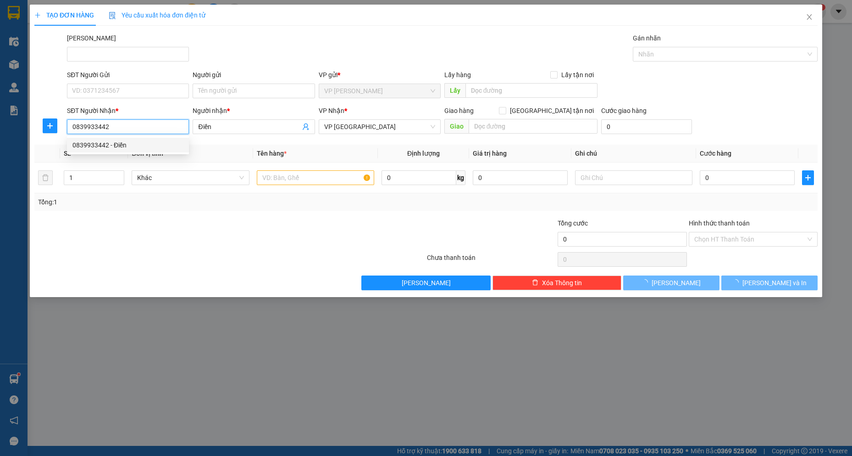
type input "30.000"
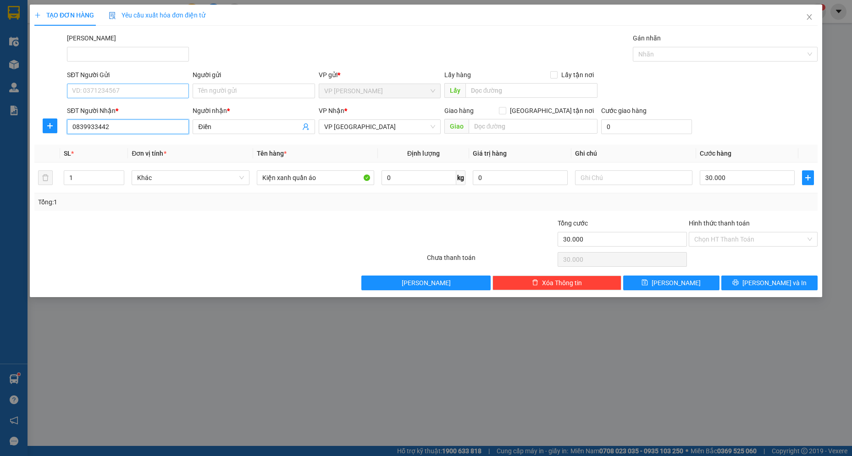
type input "0839933442"
click at [133, 87] on input "SĐT Người Gửi" at bounding box center [128, 90] width 122 height 15
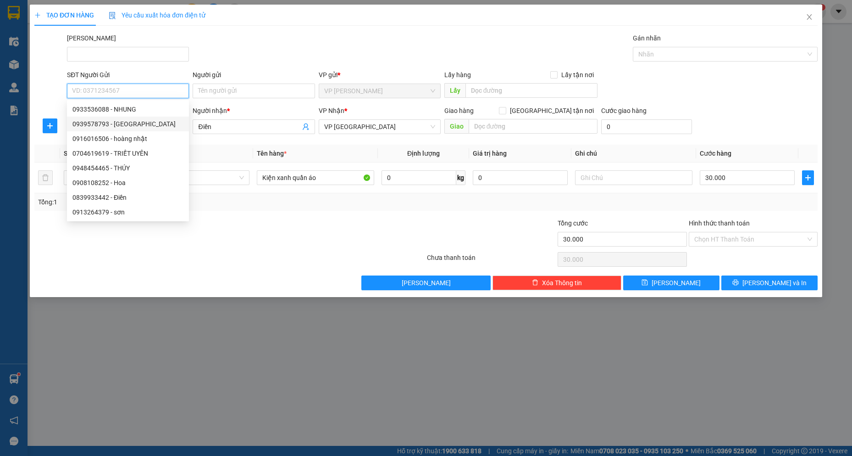
click at [130, 122] on div "0939578793 - [GEOGRAPHIC_DATA]" at bounding box center [127, 124] width 111 height 10
type input "0939578793"
type input "hà [GEOGRAPHIC_DATA]"
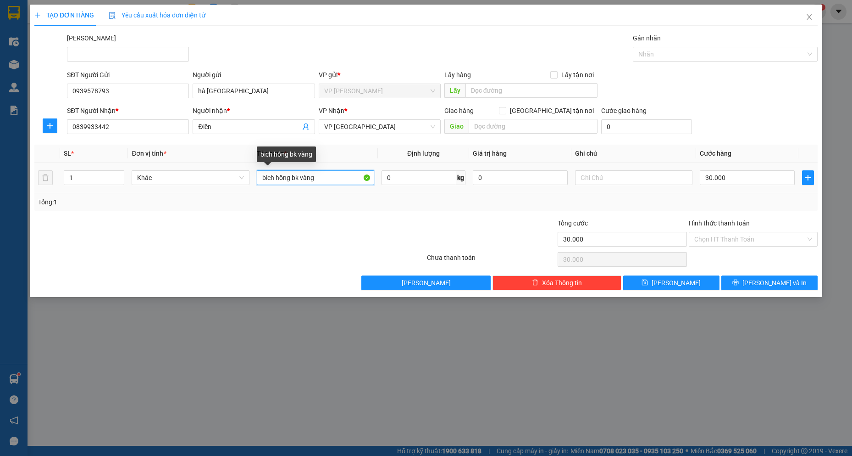
drag, startPoint x: 277, startPoint y: 178, endPoint x: 290, endPoint y: 179, distance: 12.9
click at [290, 179] on input "bich hồng bk vàng" at bounding box center [316, 177] width 118 height 15
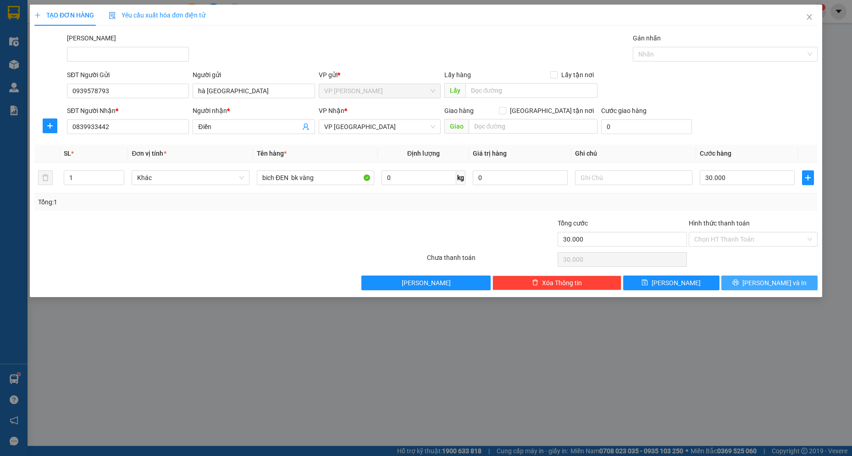
click at [744, 288] on button "[PERSON_NAME] và In" at bounding box center [770, 282] width 96 height 15
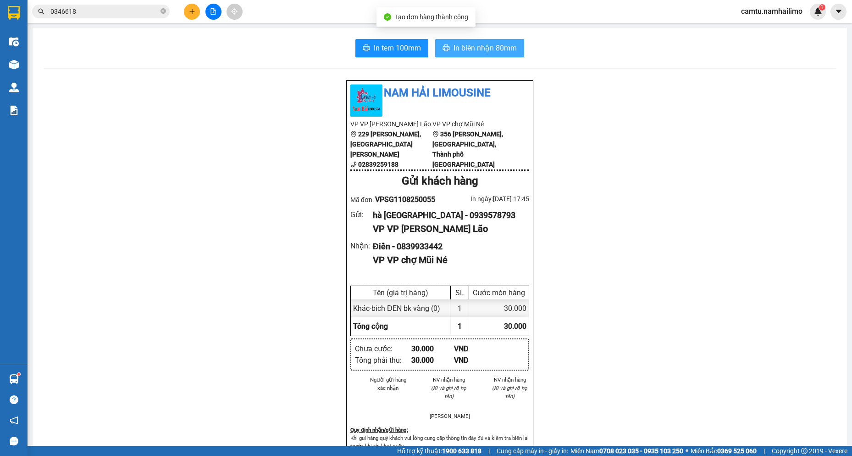
click at [497, 49] on span "In biên nhận 80mm" at bounding box center [485, 47] width 63 height 11
click at [190, 11] on icon "plus" at bounding box center [192, 11] width 6 height 6
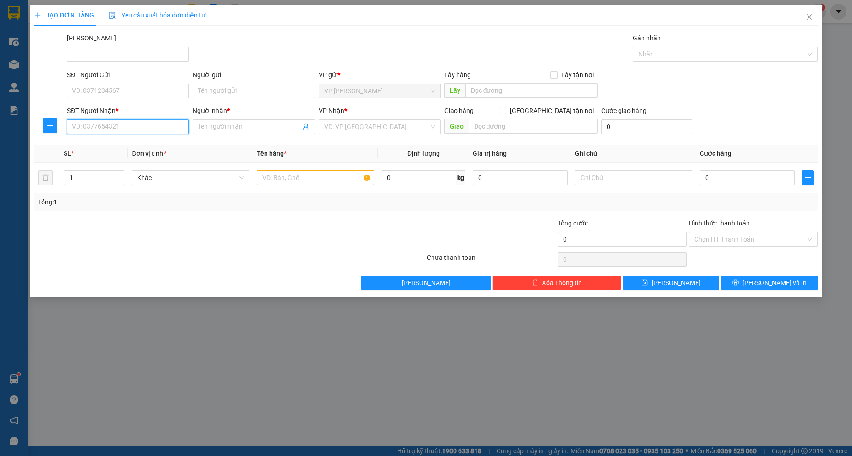
click at [134, 133] on input "SĐT Người Nhận *" at bounding box center [128, 126] width 122 height 15
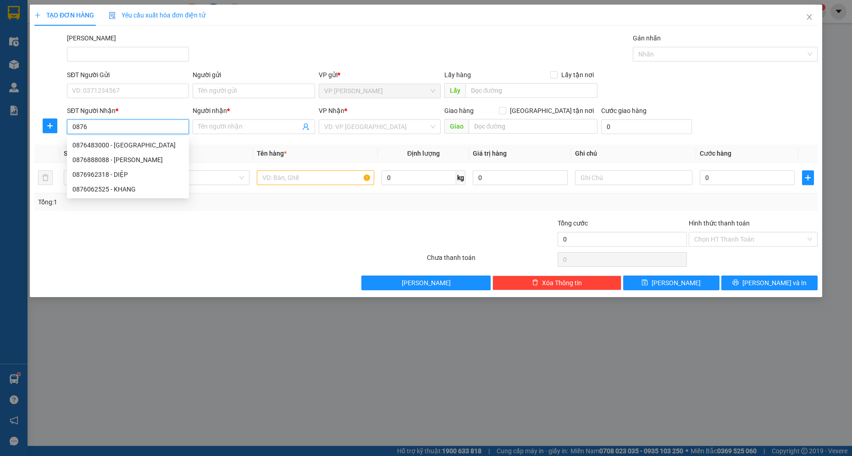
drag, startPoint x: 134, startPoint y: 133, endPoint x: 187, endPoint y: 141, distance: 53.7
click at [135, 135] on div "SĐT Người Nhận * 0876" at bounding box center [128, 122] width 122 height 32
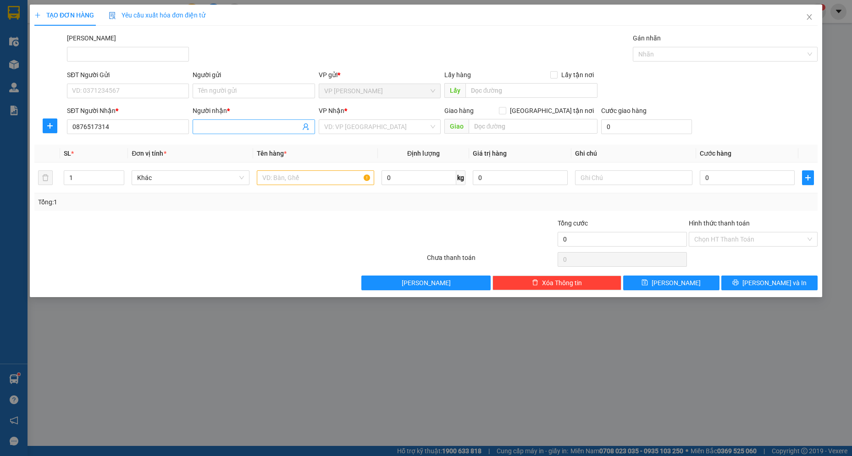
click at [210, 131] on input "Người nhận *" at bounding box center [249, 127] width 102 height 10
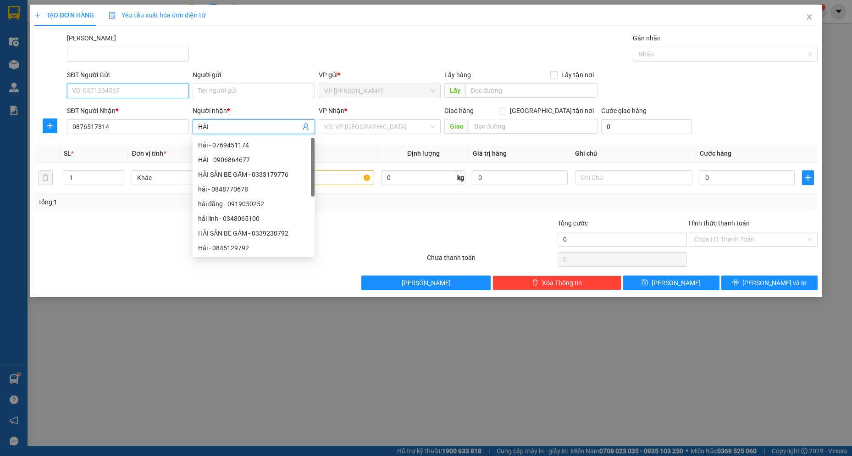
click at [178, 87] on input "SĐT Người Gửi" at bounding box center [128, 90] width 122 height 15
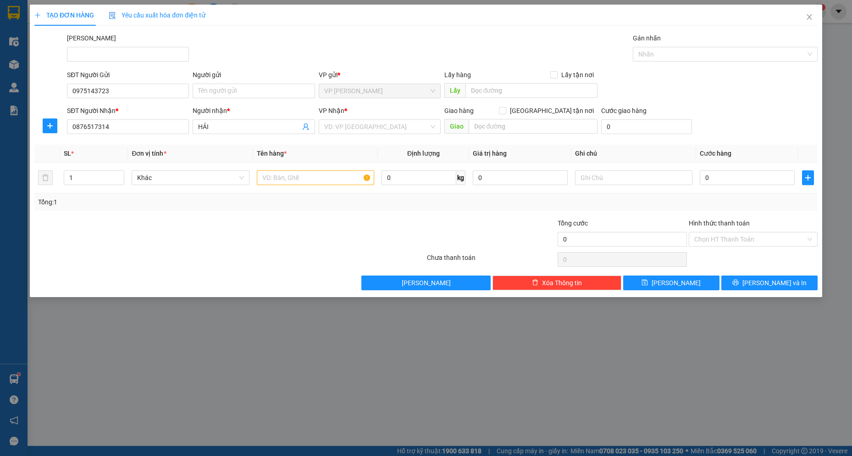
click at [256, 83] on div "Người gửi" at bounding box center [254, 77] width 122 height 14
click at [254, 88] on input "Người gửi" at bounding box center [254, 90] width 122 height 15
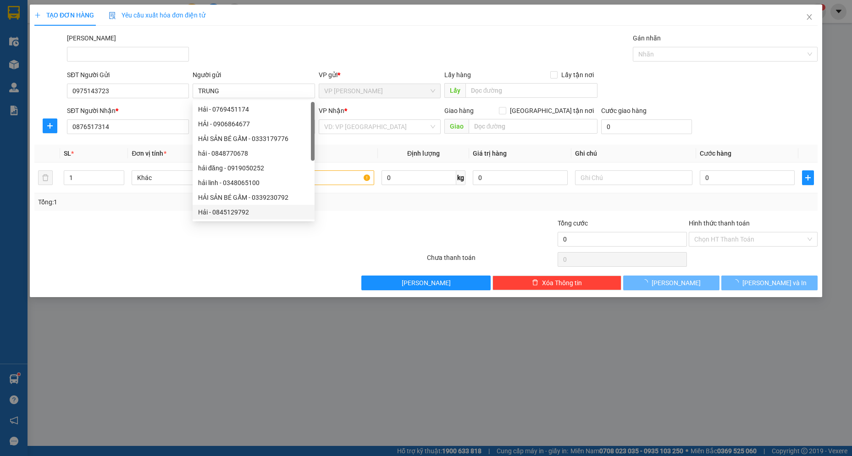
click at [204, 257] on div at bounding box center [229, 259] width 393 height 18
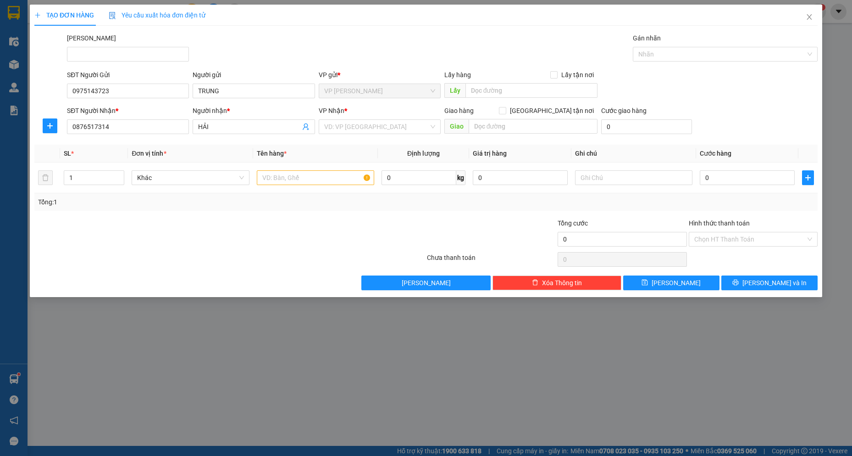
click at [378, 135] on div "VP Nhận * VD: VP [GEOGRAPHIC_DATA]" at bounding box center [380, 122] width 122 height 32
click at [378, 131] on input "search" at bounding box center [376, 127] width 105 height 14
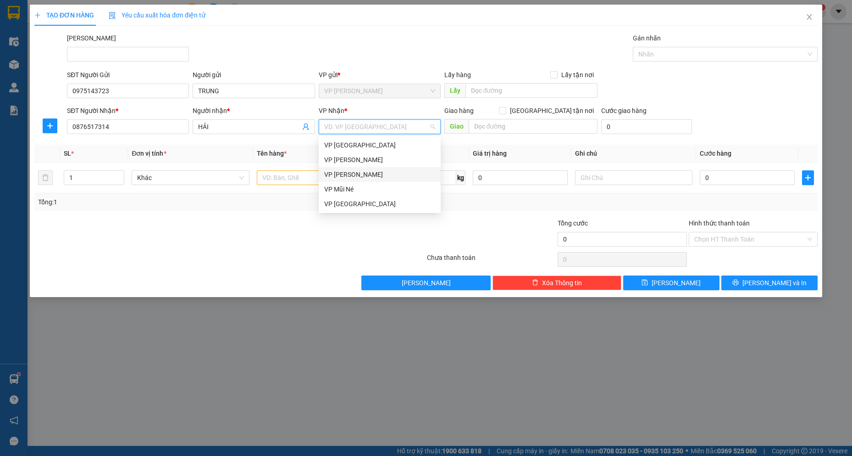
click at [367, 175] on div "VP [PERSON_NAME]" at bounding box center [379, 174] width 111 height 10
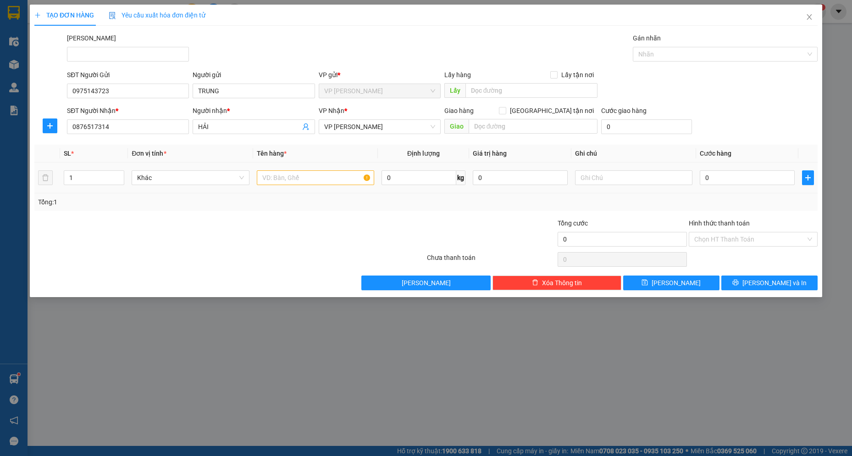
click at [322, 169] on div at bounding box center [316, 177] width 118 height 18
click at [302, 173] on input "text" at bounding box center [316, 177] width 118 height 15
click at [319, 172] on input "1 BÌNH" at bounding box center [316, 177] width 118 height 15
click at [709, 181] on input "0" at bounding box center [747, 177] width 95 height 15
click at [761, 205] on div "Tổng: 1" at bounding box center [426, 202] width 776 height 10
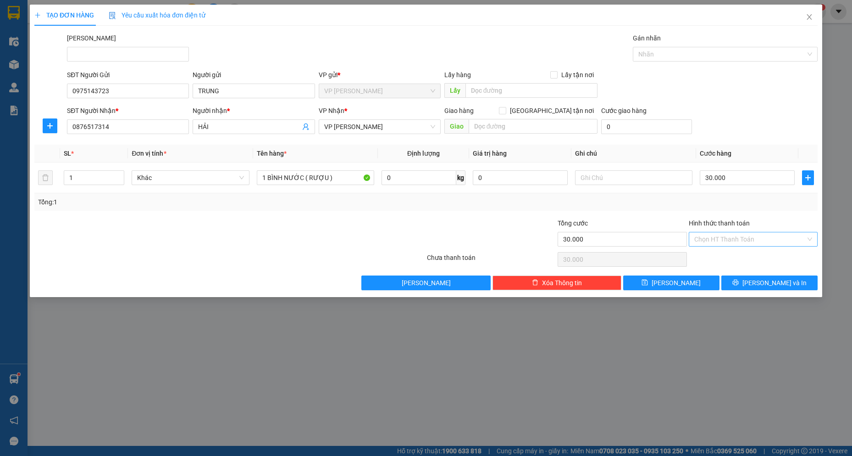
click at [741, 238] on input "Hình thức thanh toán" at bounding box center [749, 239] width 111 height 14
click at [736, 263] on div "Tại văn phòng" at bounding box center [753, 257] width 129 height 15
click at [739, 283] on icon "printer" at bounding box center [736, 282] width 6 height 6
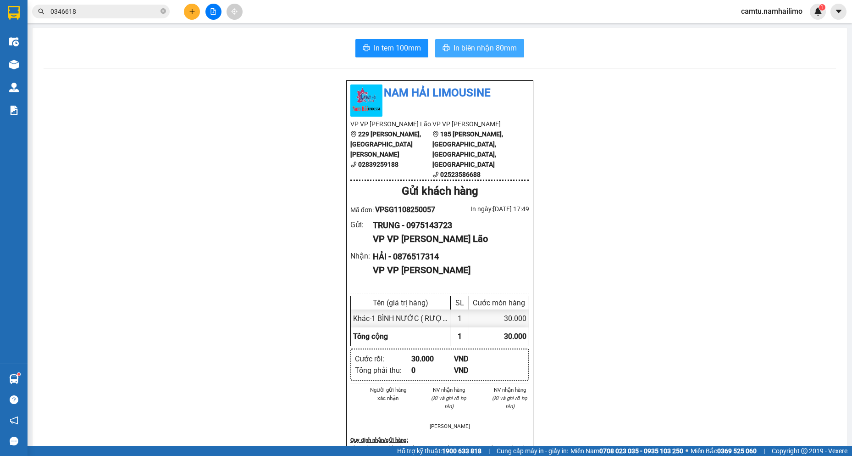
click at [475, 49] on span "In biên nhận 80mm" at bounding box center [485, 47] width 63 height 11
click at [197, 12] on button at bounding box center [192, 12] width 16 height 16
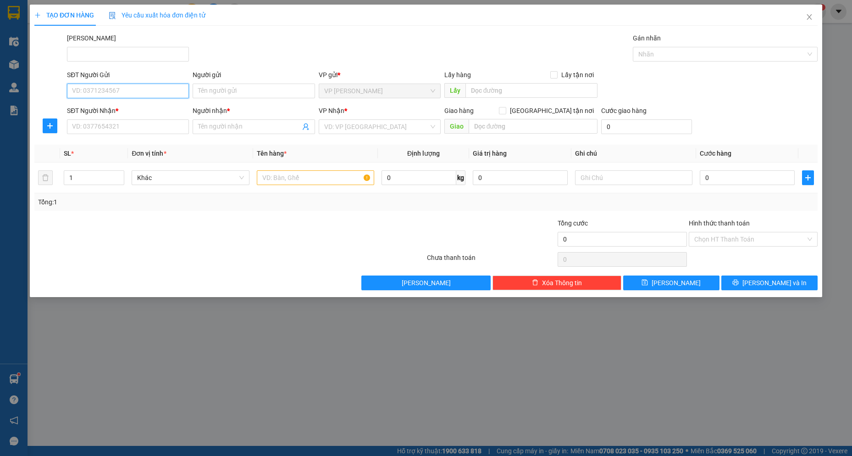
click at [104, 94] on input "SĐT Người Gửi" at bounding box center [128, 90] width 122 height 15
click at [115, 106] on div "0975143723 - TRUNG" at bounding box center [127, 109] width 111 height 10
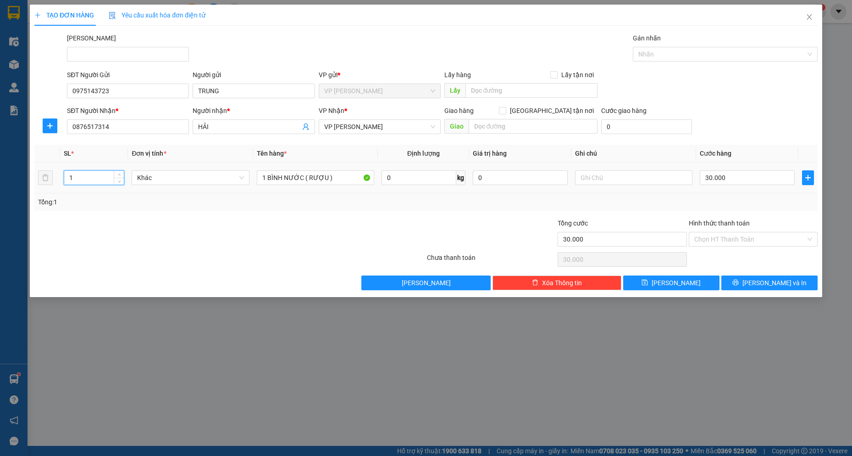
drag, startPoint x: 72, startPoint y: 179, endPoint x: 64, endPoint y: 179, distance: 8.7
click at [64, 179] on input "1" at bounding box center [94, 178] width 60 height 14
drag, startPoint x: 344, startPoint y: 174, endPoint x: 75, endPoint y: 170, distance: 269.3
click at [75, 170] on tr "2 Khác 1 BÌNH NƯỚC ( RƯỢU ) 0 kg 0 30.000" at bounding box center [425, 177] width 783 height 31
click at [761, 176] on input "30.000" at bounding box center [747, 177] width 95 height 15
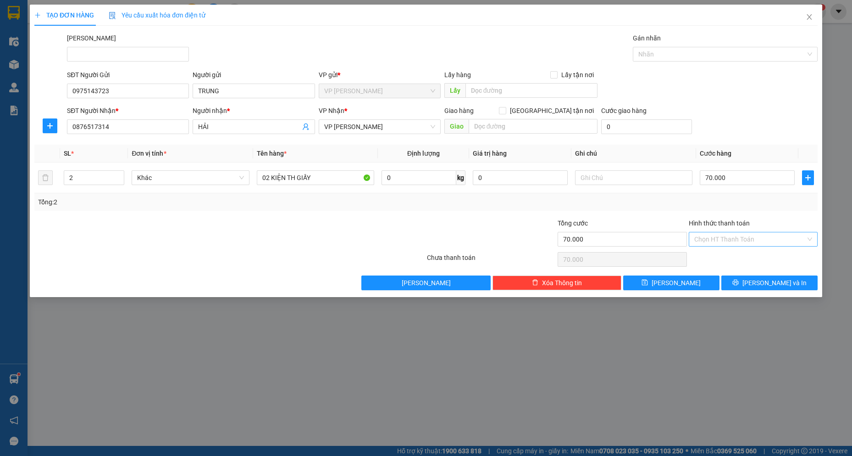
click at [750, 242] on input "Hình thức thanh toán" at bounding box center [749, 239] width 111 height 14
click at [744, 258] on div "Tại văn phòng" at bounding box center [753, 257] width 118 height 10
click at [739, 283] on icon "printer" at bounding box center [736, 282] width 6 height 6
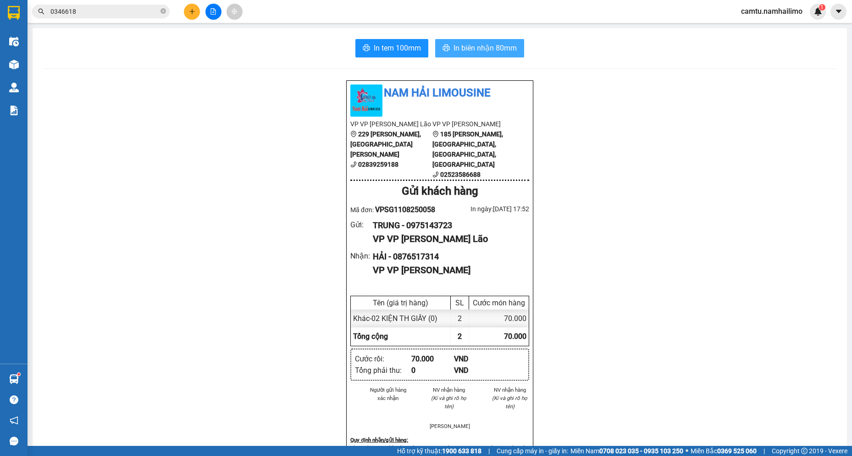
click at [493, 41] on button "In biên nhận 80mm" at bounding box center [479, 48] width 89 height 18
click at [189, 17] on button at bounding box center [192, 12] width 16 height 16
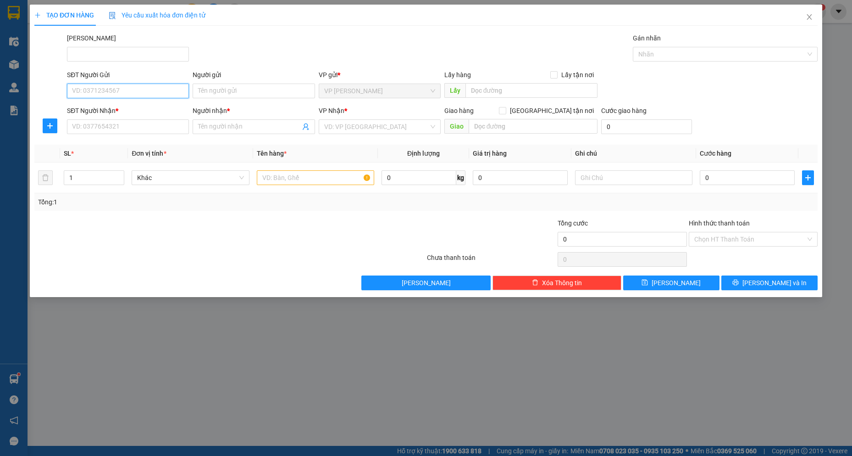
click at [139, 94] on input "SĐT Người Gửi" at bounding box center [128, 90] width 122 height 15
click at [146, 108] on div "0869270717 - Cty Công nghệ [GEOGRAPHIC_DATA]" at bounding box center [145, 109] width 147 height 10
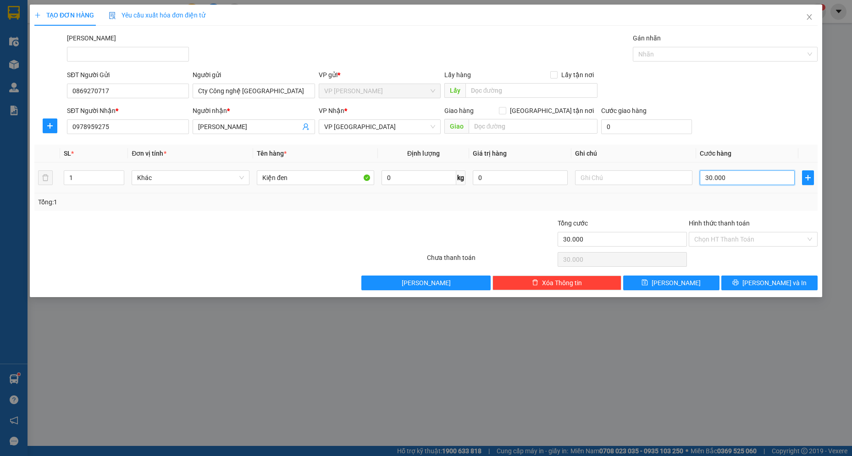
click at [774, 172] on input "30.000" at bounding box center [747, 177] width 95 height 15
click at [611, 182] on input "text" at bounding box center [634, 177] width 118 height 15
click at [796, 293] on div "TẠO ĐƠN HÀNG Yêu cầu xuất hóa đơn điện tử Transit Pickup Surcharge Ids Transit …" at bounding box center [426, 151] width 793 height 292
click at [774, 285] on span "[PERSON_NAME] và In" at bounding box center [775, 283] width 64 height 10
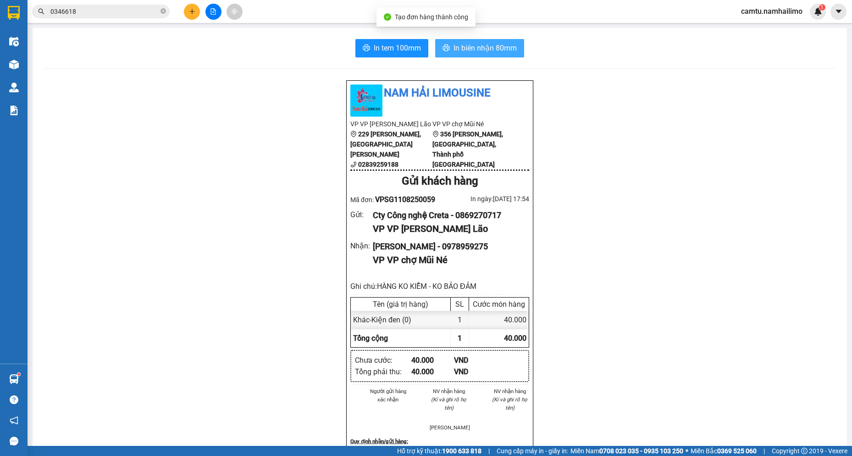
click at [461, 52] on span "In biên nhận 80mm" at bounding box center [485, 47] width 63 height 11
